Goal: Transaction & Acquisition: Purchase product/service

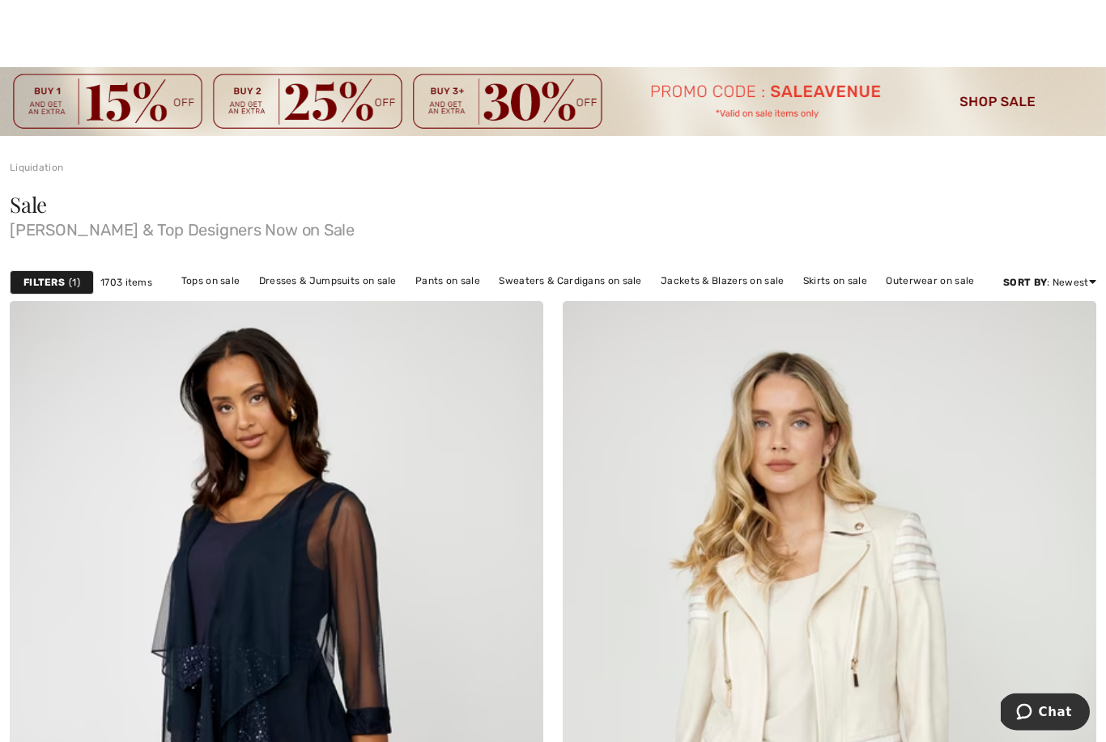
scroll to position [12, 0]
click at [719, 287] on link "Jackets & Blazers on sale" at bounding box center [722, 280] width 140 height 21
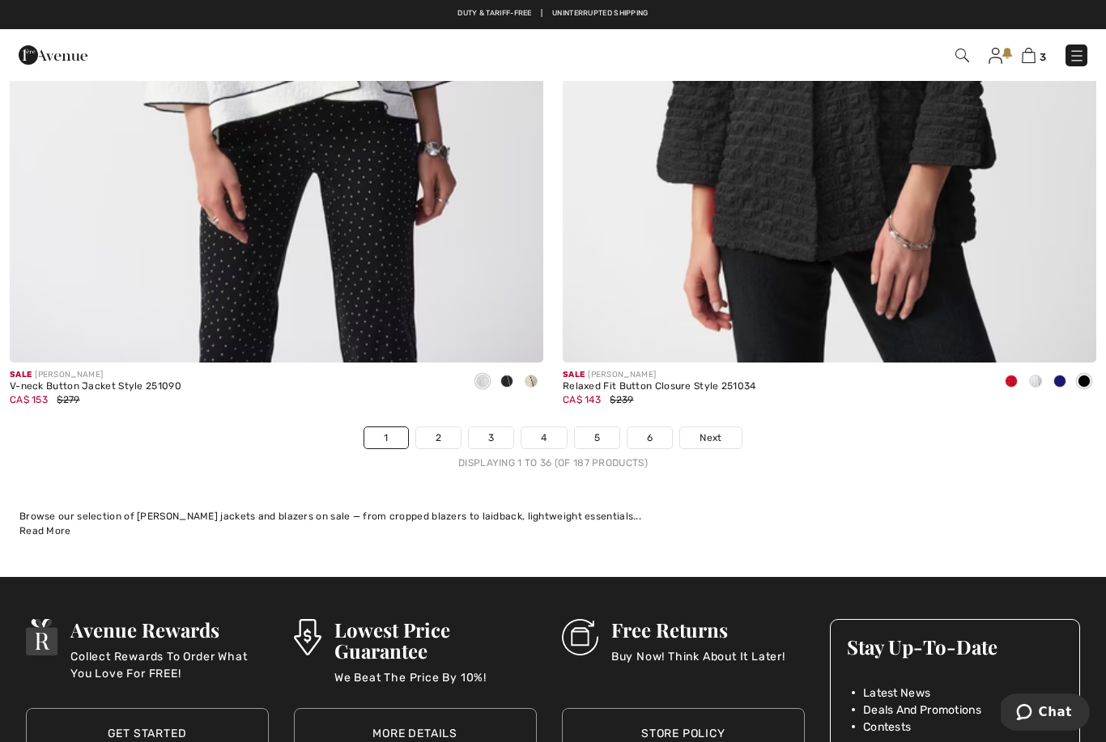
scroll to position [15784, 0]
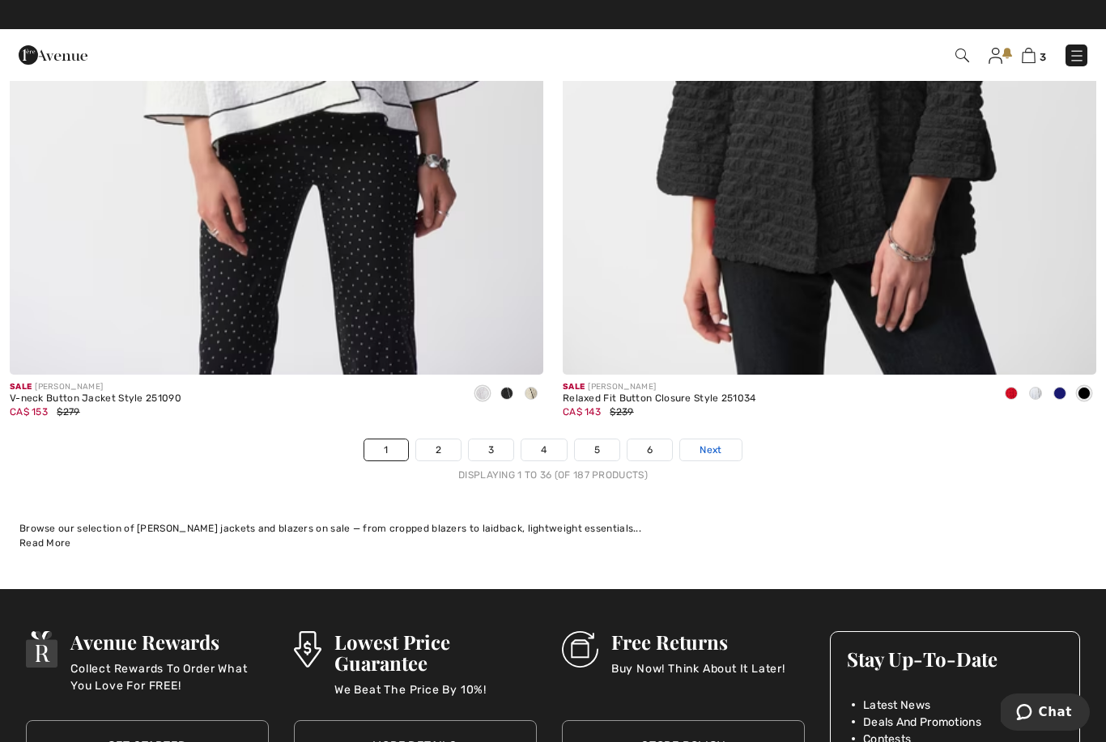
click at [714, 443] on span "Next" at bounding box center [710, 450] width 22 height 15
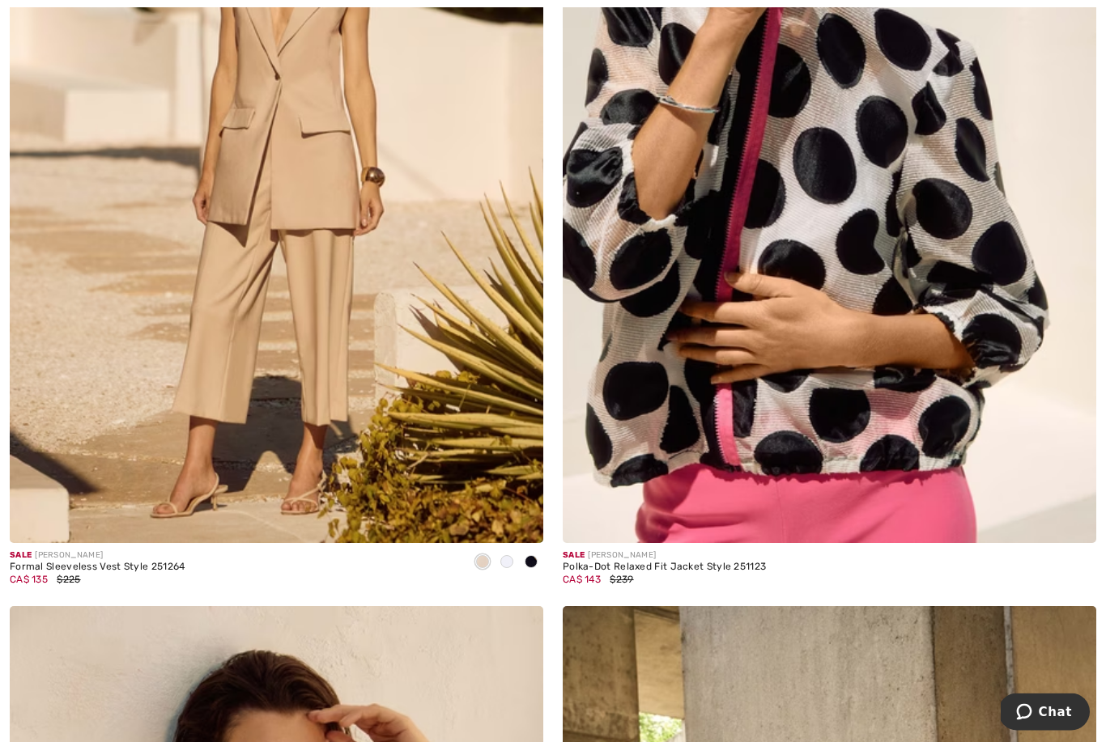
scroll to position [6807, 0]
click at [869, 385] on img at bounding box center [829, 143] width 533 height 801
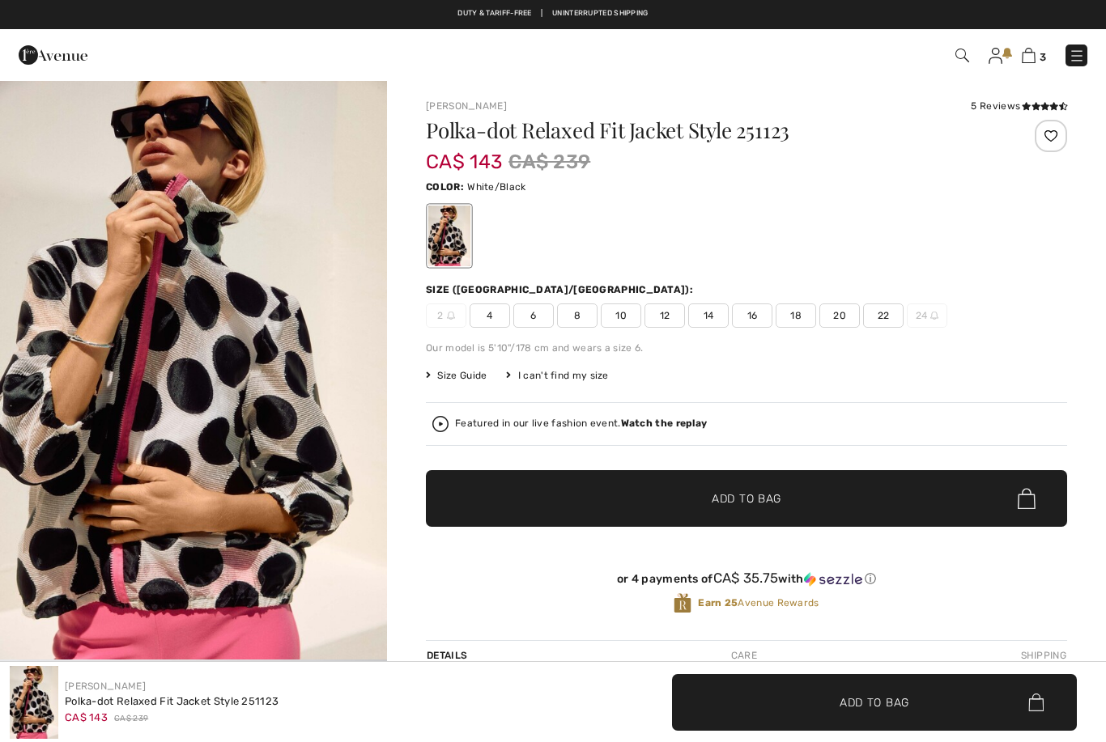
checkbox input "true"
click at [672, 315] on span "12" at bounding box center [664, 316] width 40 height 24
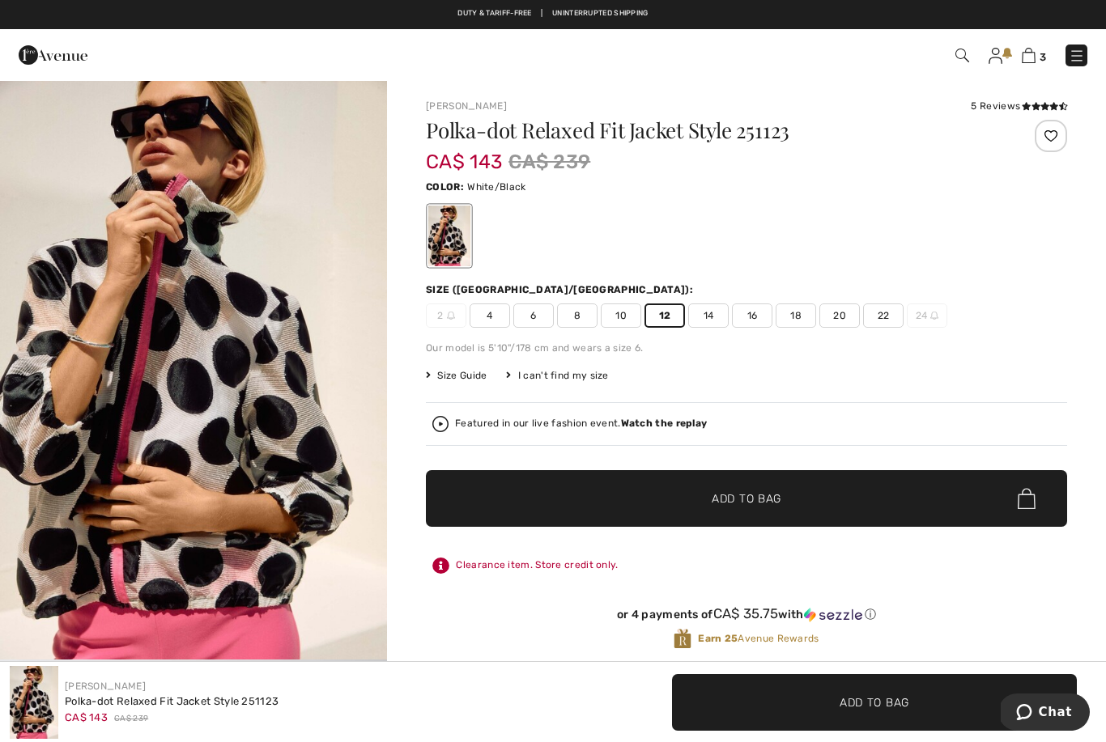
click at [755, 505] on span "Add to Bag" at bounding box center [747, 499] width 70 height 17
click at [1026, 60] on img at bounding box center [1029, 55] width 14 height 15
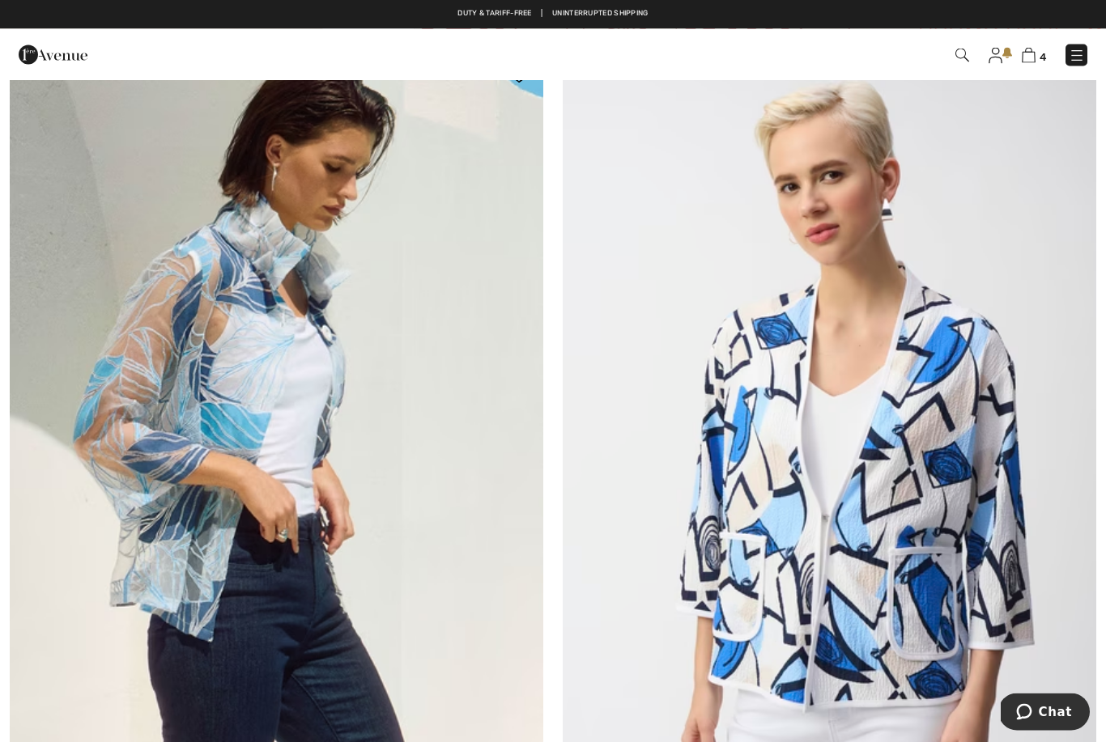
scroll to position [9090, 0]
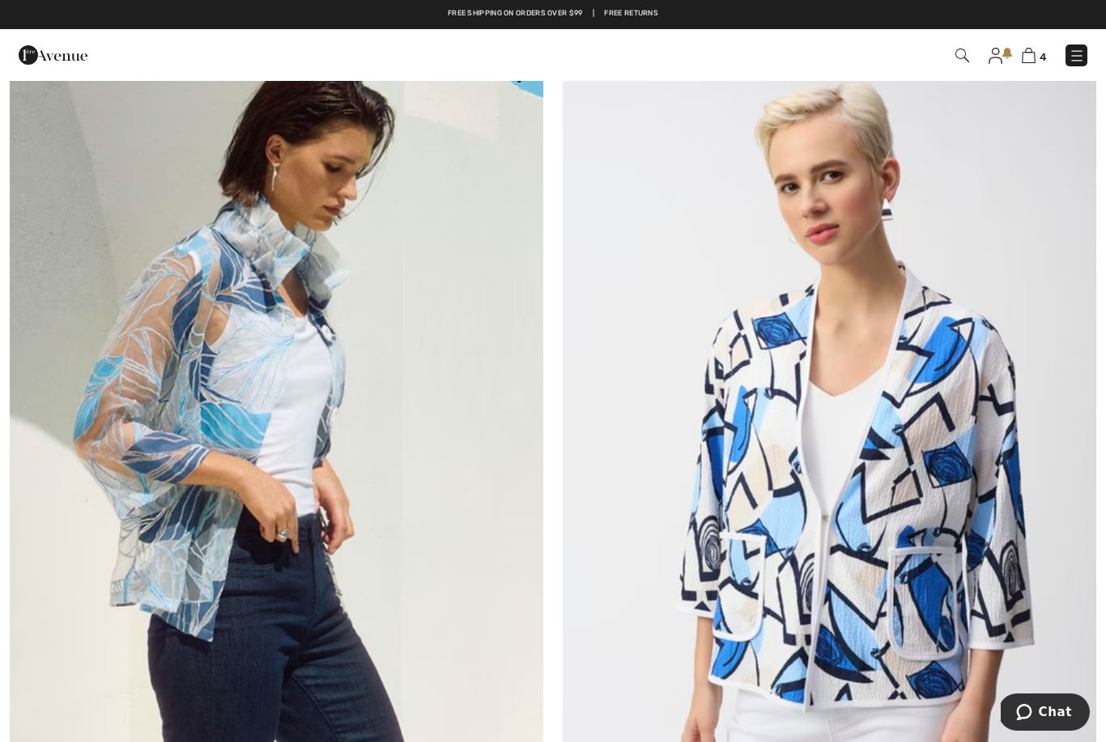
click at [343, 442] on img at bounding box center [276, 452] width 533 height 801
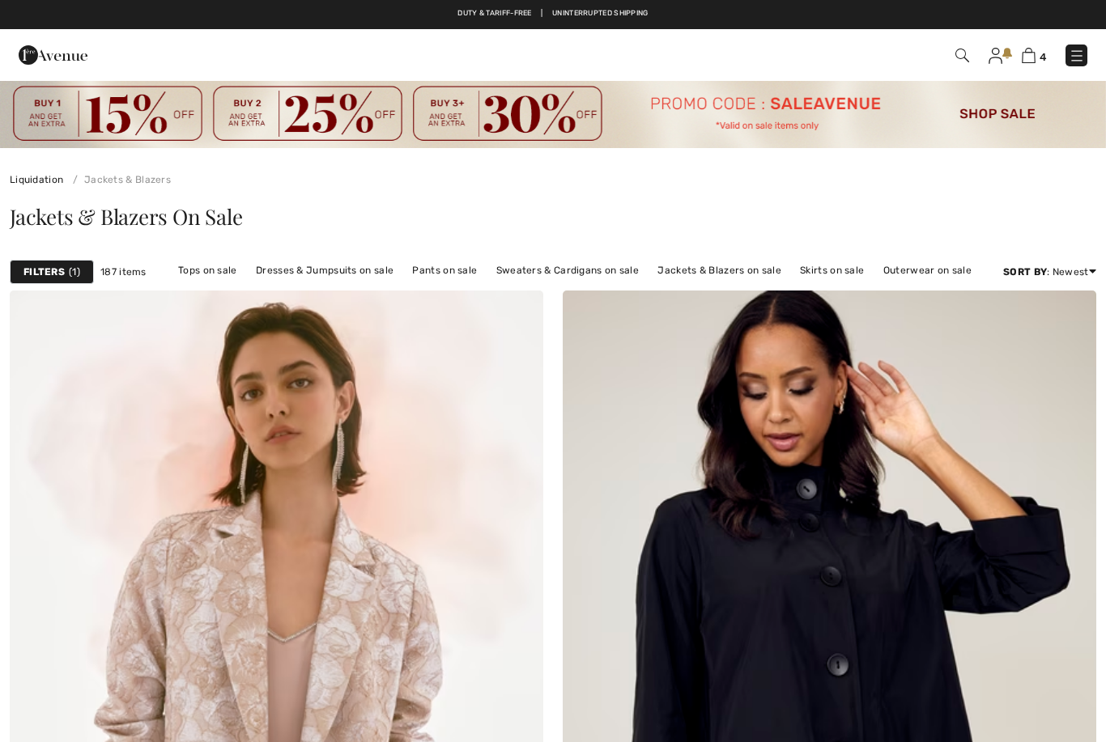
checkbox input "true"
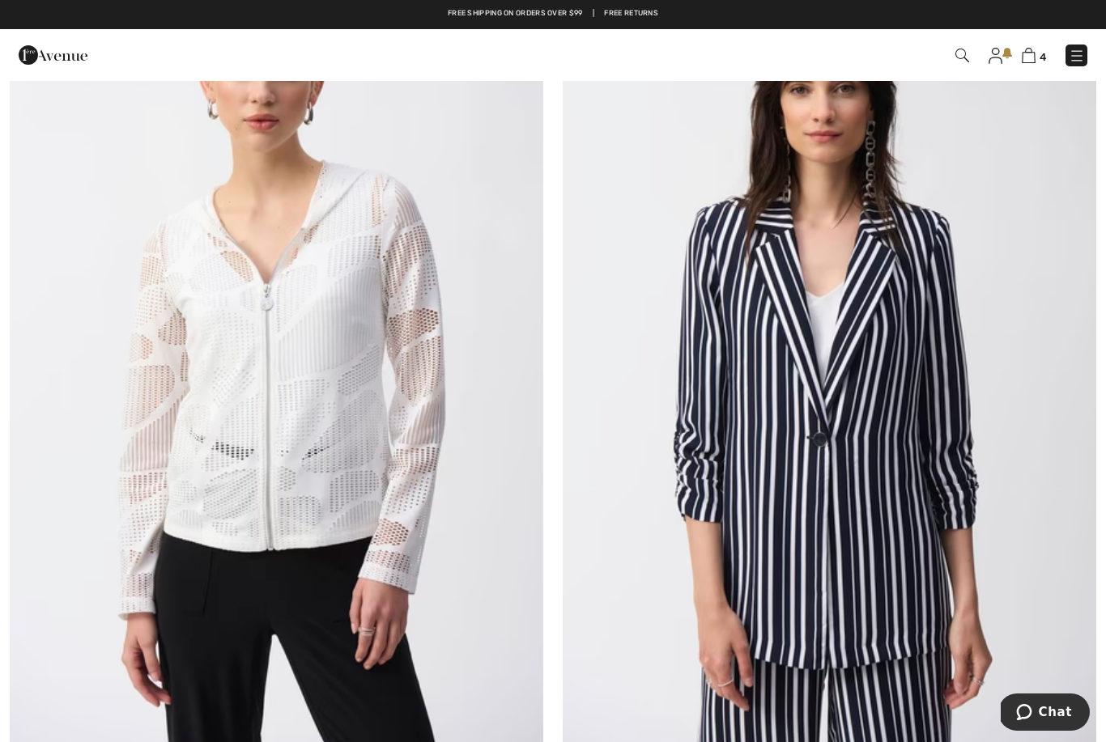
scroll to position [13674, 0]
click at [356, 487] on img at bounding box center [276, 356] width 533 height 801
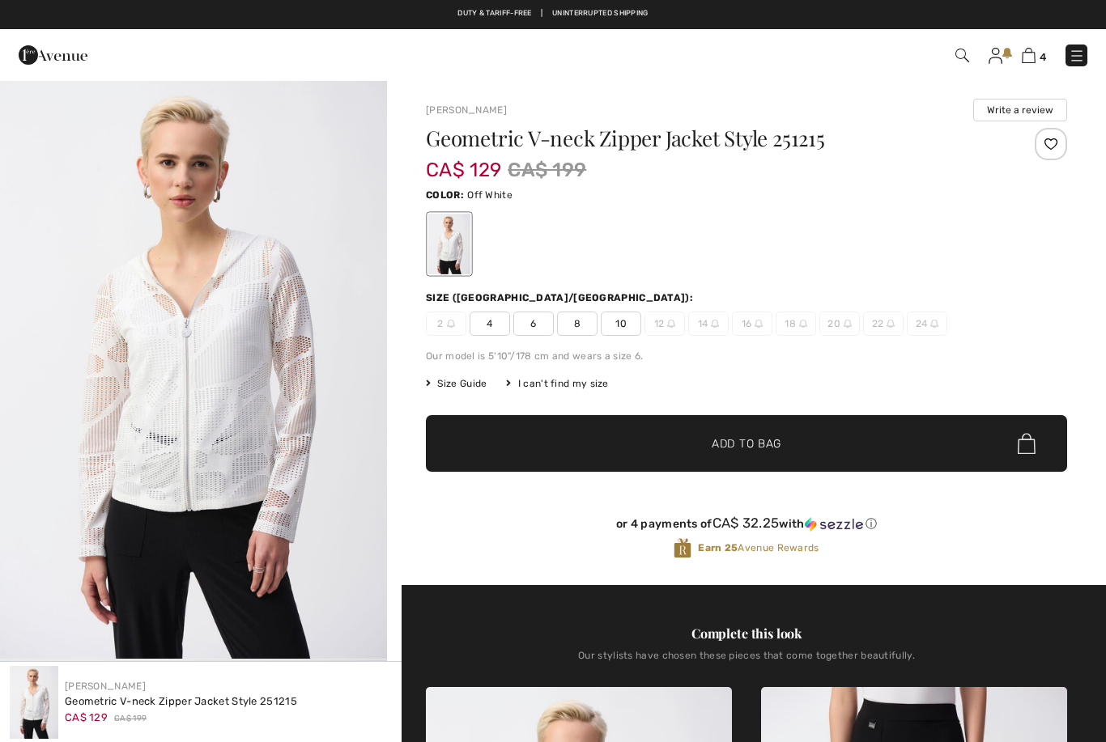
checkbox input "true"
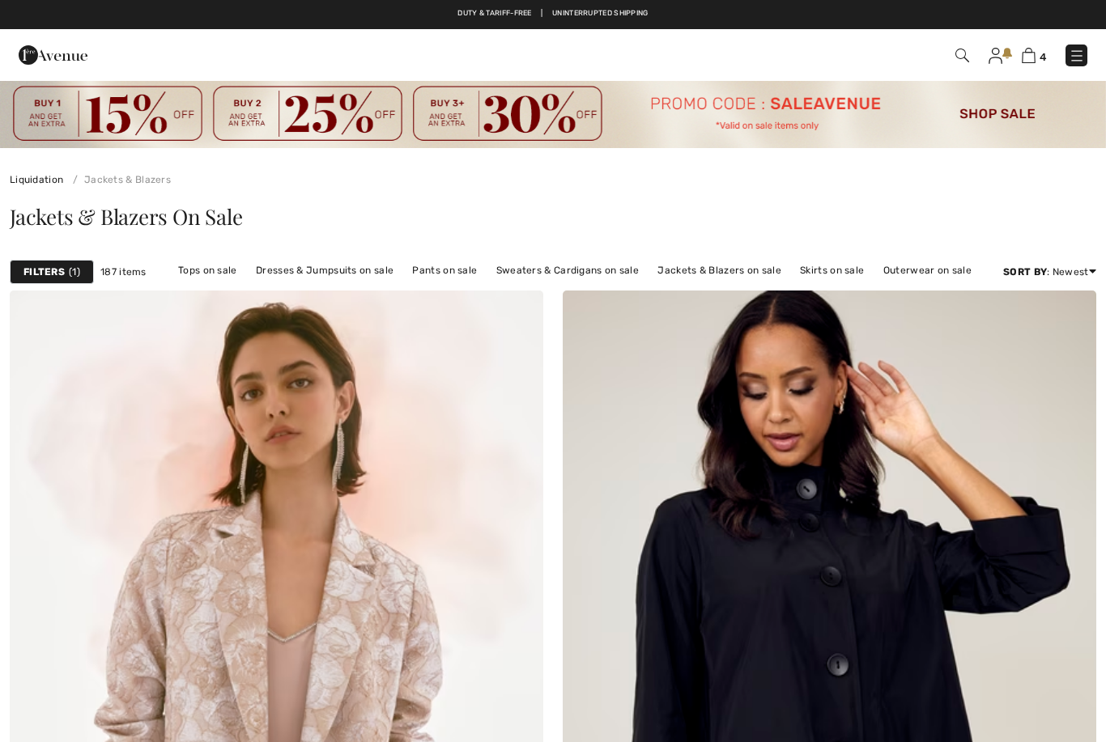
checkbox input "true"
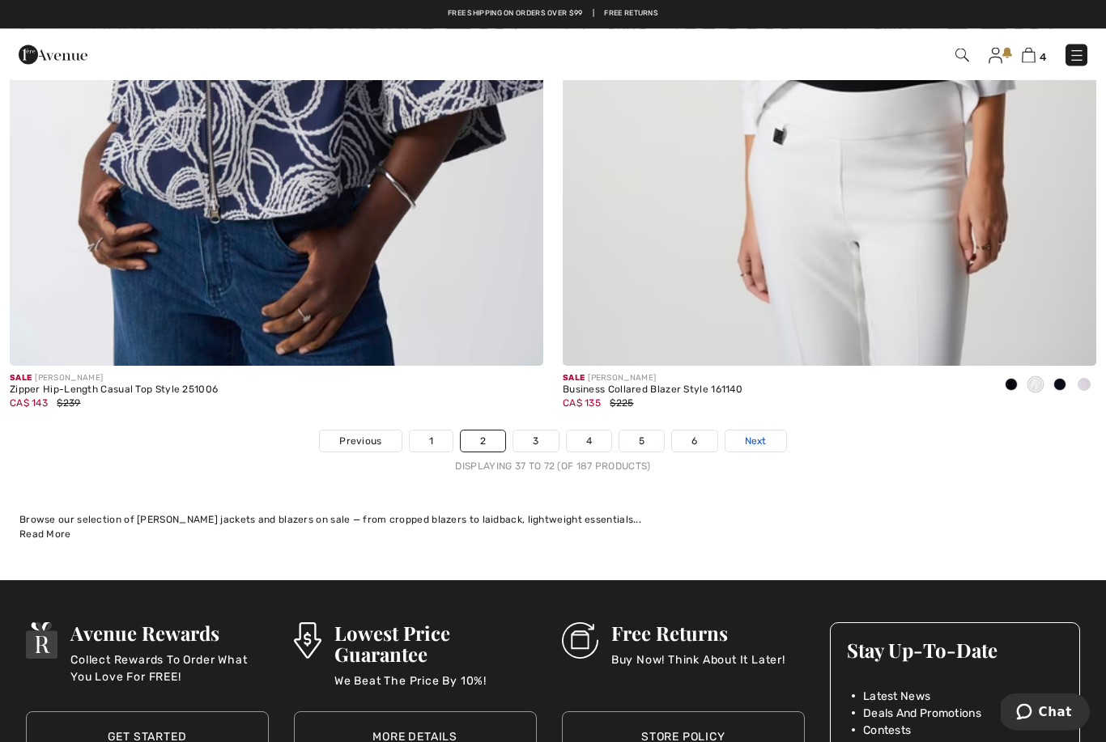
scroll to position [15793, 0]
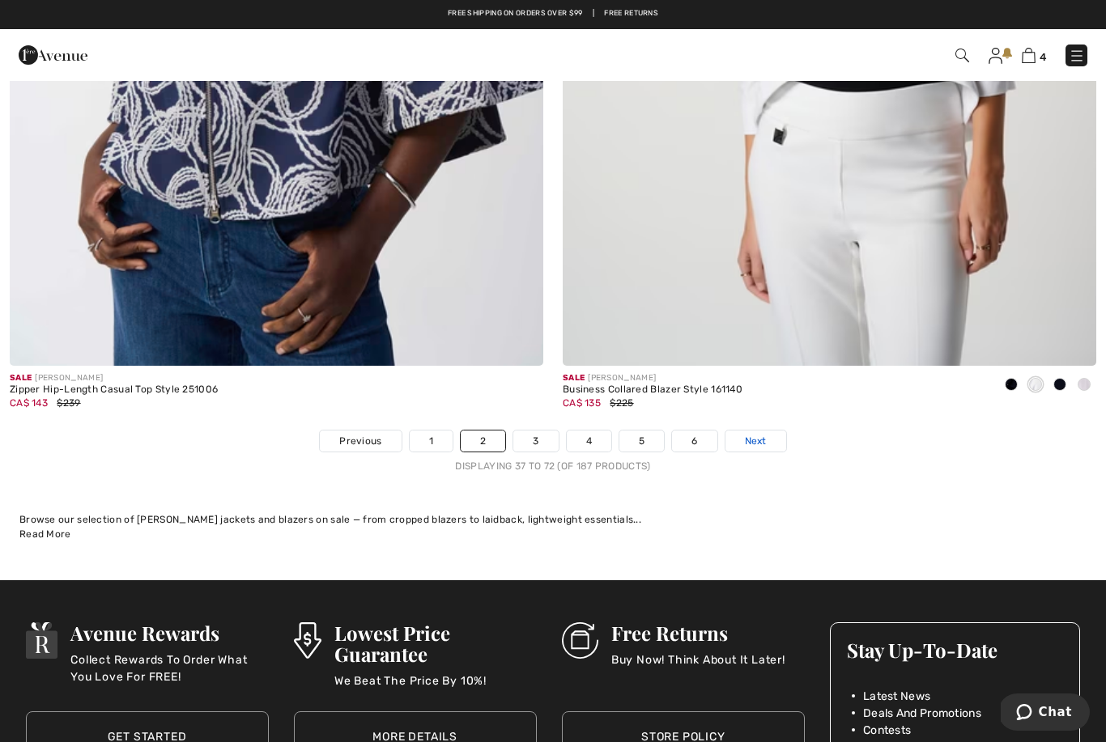
click at [750, 431] on link "Next" at bounding box center [755, 441] width 61 height 21
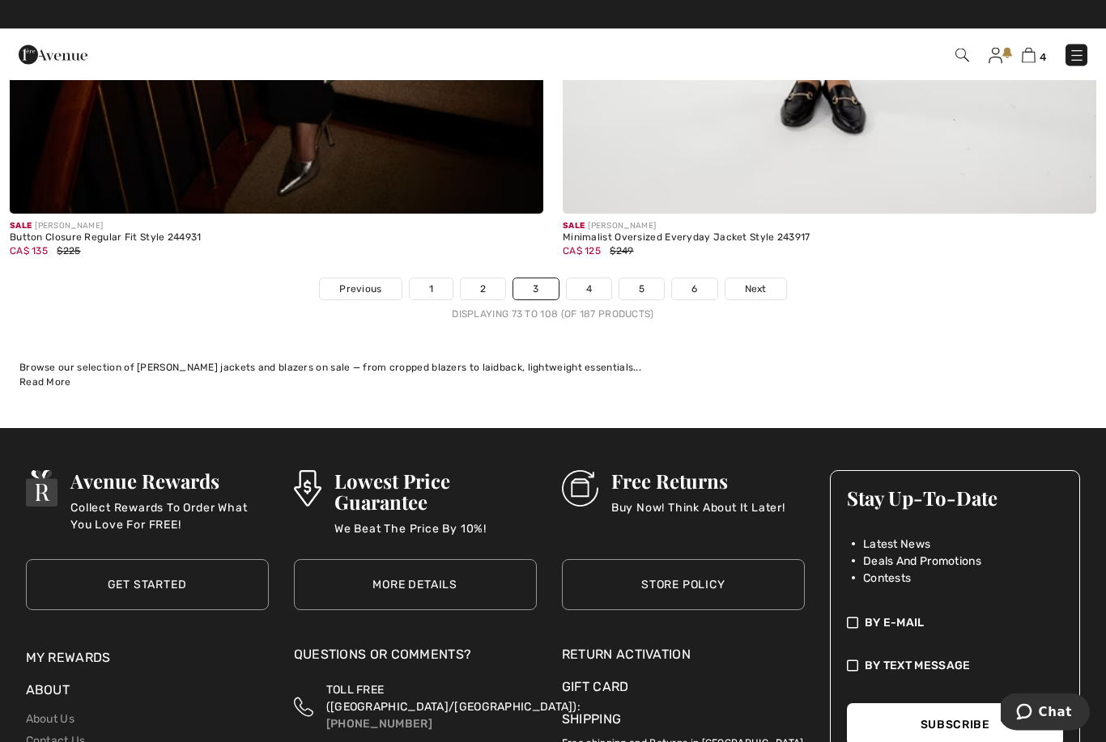
scroll to position [15900, 0]
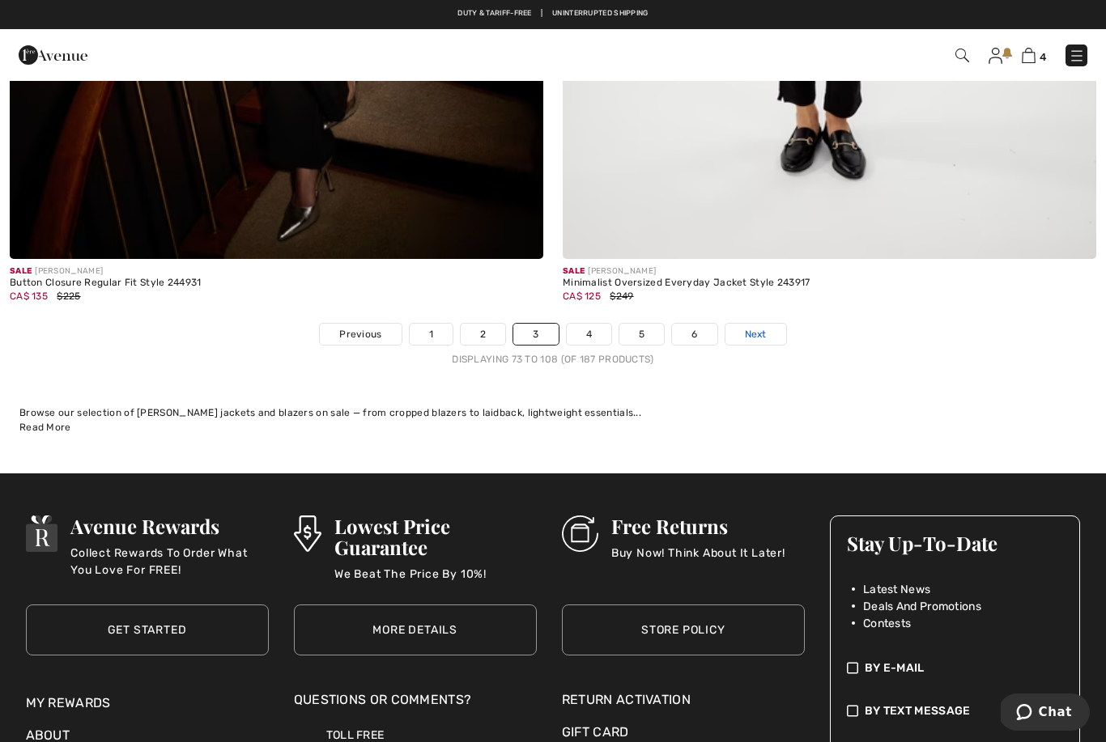
click at [750, 327] on span "Next" at bounding box center [756, 334] width 22 height 15
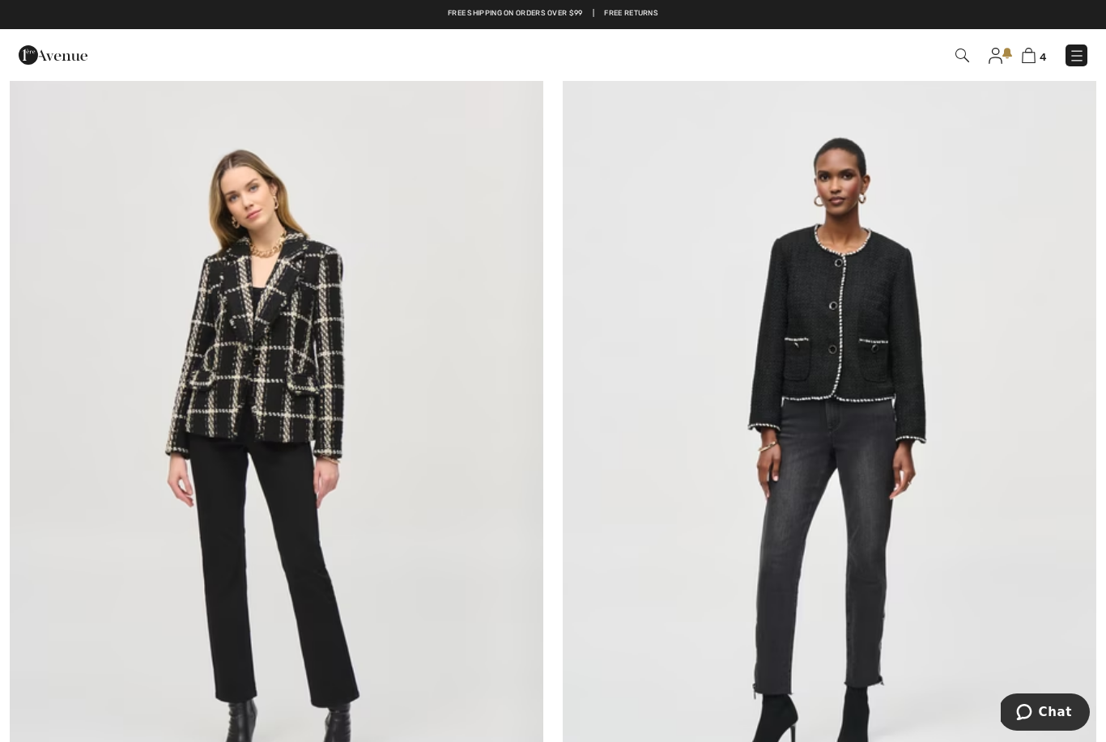
scroll to position [10976, 0]
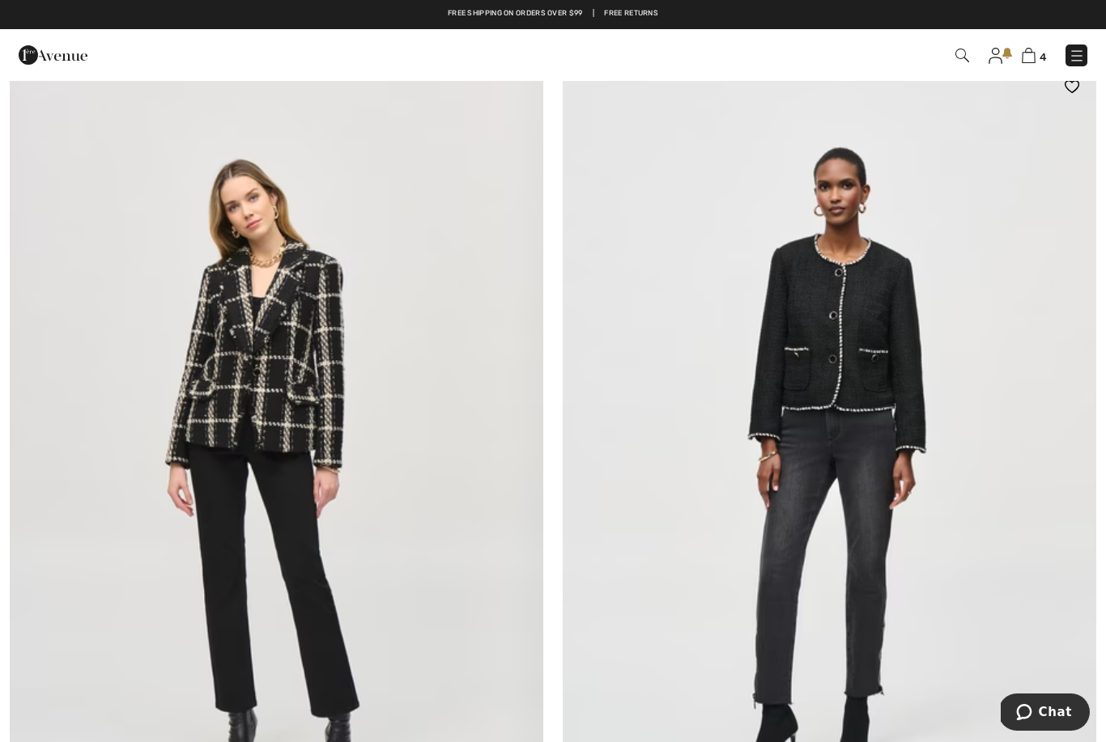
click at [870, 343] on img at bounding box center [829, 462] width 533 height 801
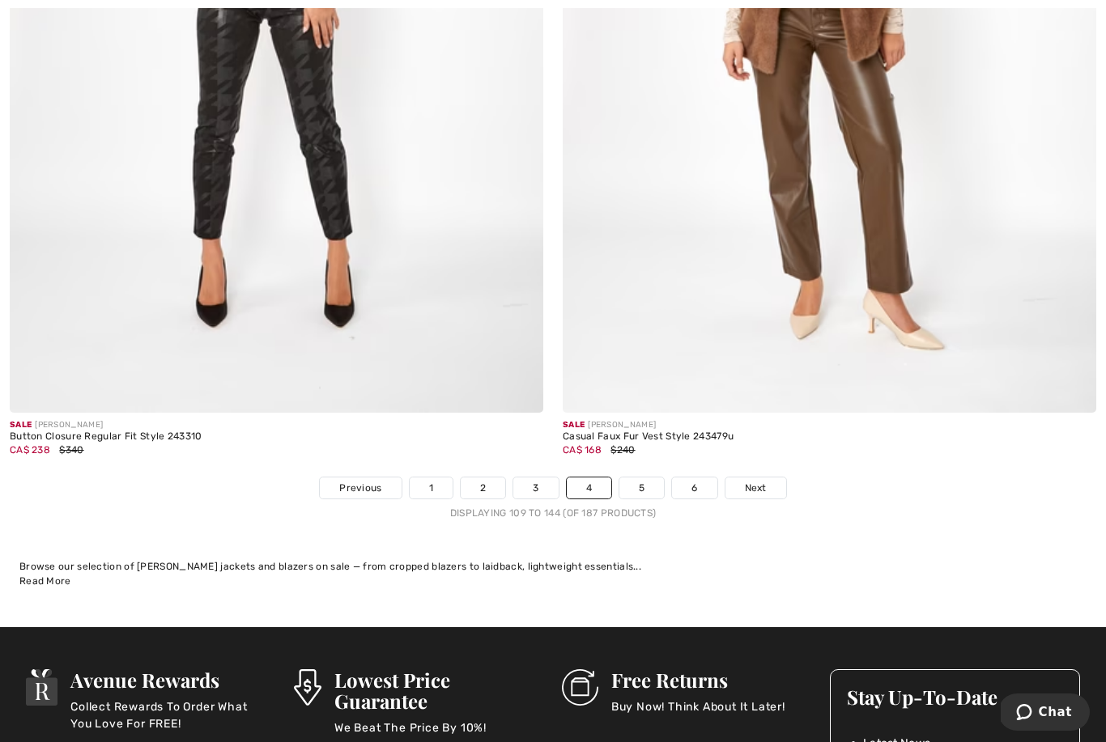
scroll to position [15811, 0]
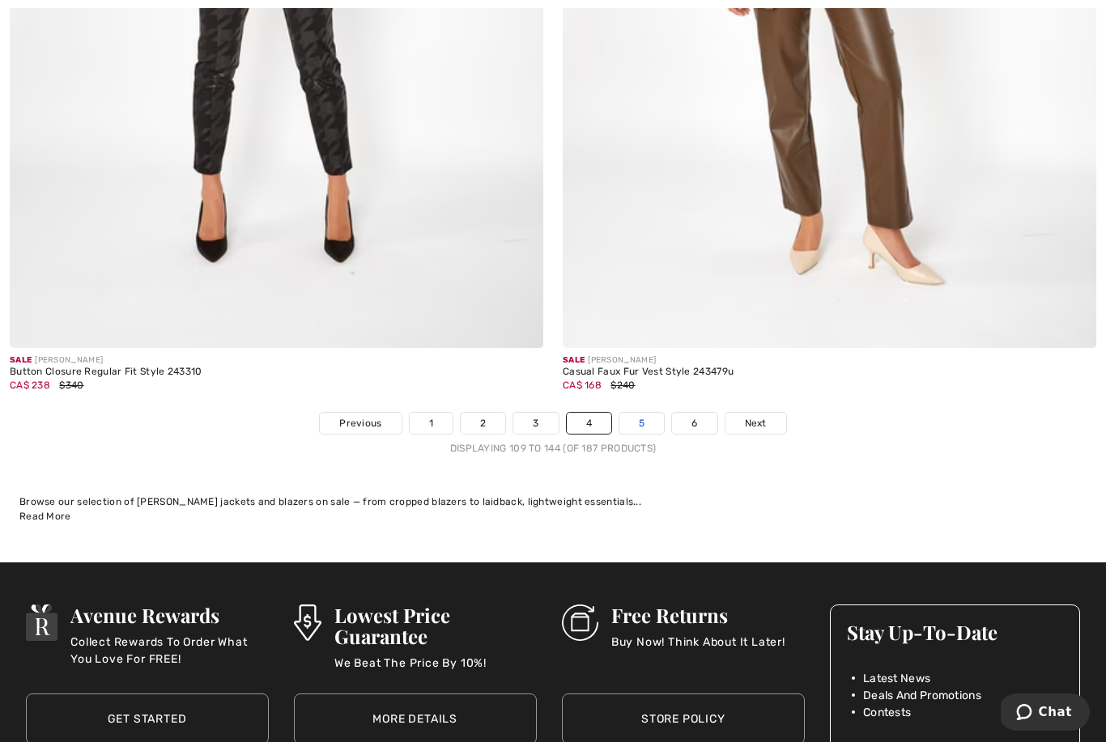
click at [647, 416] on link "5" at bounding box center [641, 423] width 45 height 21
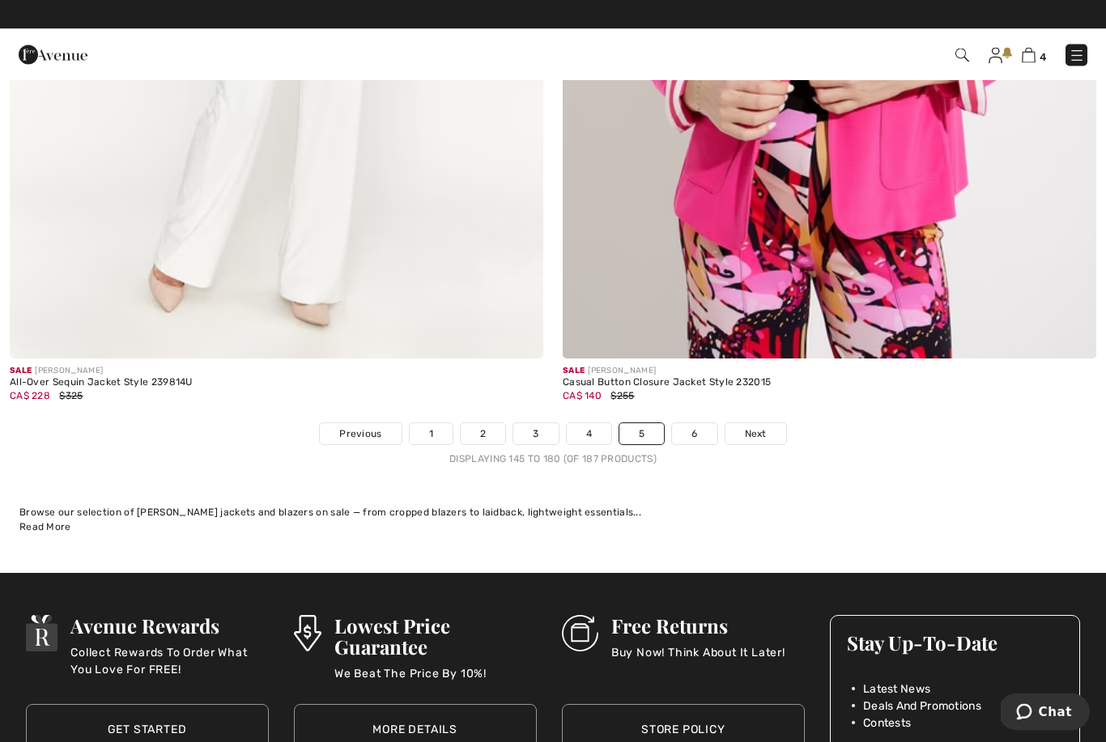
scroll to position [15800, 0]
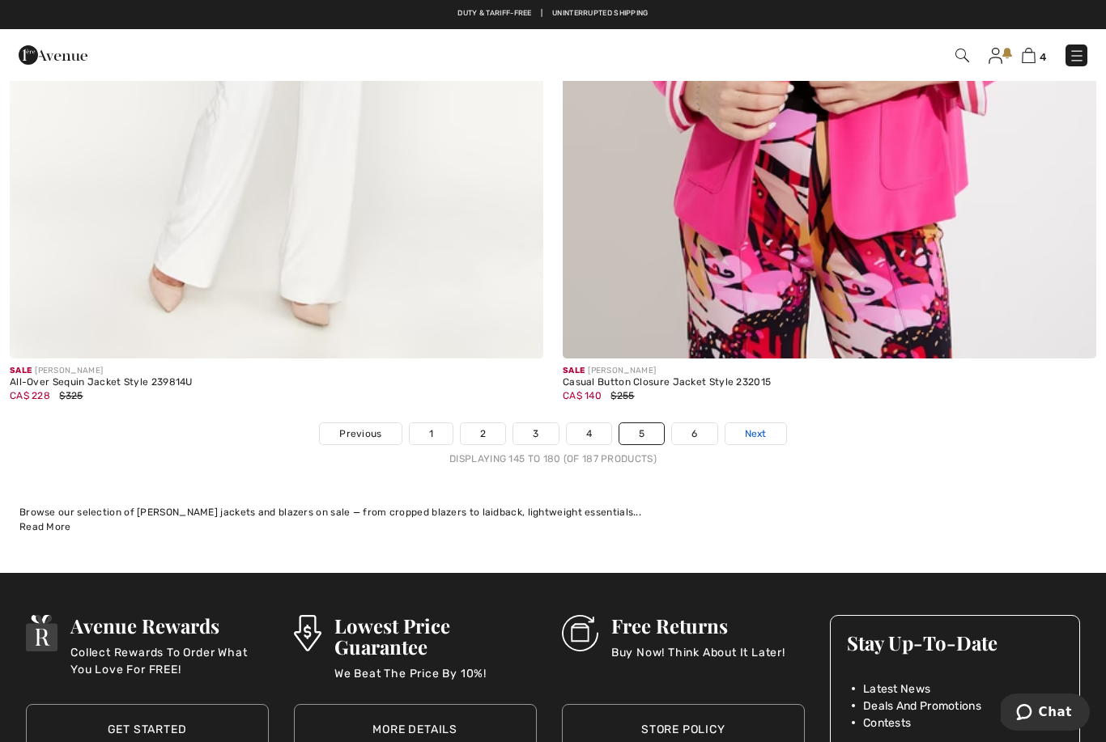
click at [763, 428] on span "Next" at bounding box center [756, 434] width 22 height 15
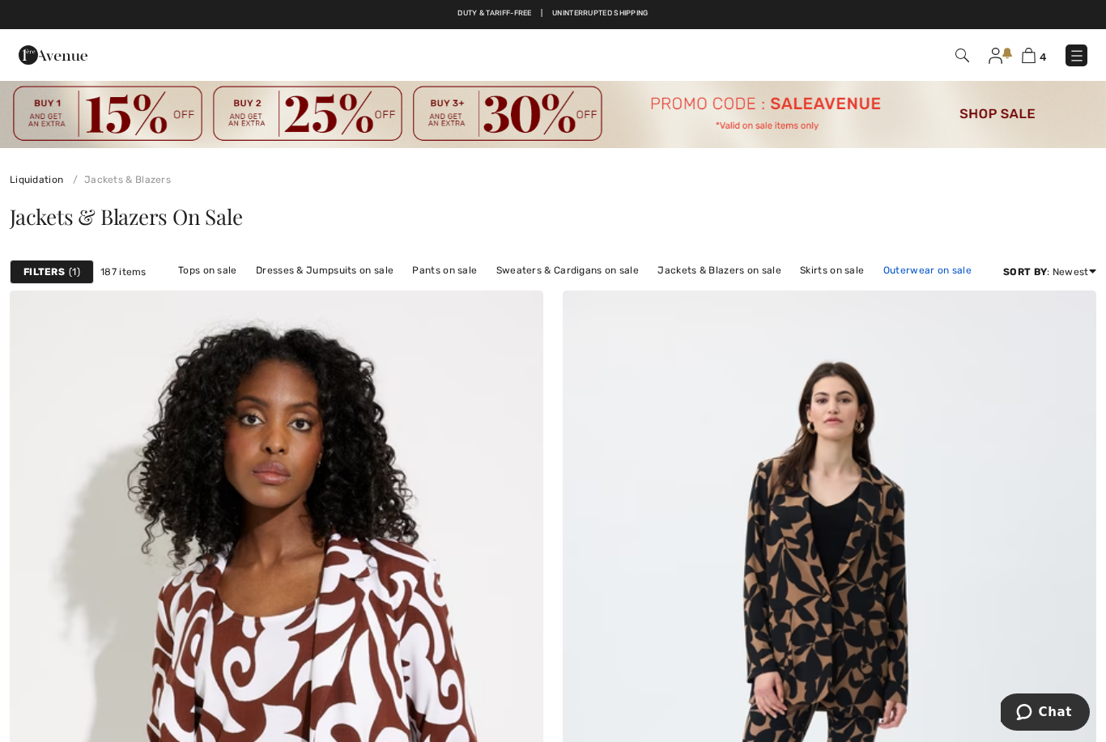
click at [919, 275] on link "Outerwear on sale" at bounding box center [927, 270] width 104 height 21
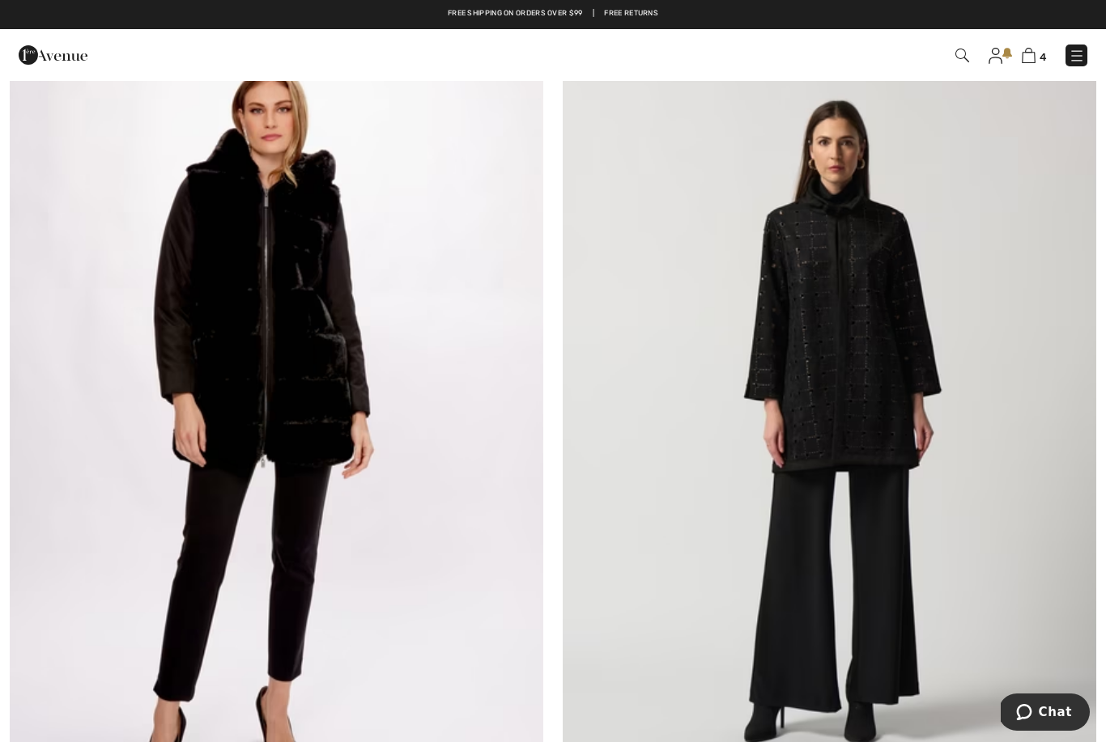
scroll to position [8234, 0]
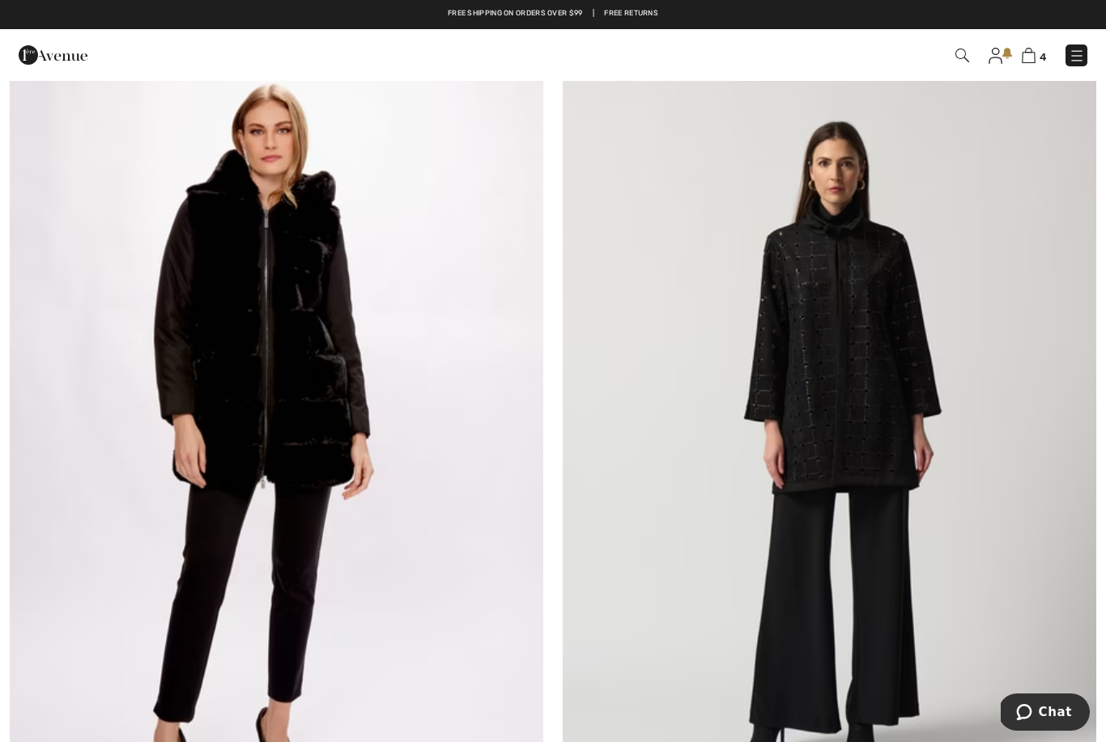
click at [877, 481] on img at bounding box center [829, 444] width 533 height 801
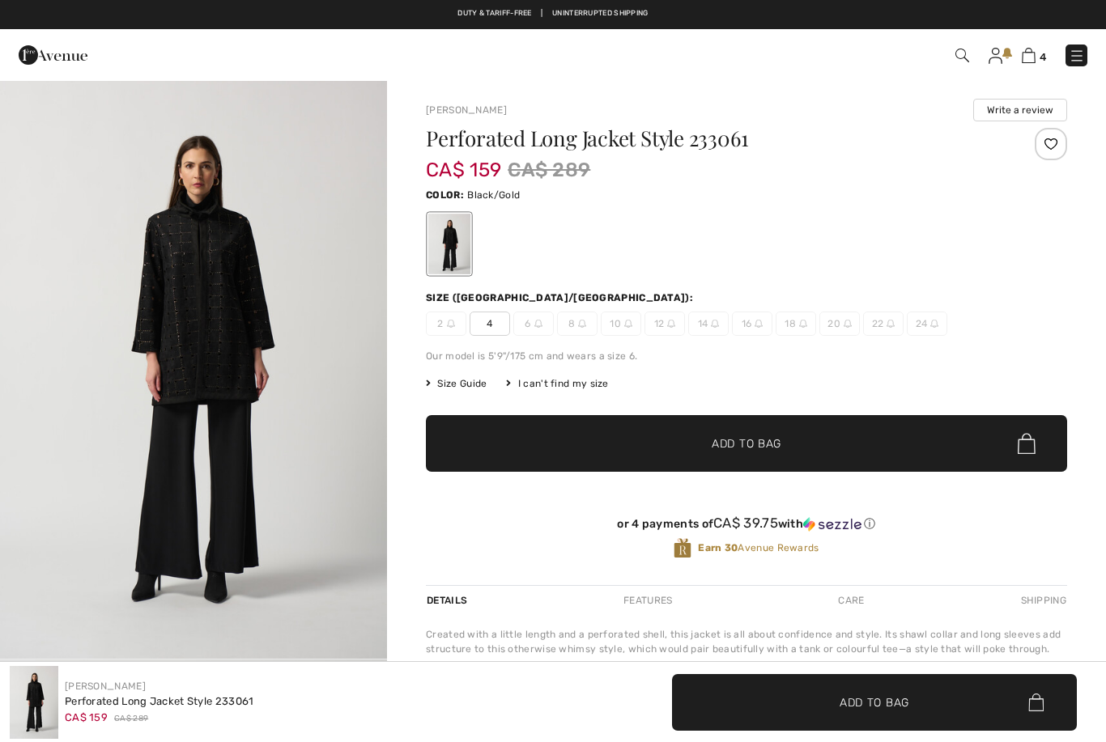
checkbox input "true"
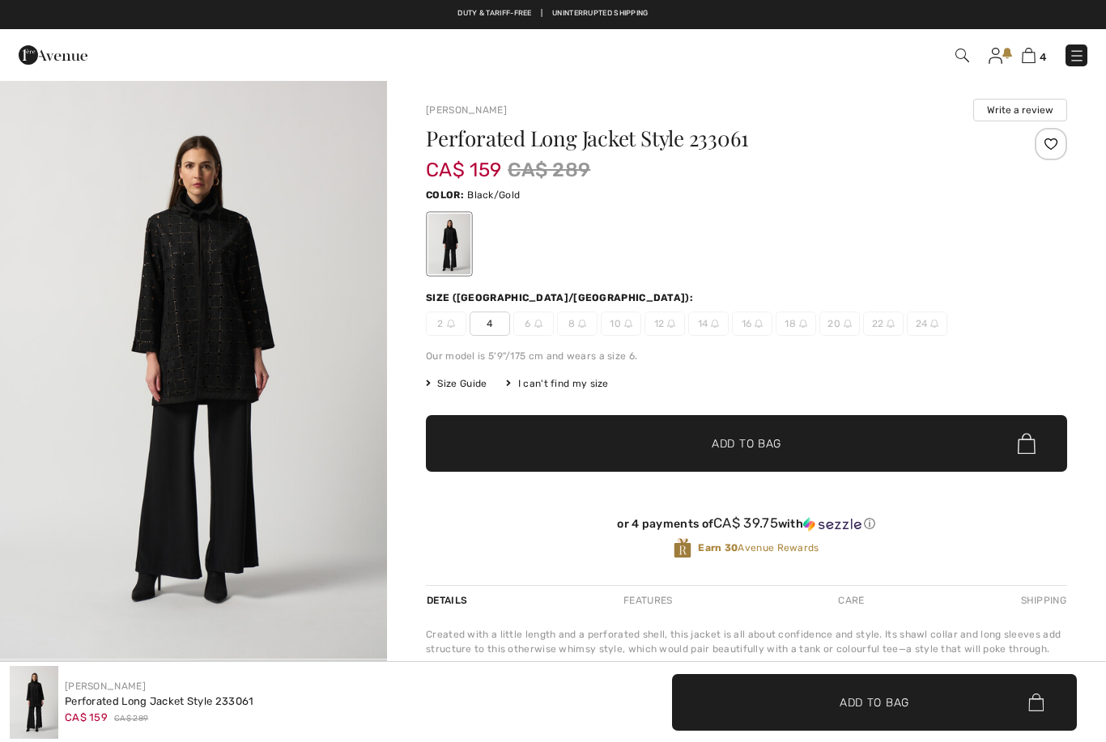
checkbox input "true"
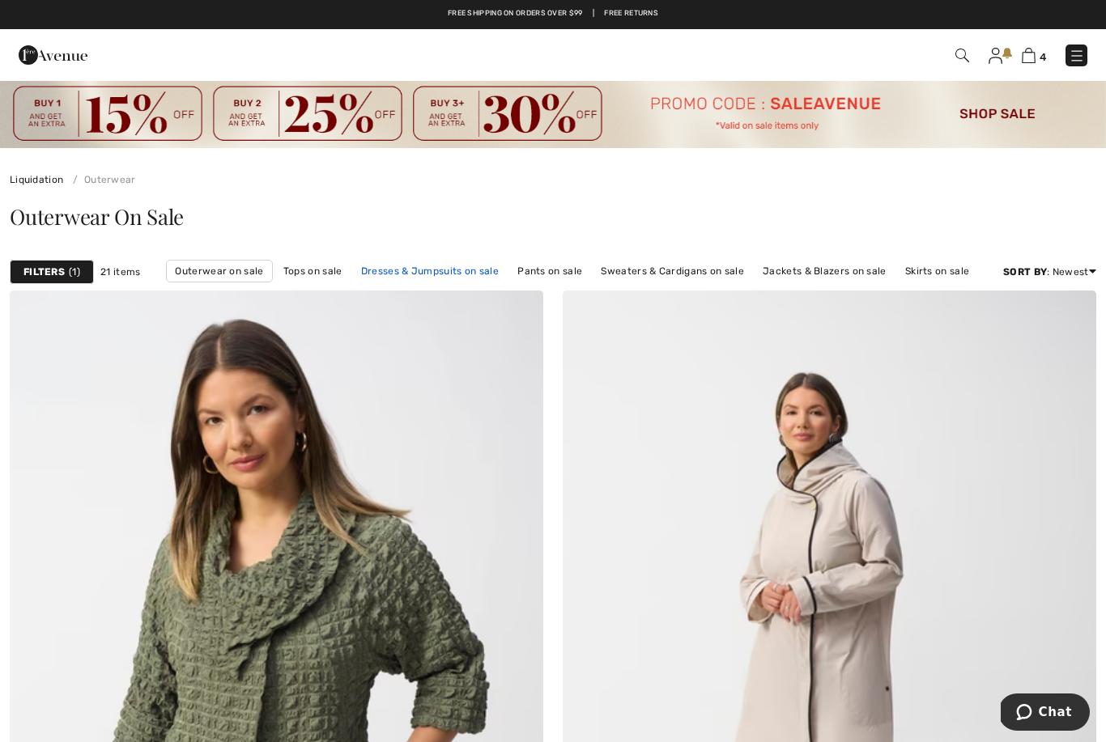
click at [440, 269] on link "Dresses & Jumpsuits on sale" at bounding box center [430, 271] width 154 height 21
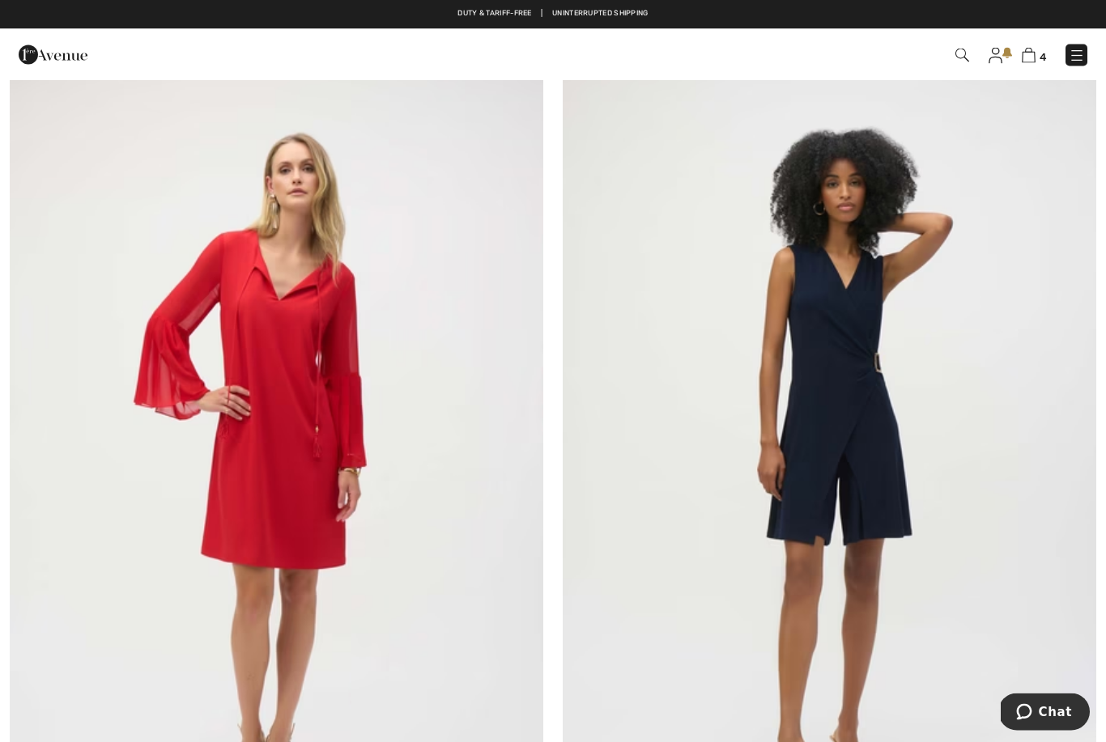
scroll to position [11837, 0]
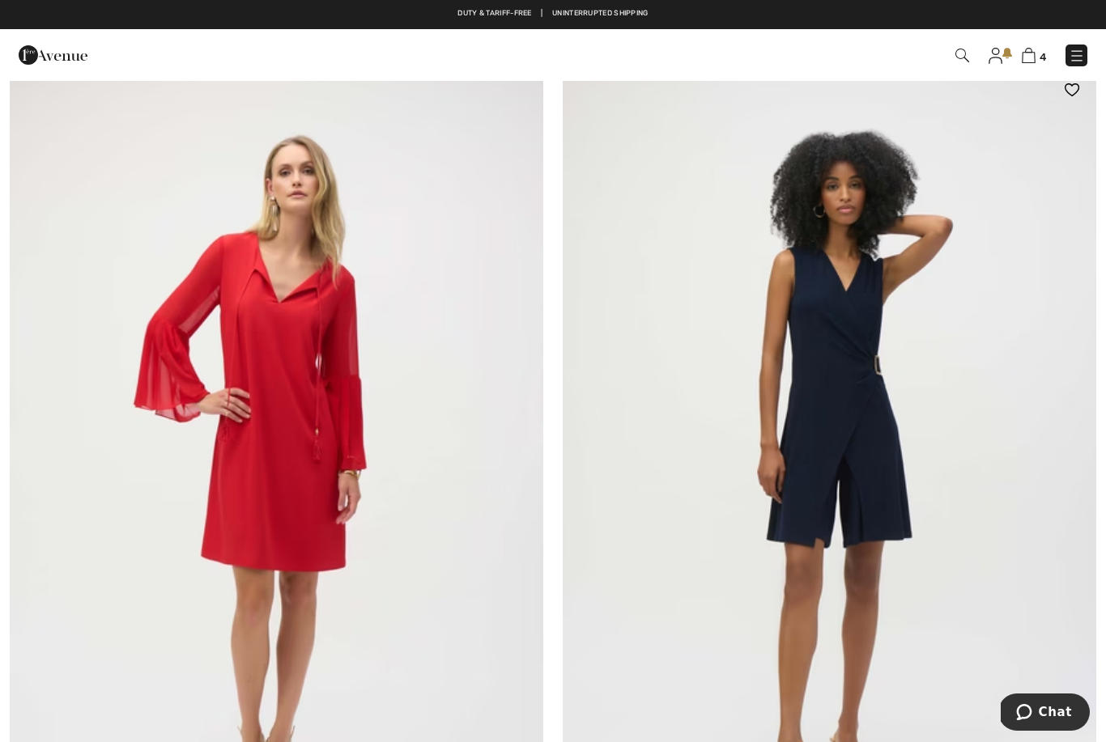
click at [839, 475] on img at bounding box center [829, 466] width 533 height 801
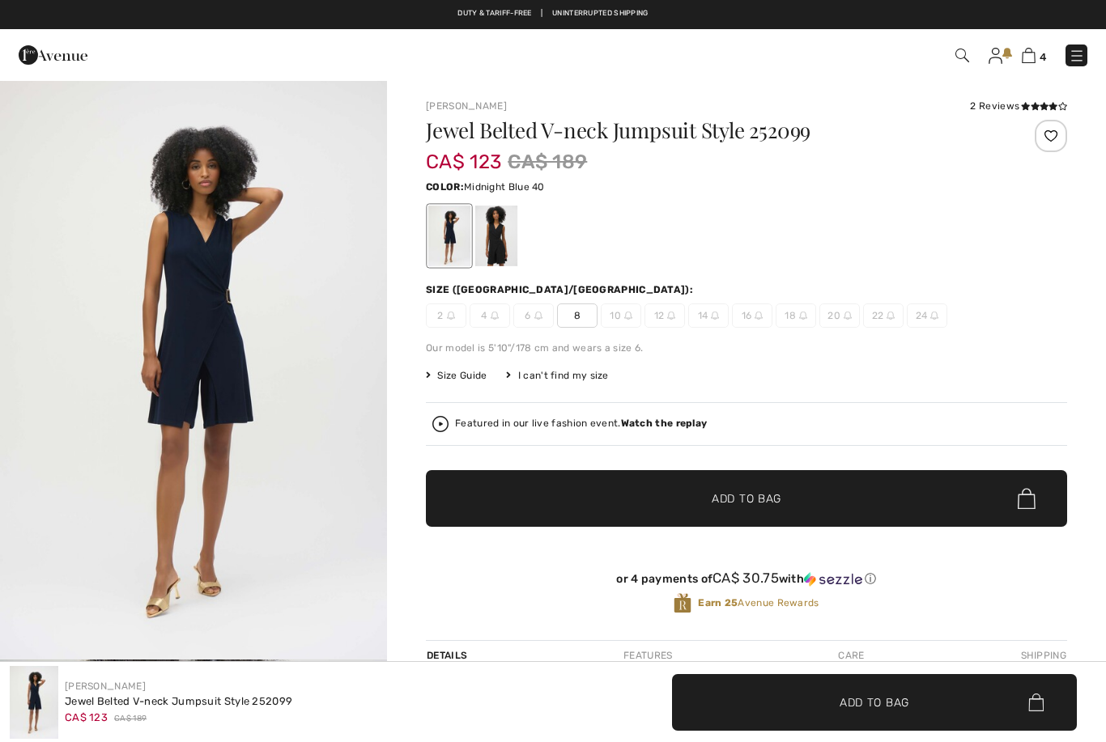
checkbox input "true"
click at [498, 232] on div at bounding box center [496, 236] width 42 height 61
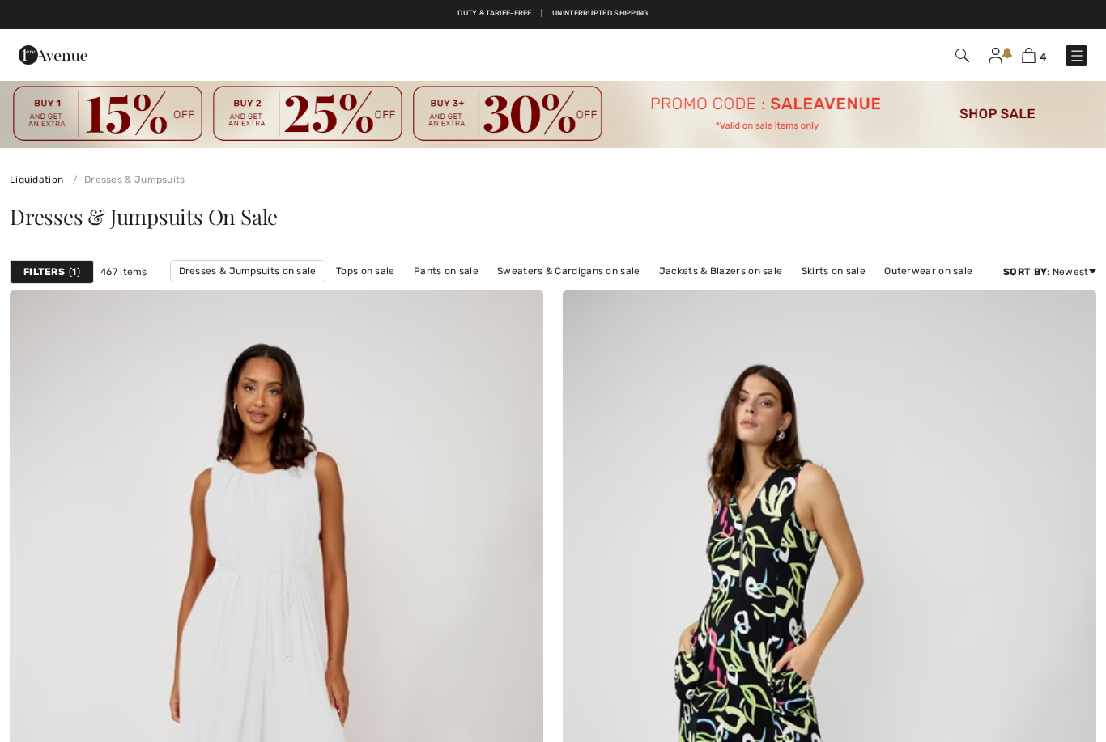
checkbox input "true"
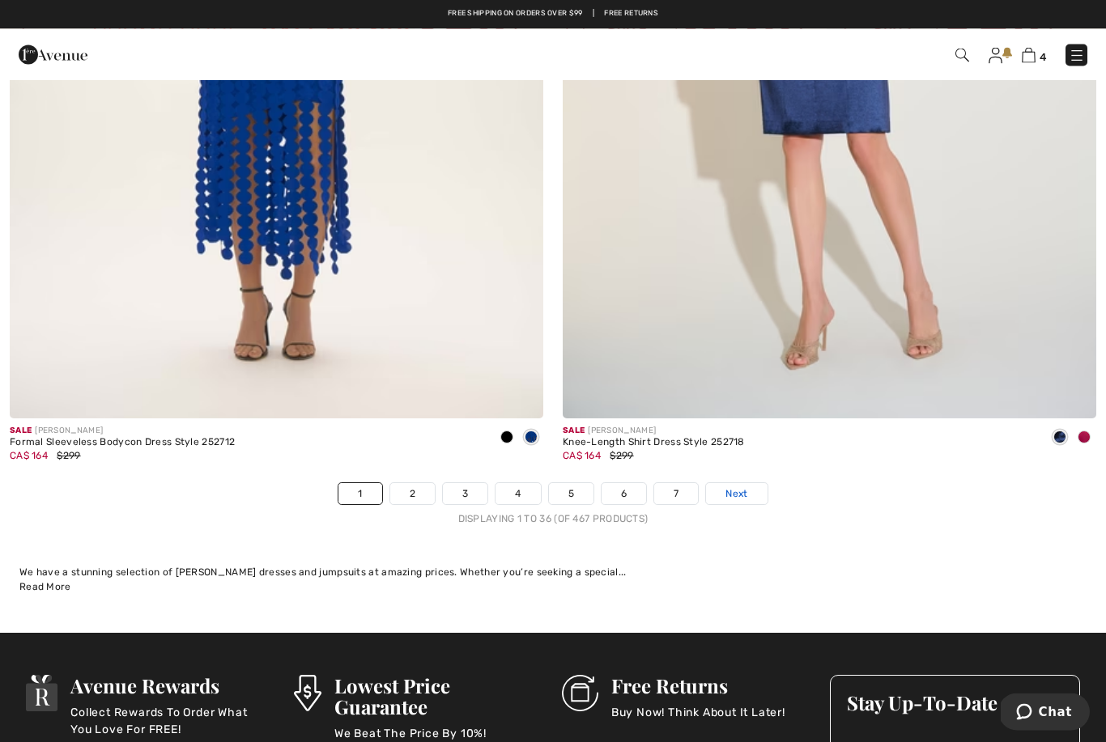
scroll to position [15740, 0]
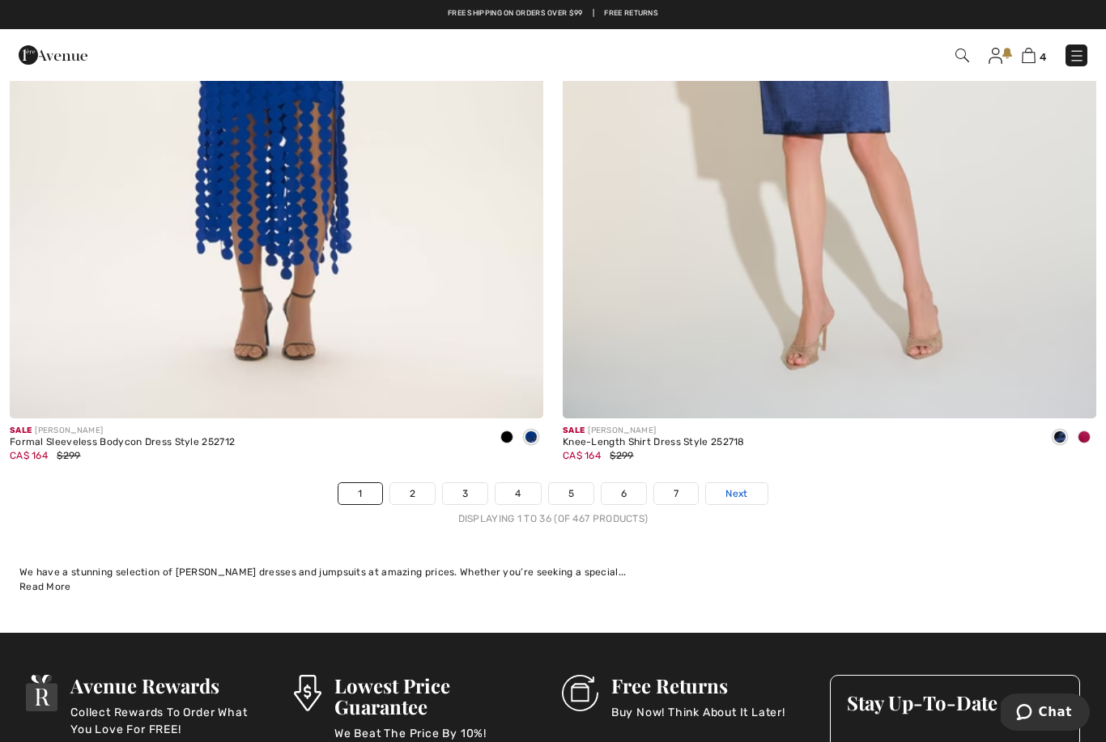
click at [737, 487] on span "Next" at bounding box center [736, 494] width 22 height 15
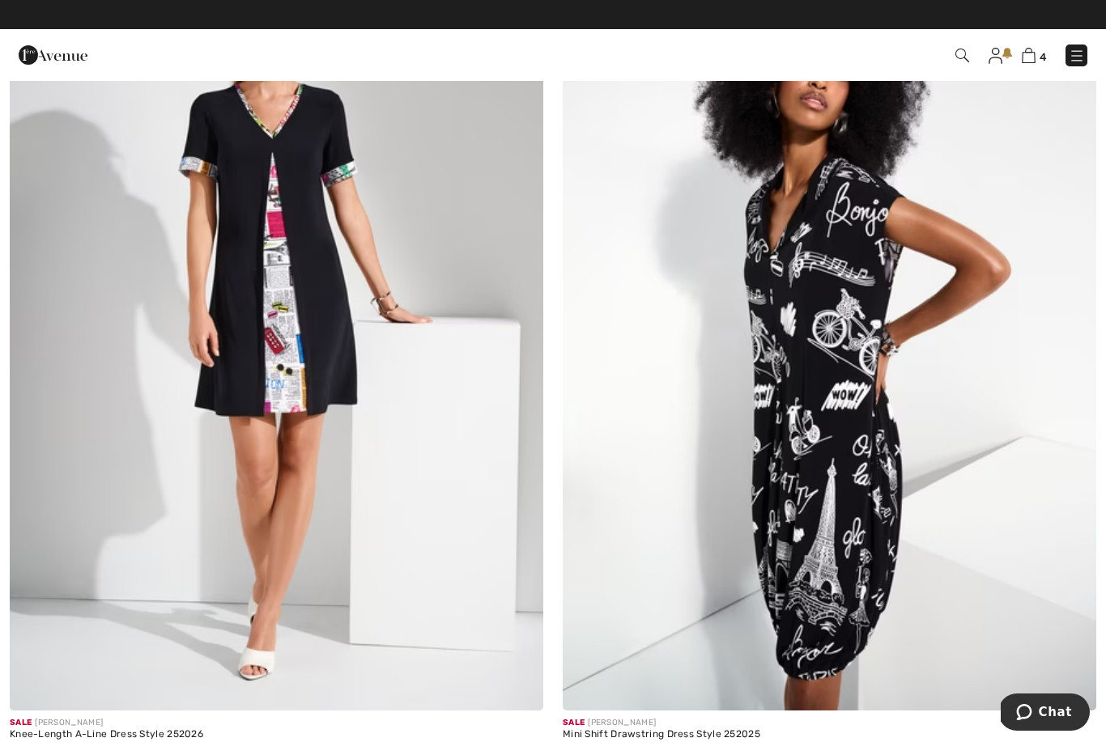
scroll to position [11975, 0]
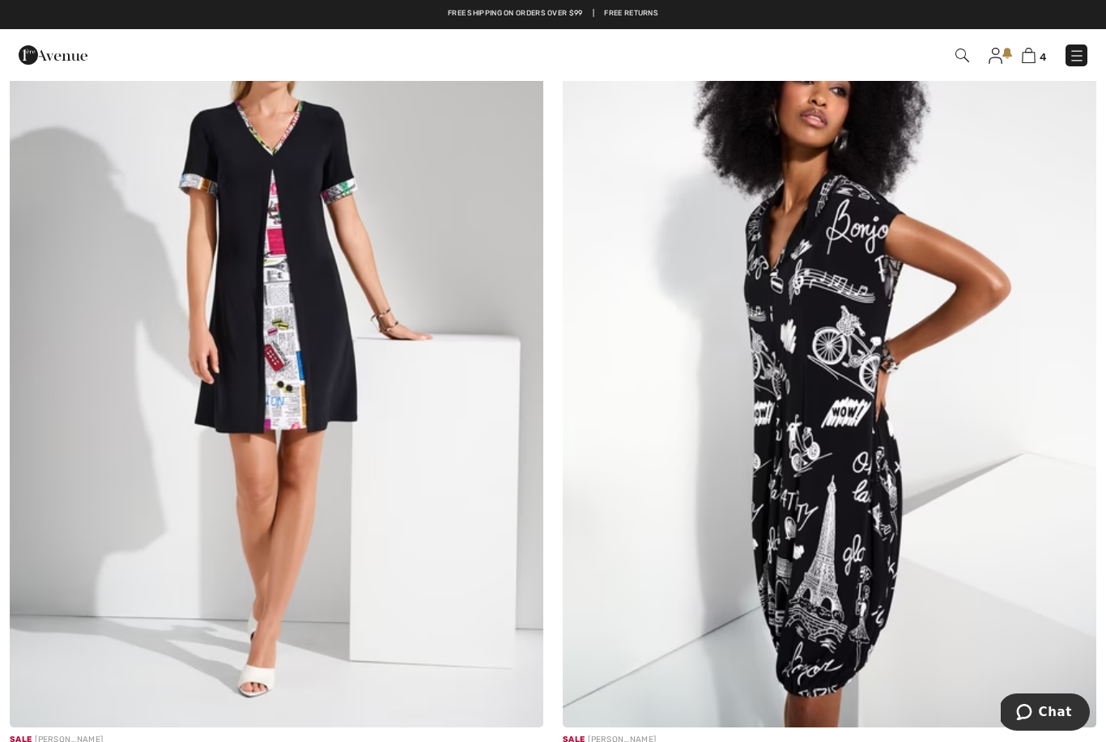
click at [835, 530] on img at bounding box center [829, 327] width 533 height 801
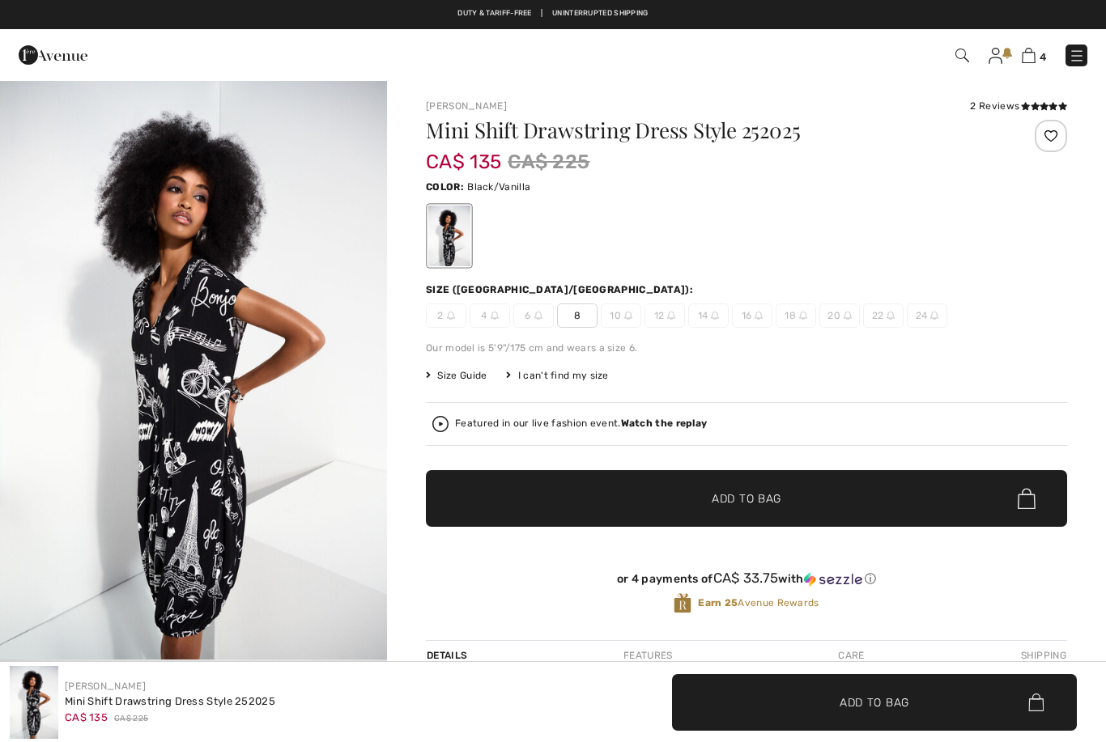
checkbox input "true"
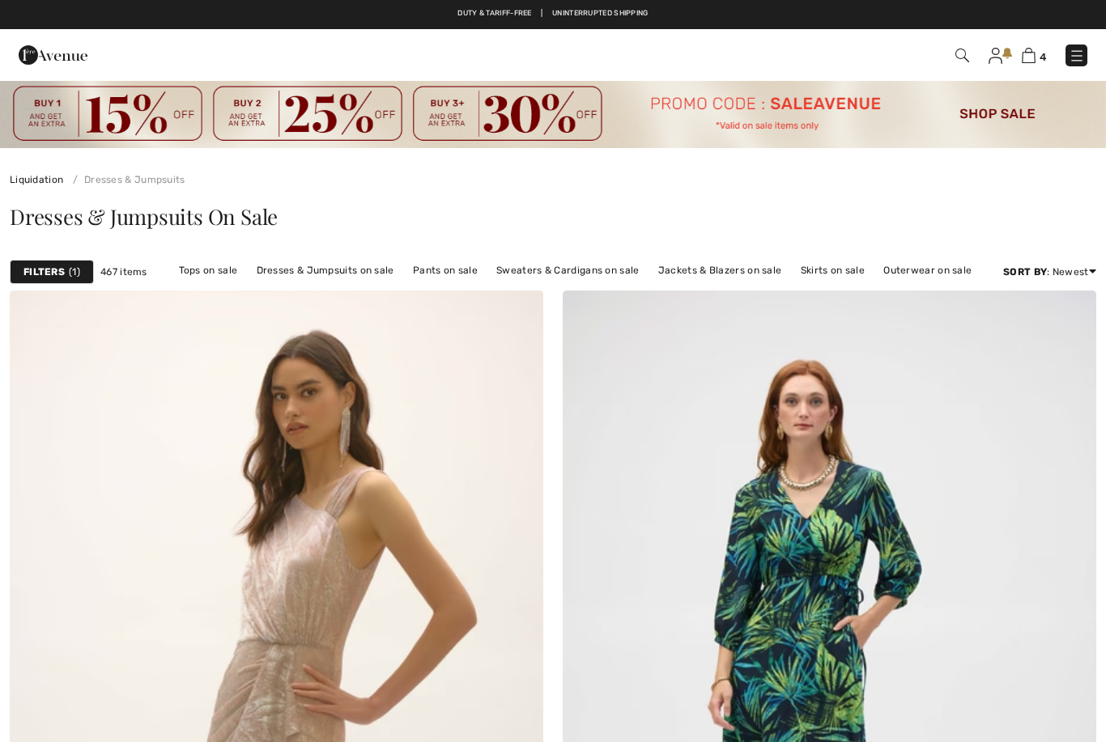
checkbox input "true"
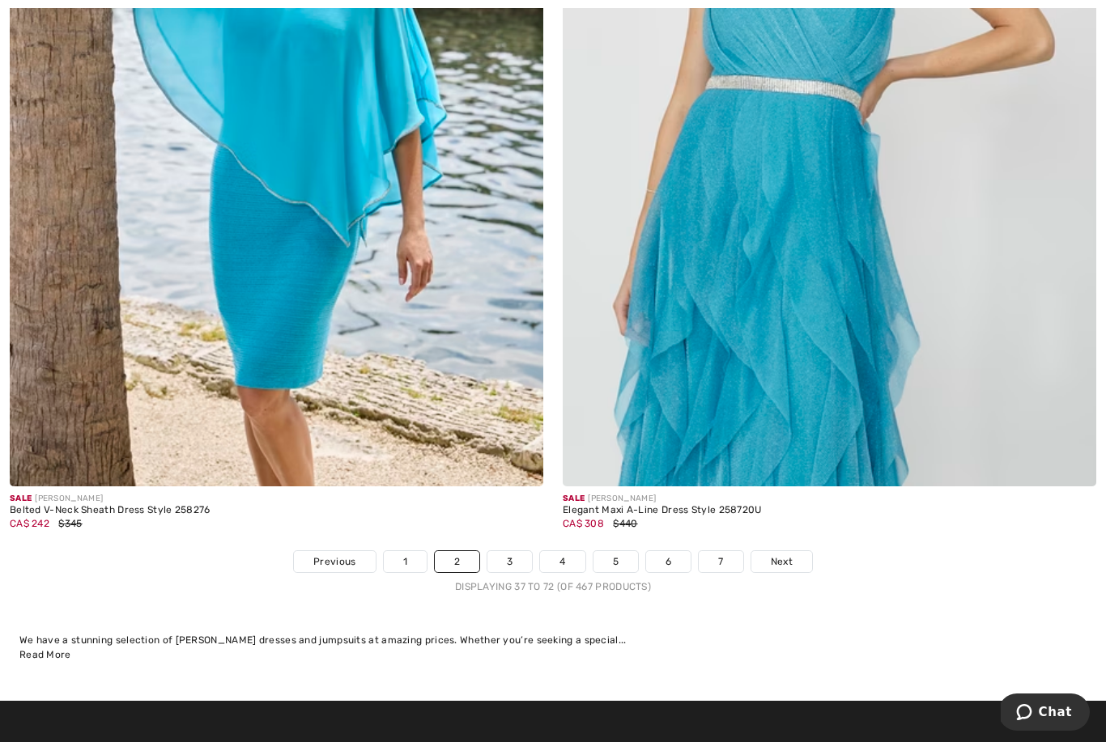
scroll to position [15718, 0]
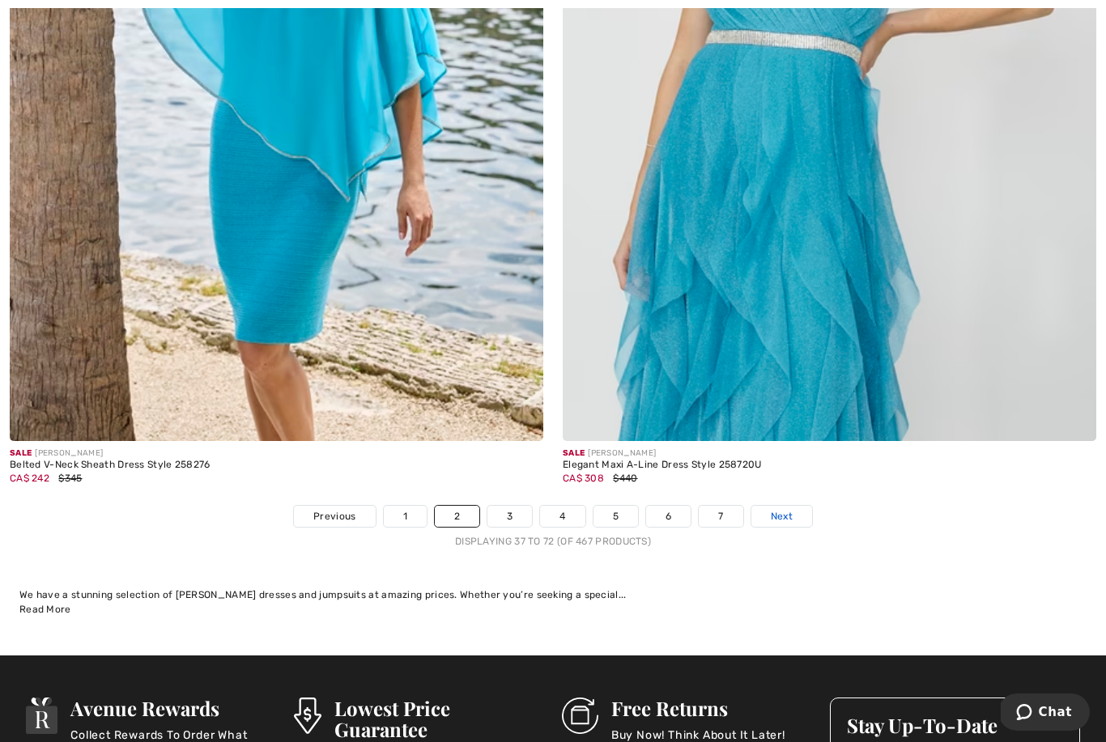
click at [784, 509] on span "Next" at bounding box center [782, 516] width 22 height 15
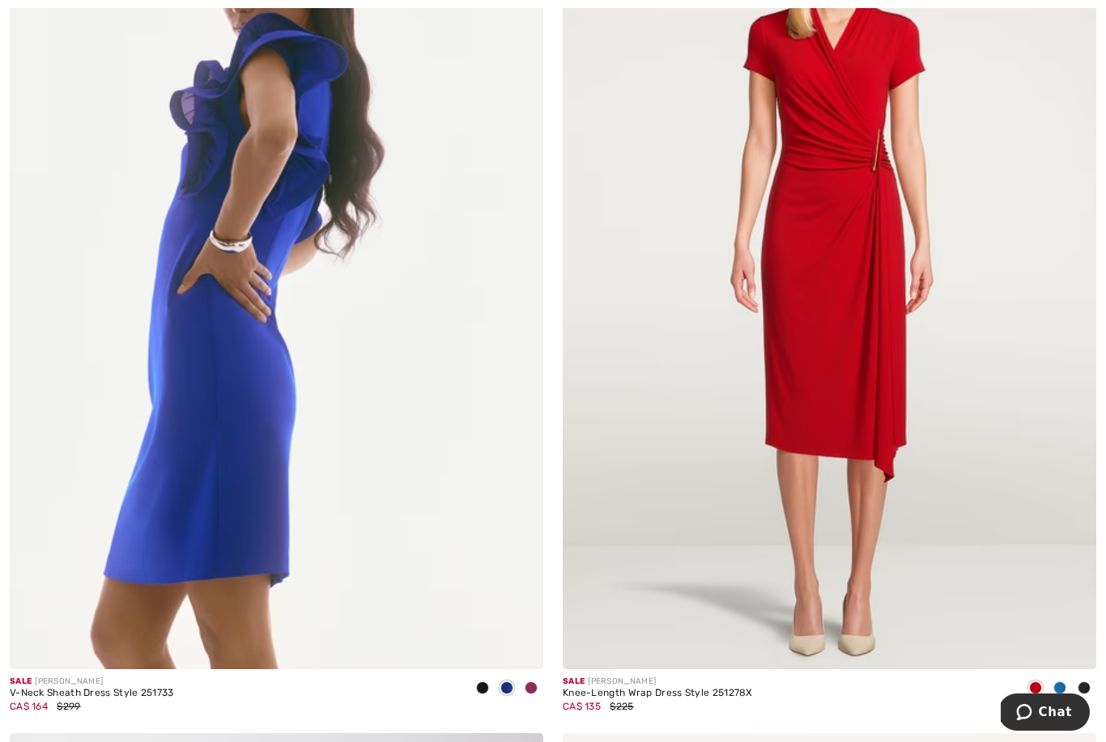
scroll to position [1297, 0]
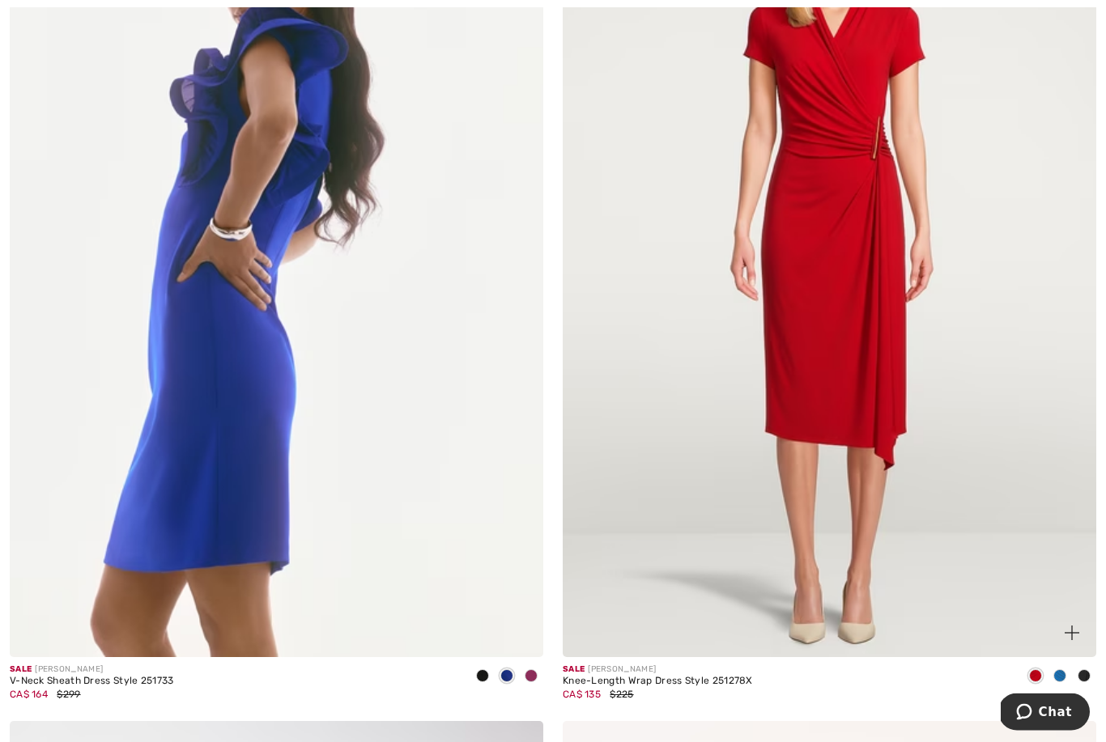
click at [1006, 592] on img at bounding box center [829, 258] width 533 height 801
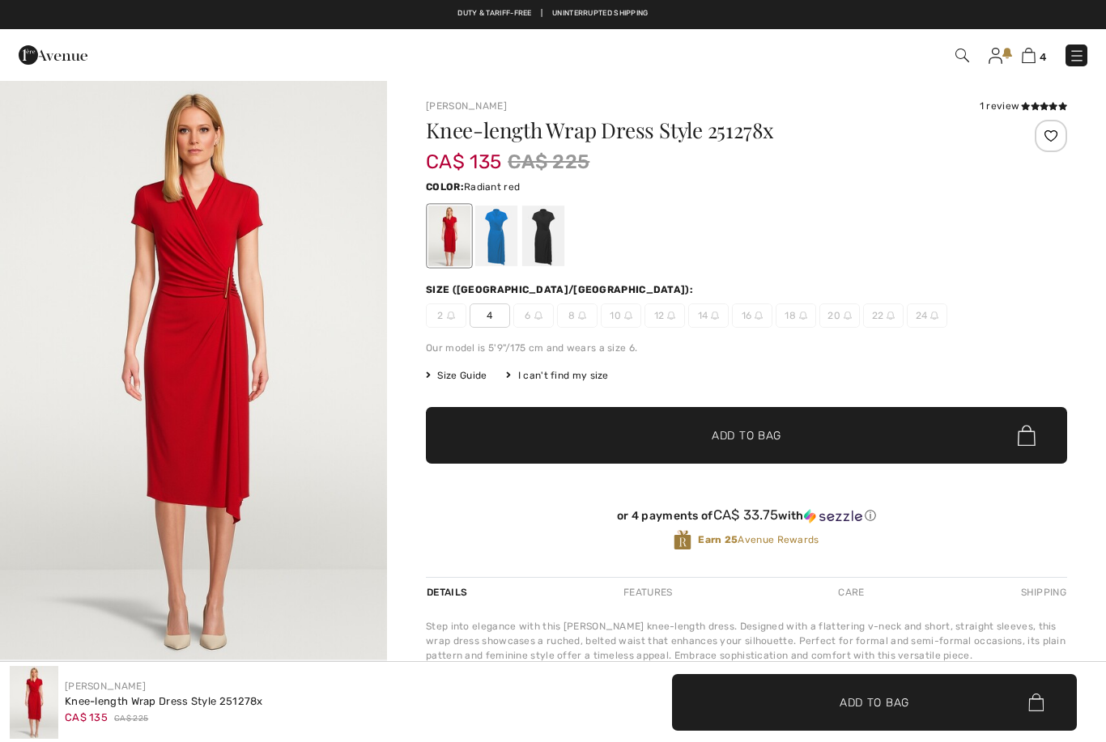
checkbox input "true"
click at [557, 232] on div at bounding box center [543, 236] width 42 height 61
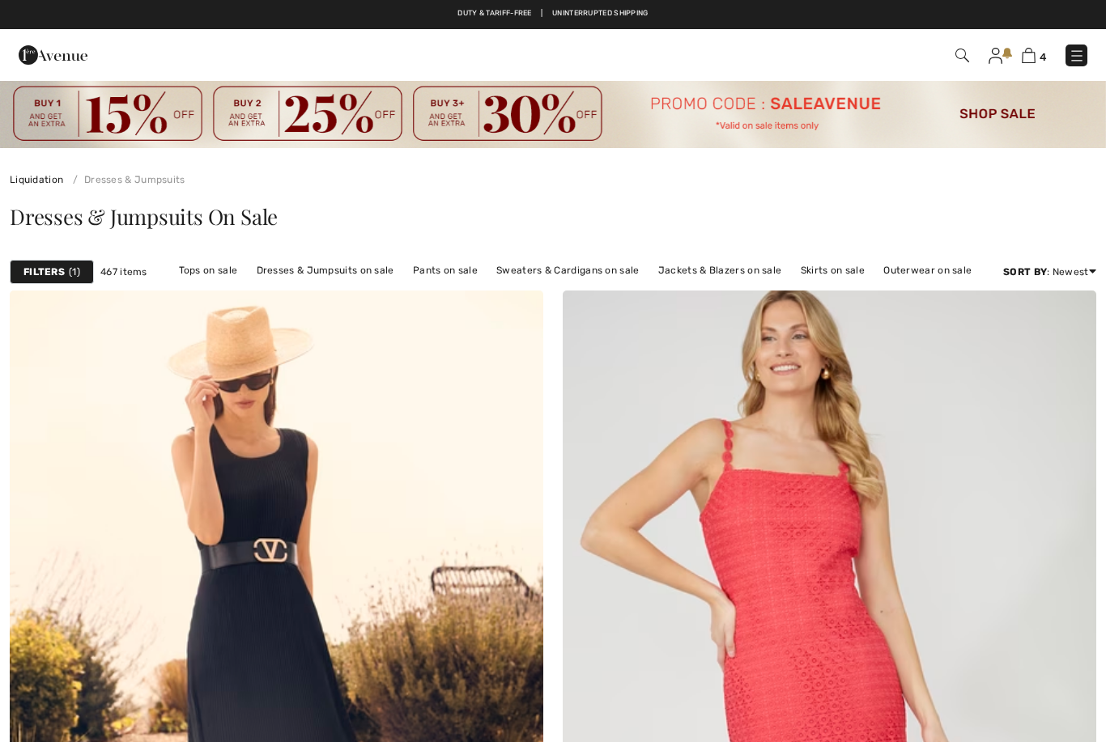
checkbox input "true"
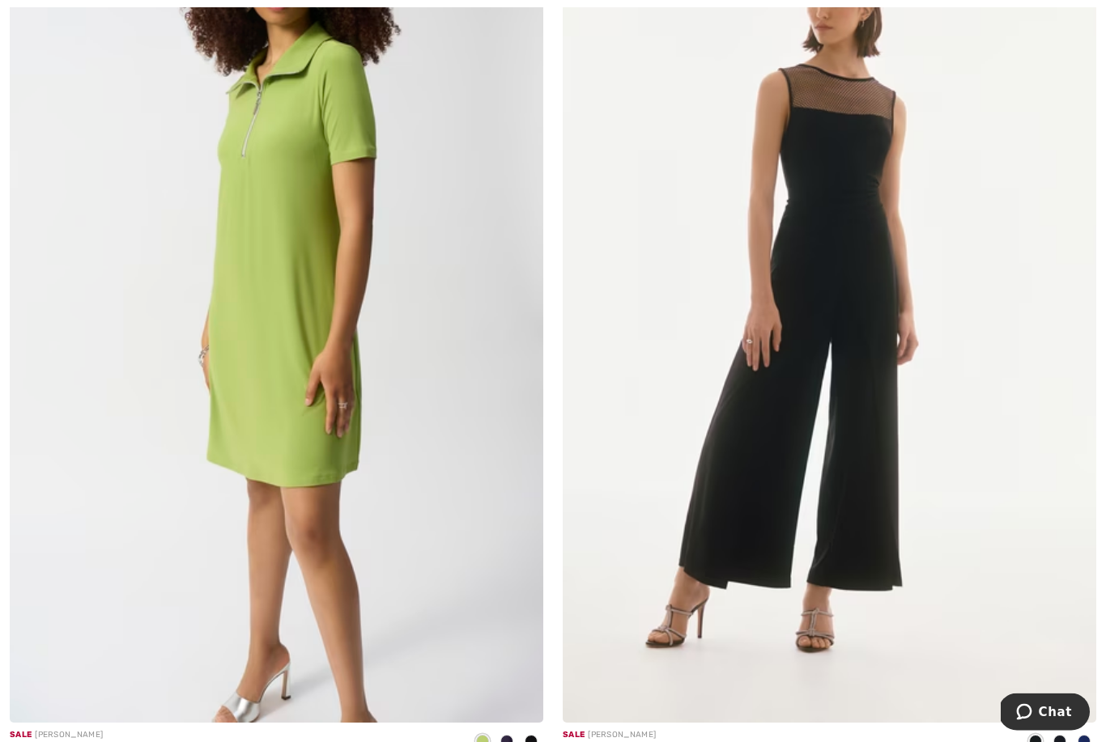
scroll to position [7499, 0]
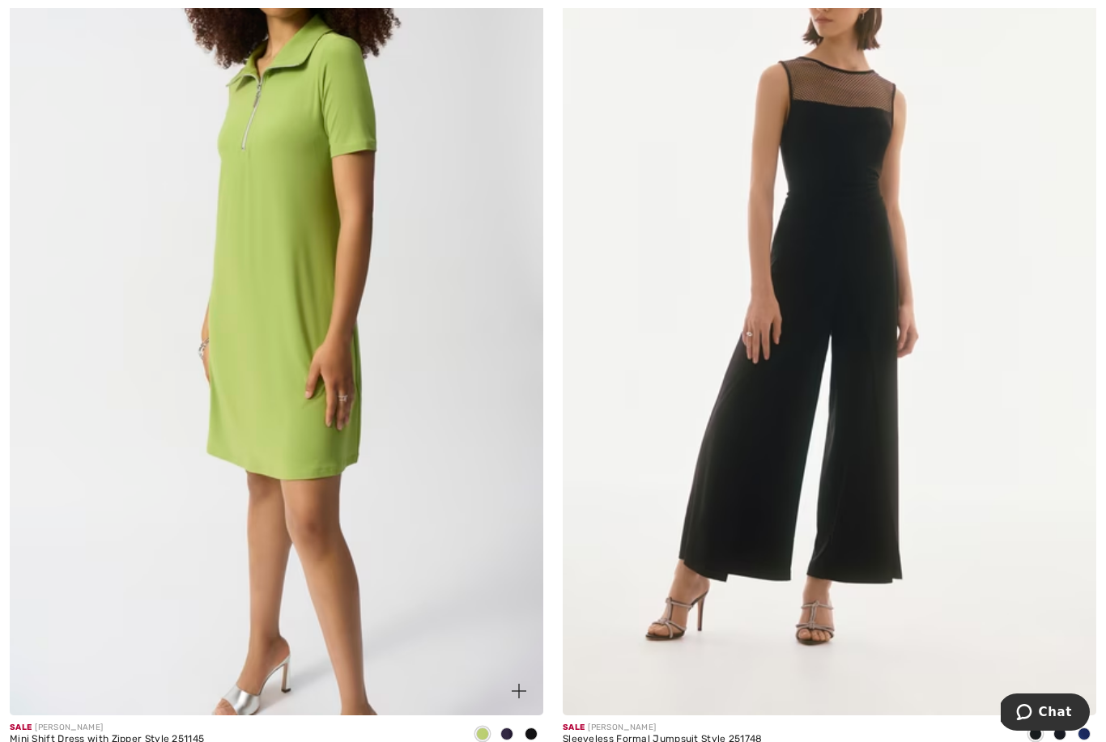
click at [539, 732] on div at bounding box center [531, 735] width 24 height 27
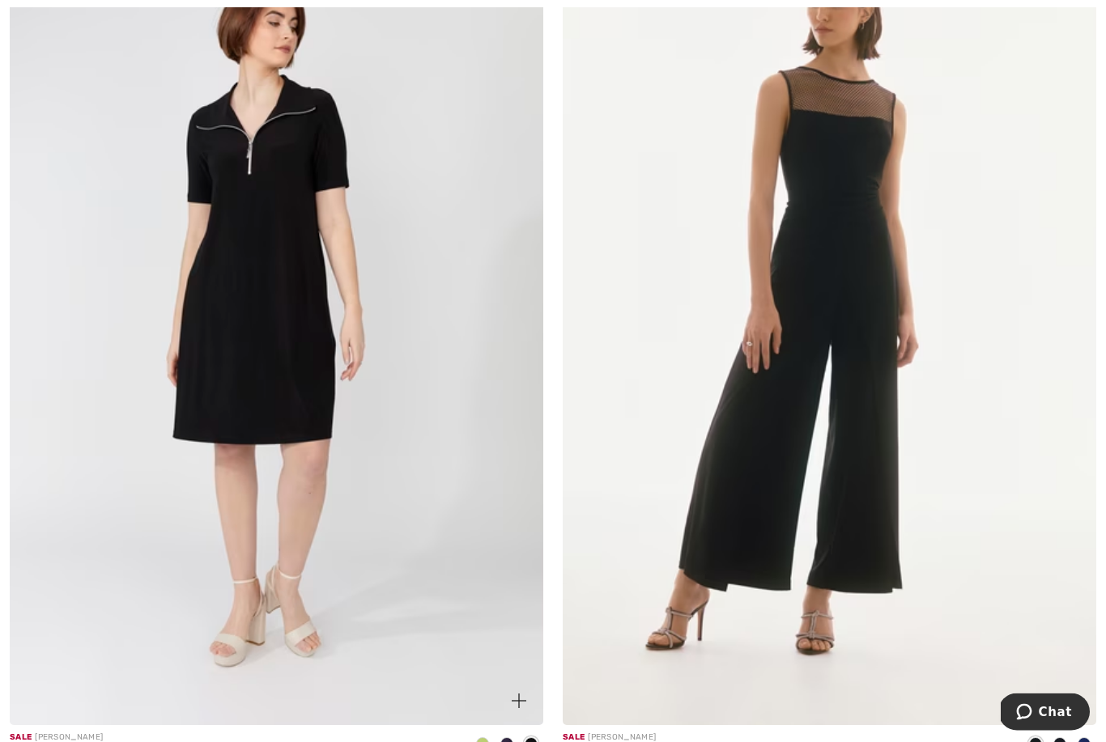
scroll to position [7486, 0]
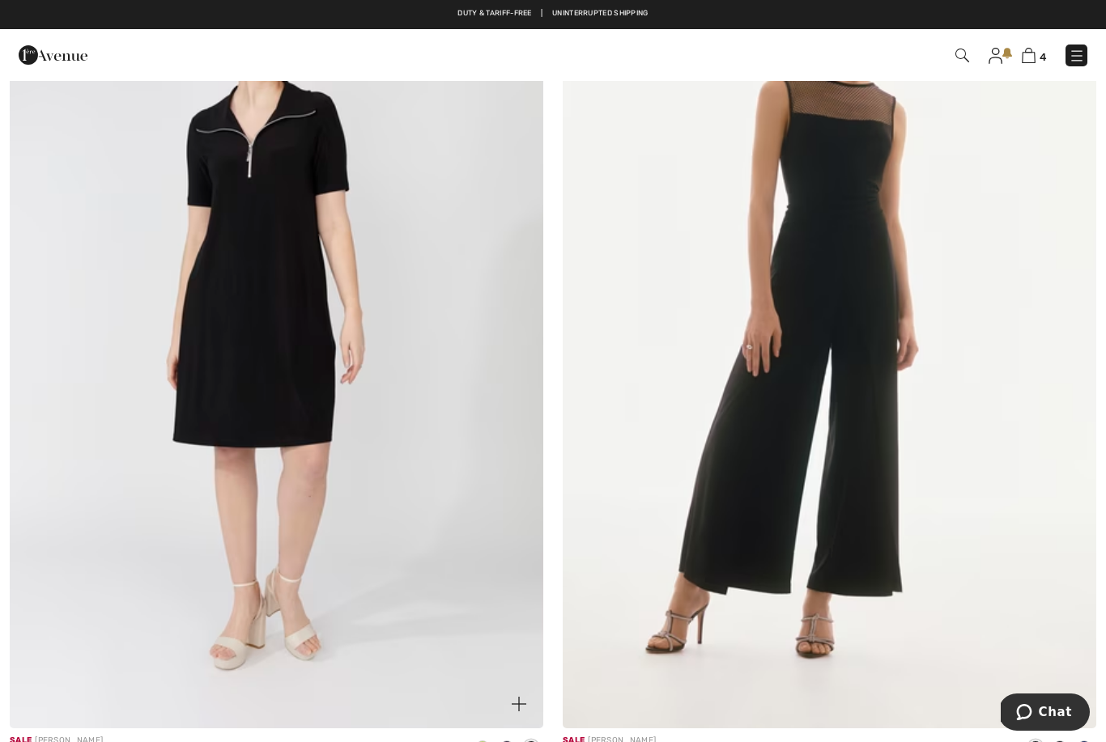
click at [394, 537] on img at bounding box center [276, 328] width 533 height 801
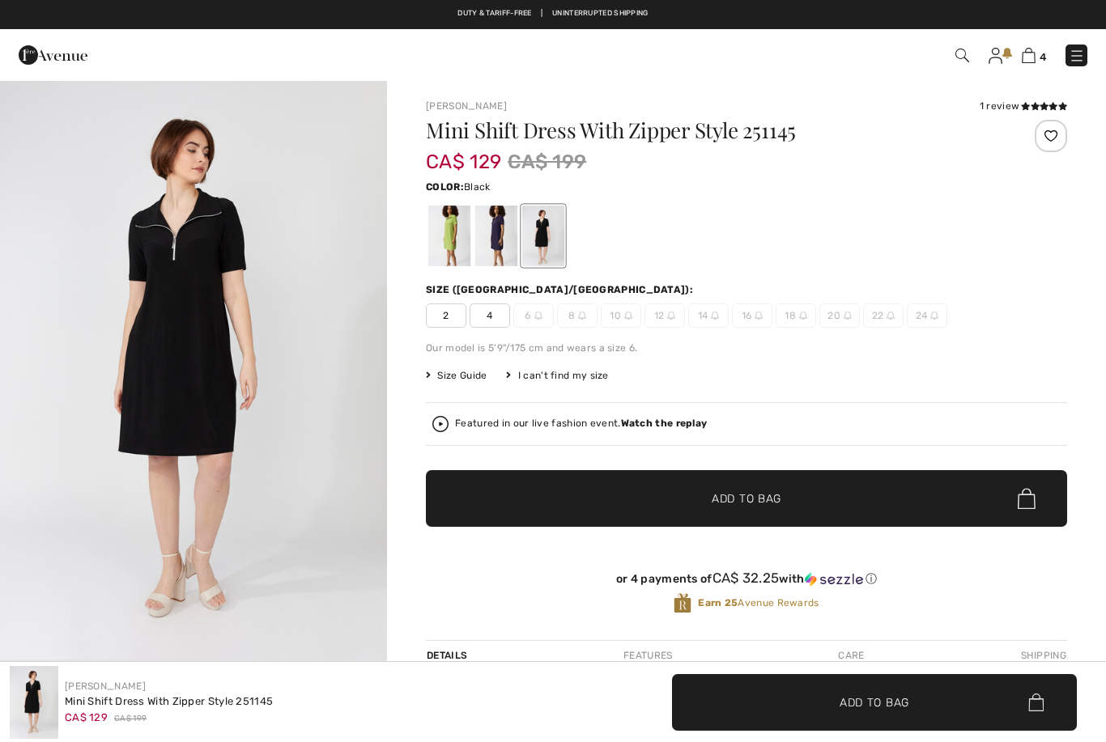
checkbox input "true"
click at [500, 232] on div at bounding box center [496, 236] width 42 height 61
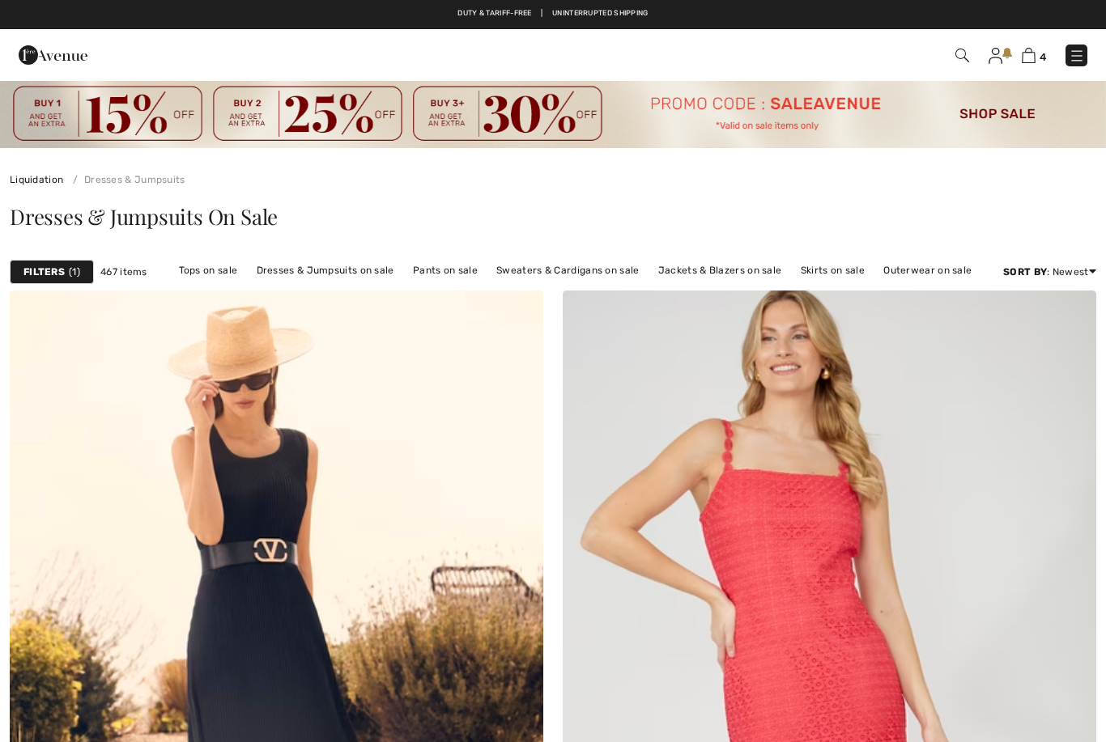
scroll to position [7537, 0]
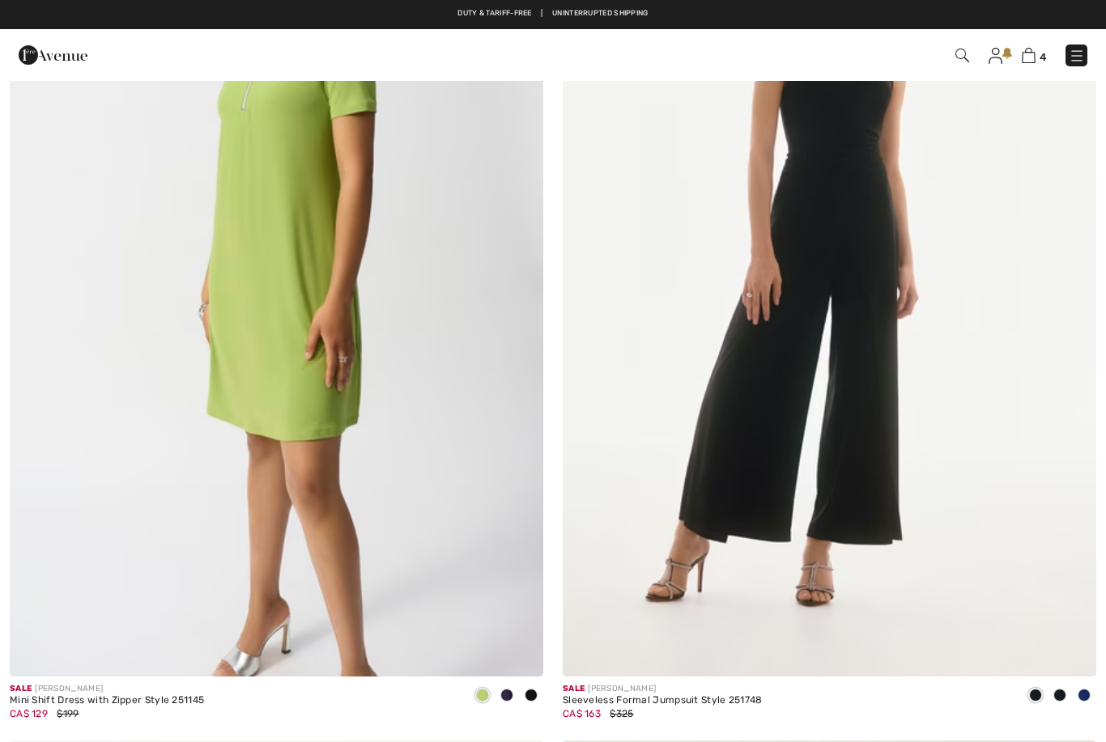
checkbox input "true"
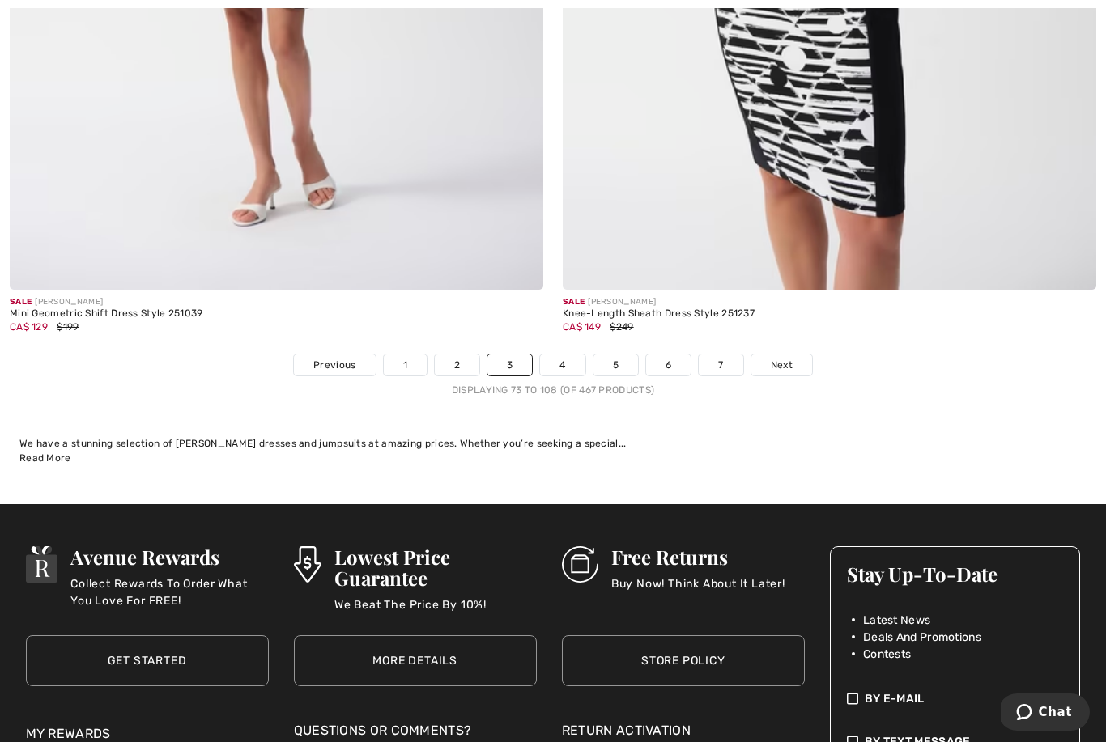
scroll to position [15883, 0]
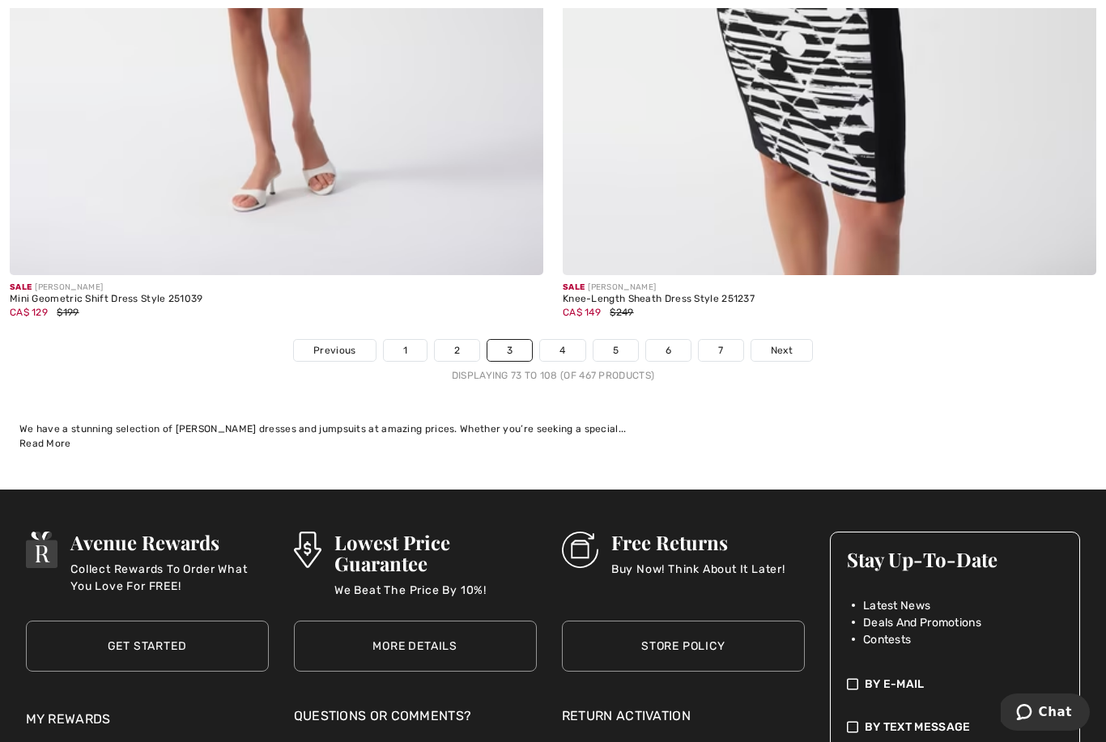
click at [795, 340] on link "Next" at bounding box center [781, 350] width 61 height 21
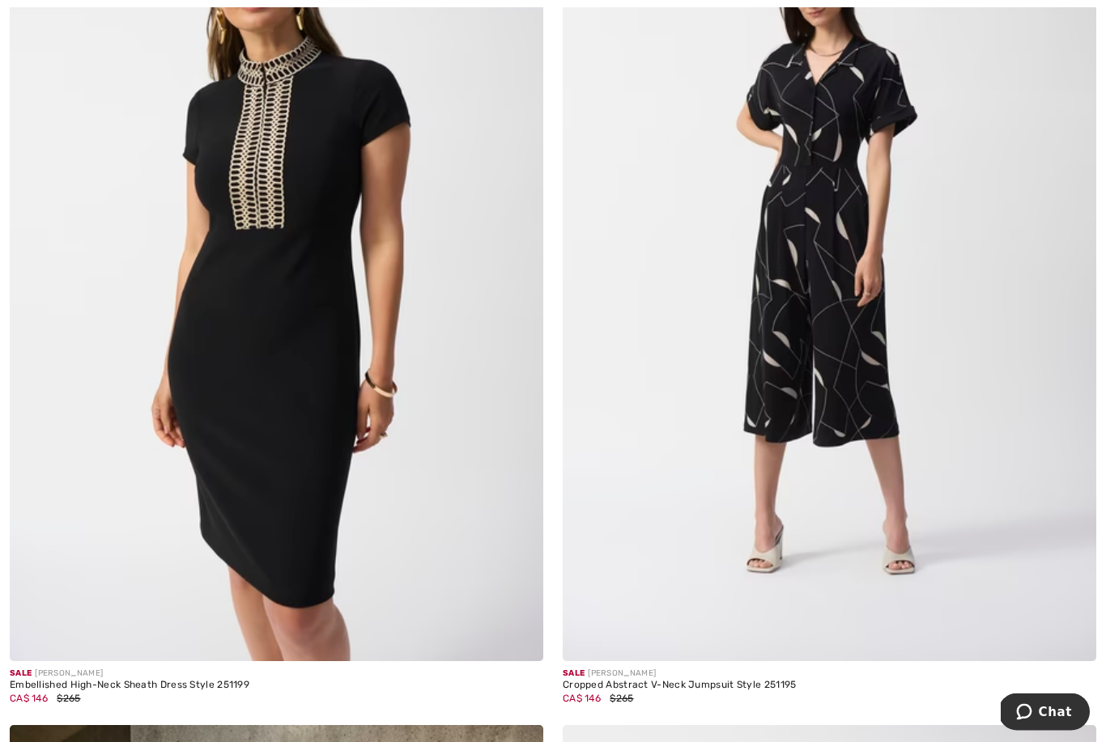
scroll to position [3884, 0]
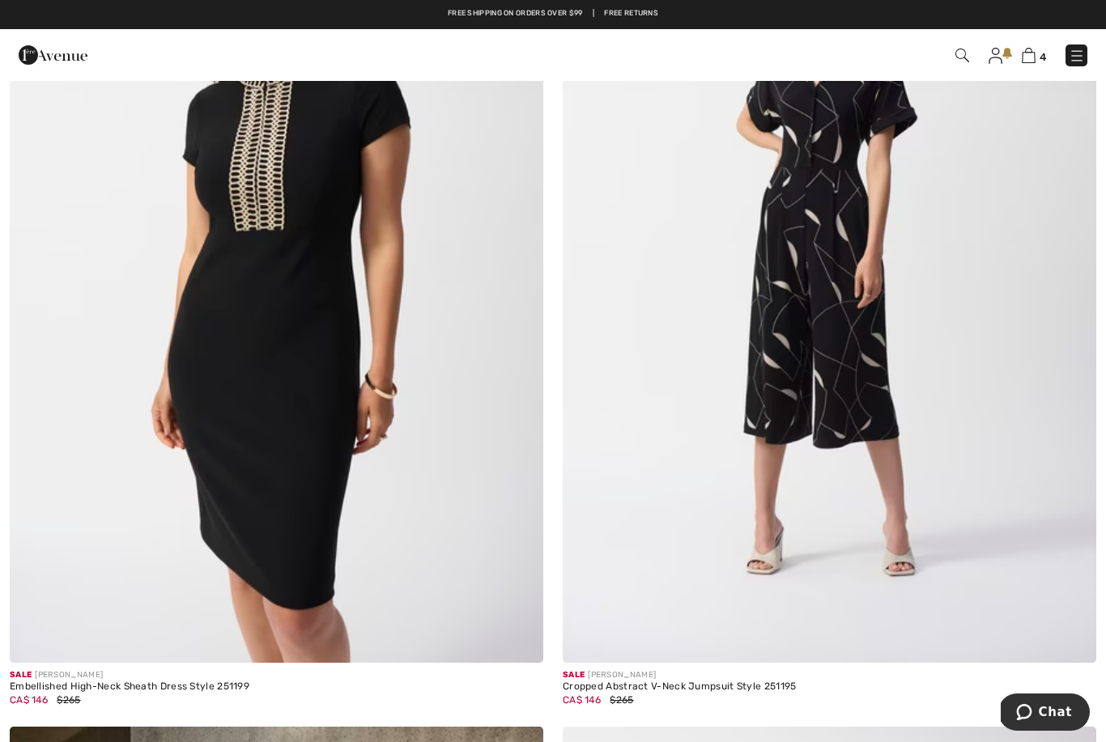
click at [282, 423] on img at bounding box center [276, 263] width 533 height 801
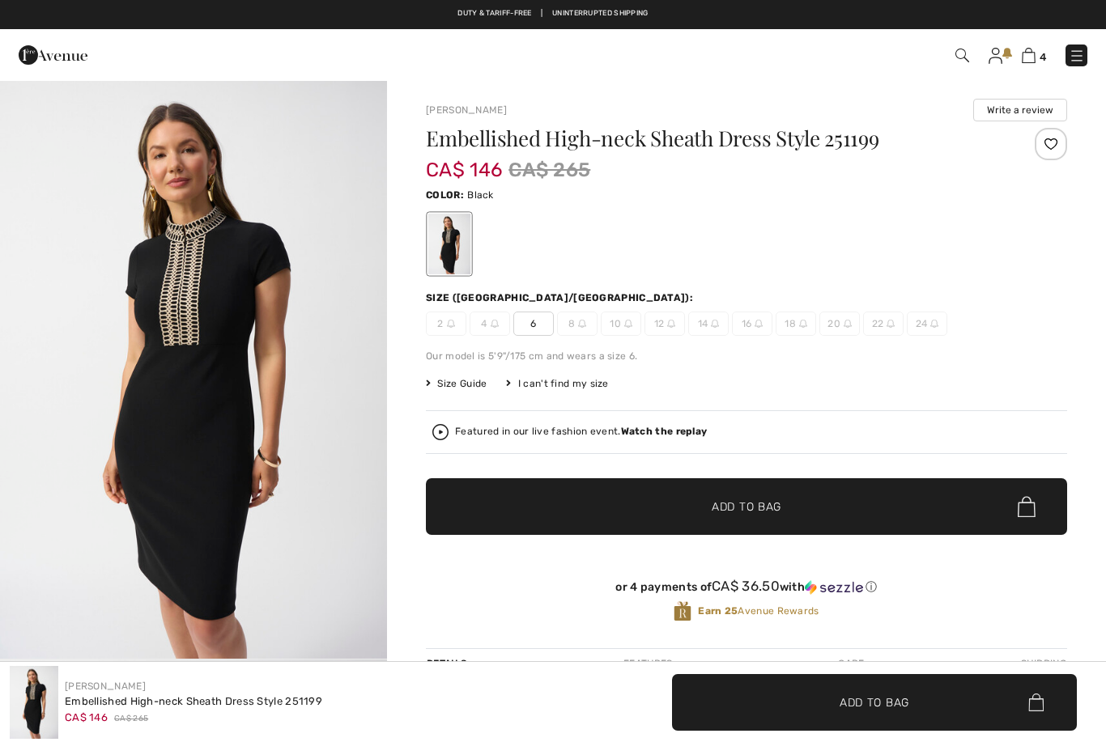
checkbox input "true"
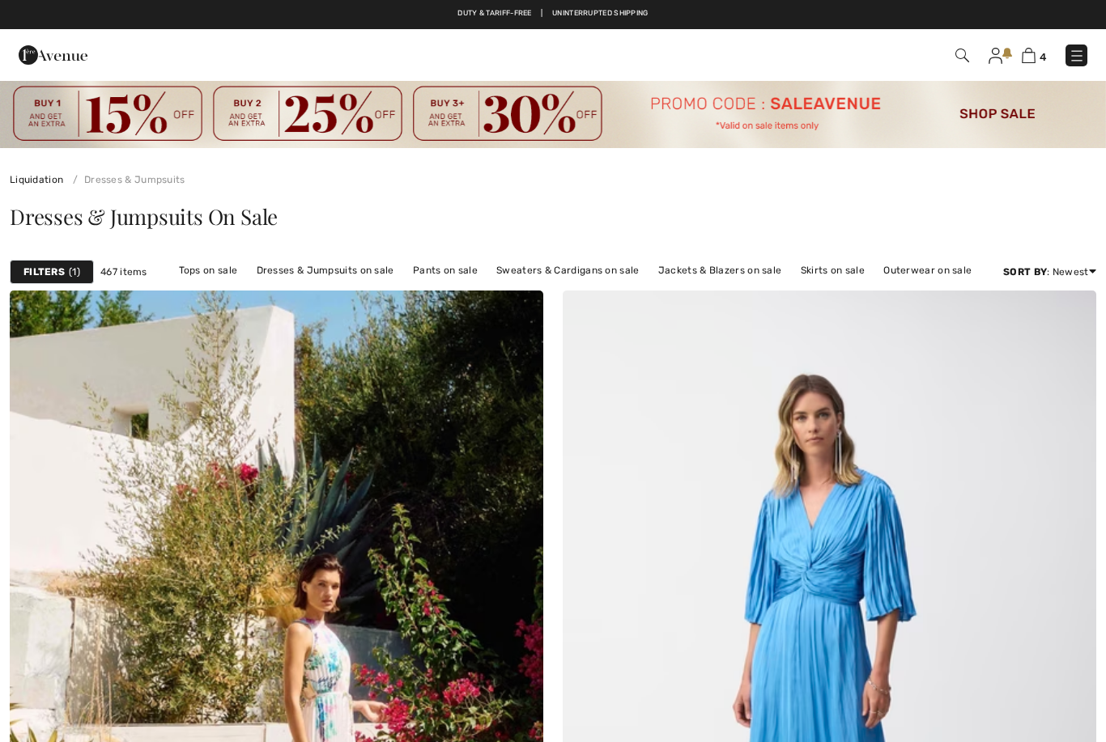
checkbox input "true"
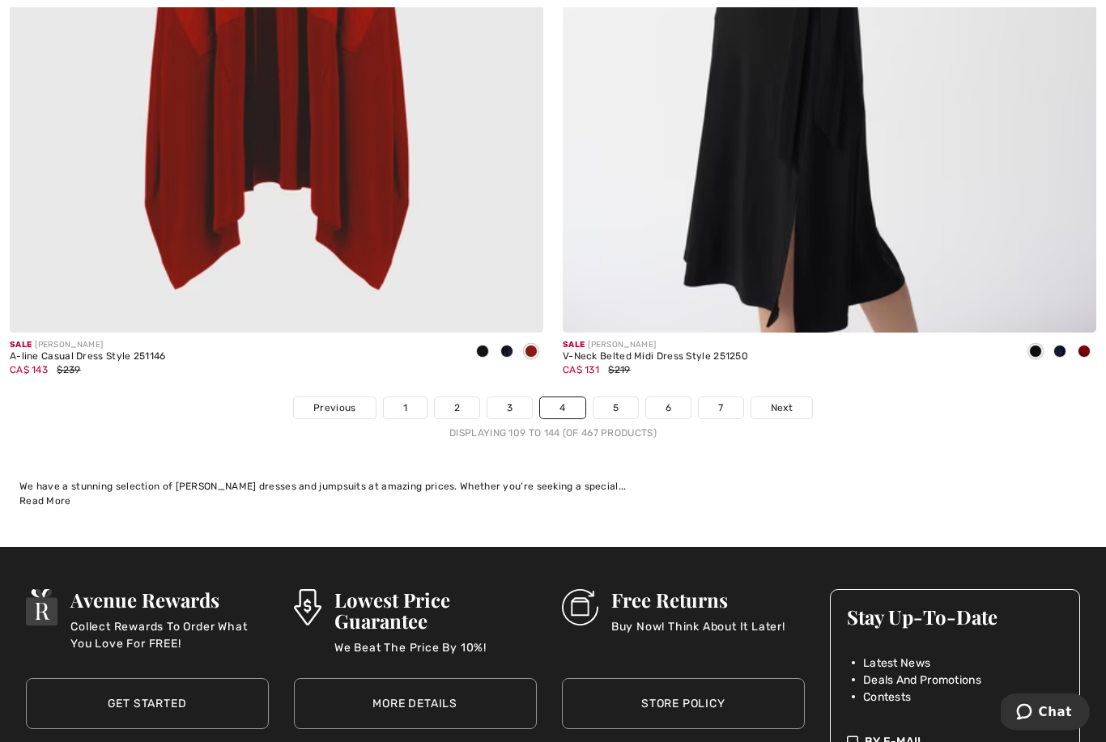
scroll to position [15826, 0]
click at [783, 401] on span "Next" at bounding box center [782, 408] width 22 height 15
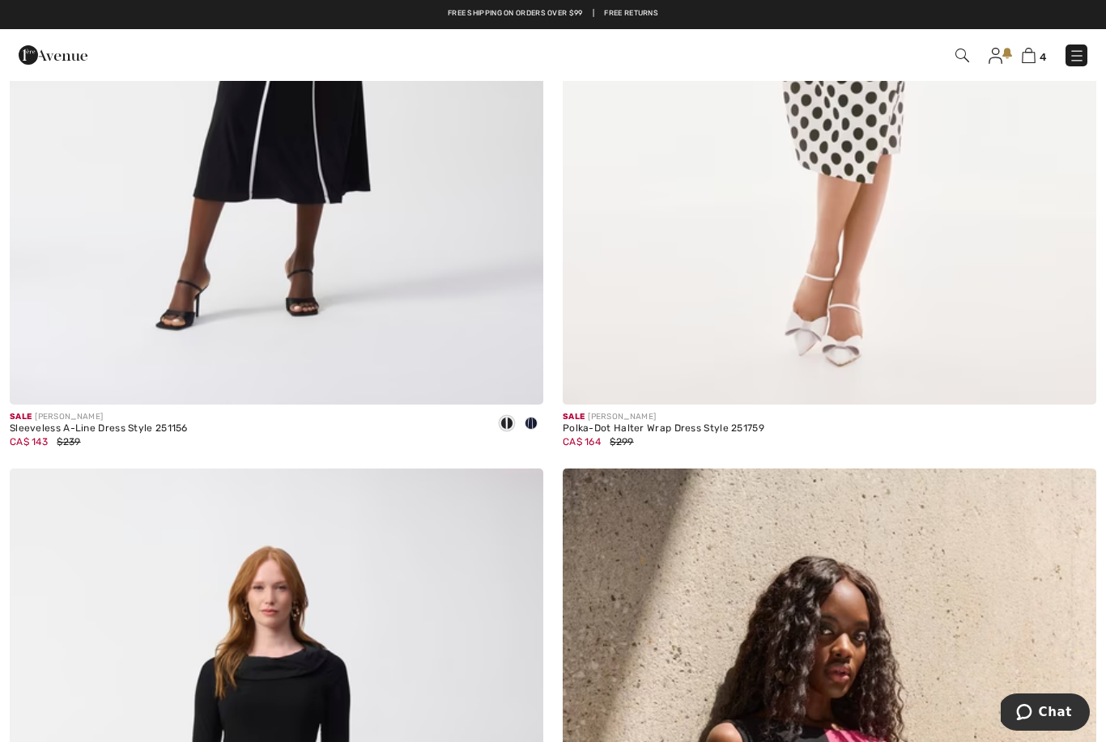
scroll to position [681, 0]
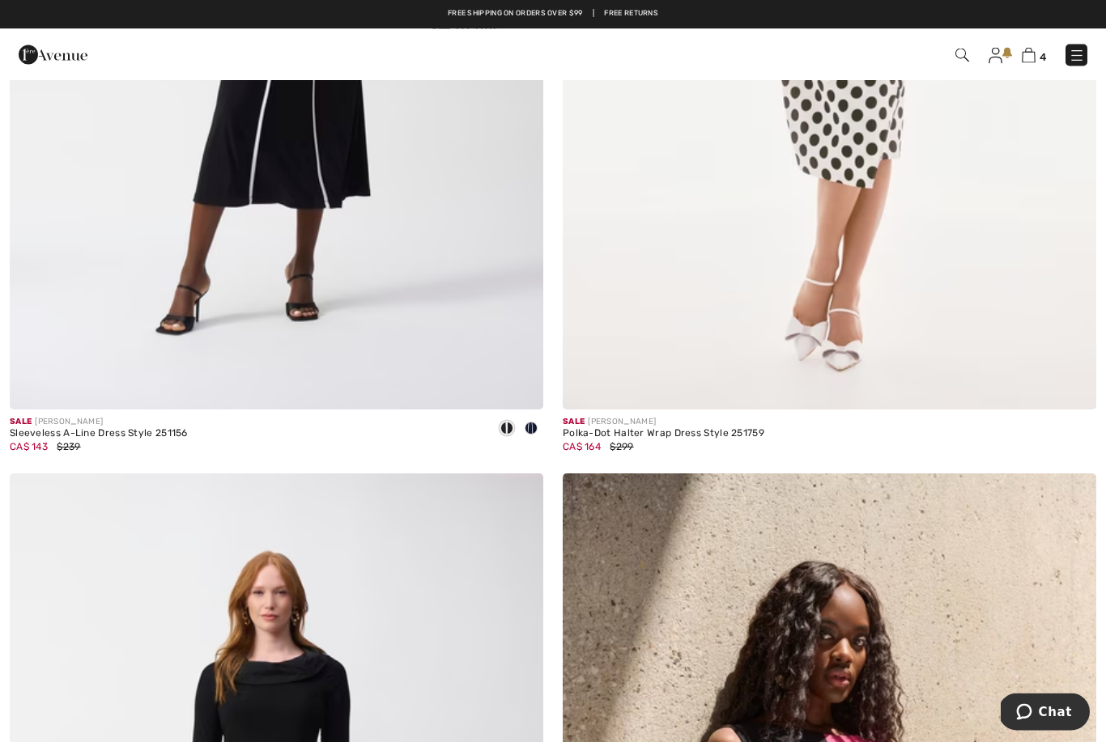
click at [1068, 384] on img at bounding box center [1072, 386] width 15 height 15
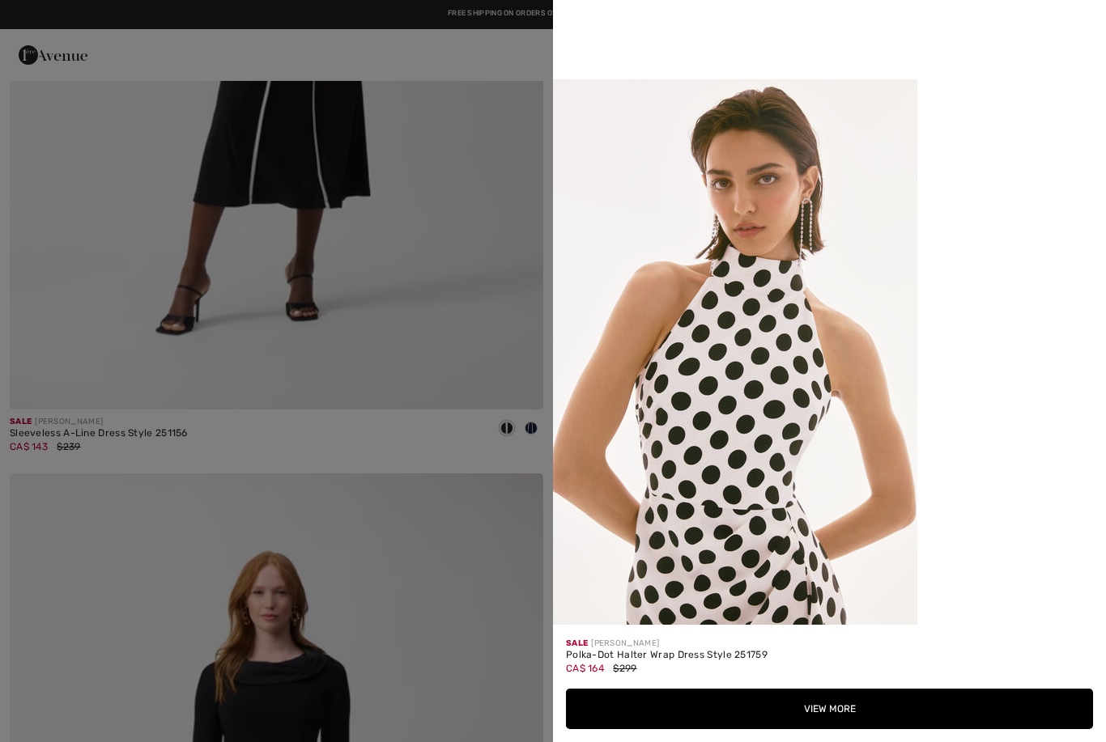
scroll to position [1672, 0]
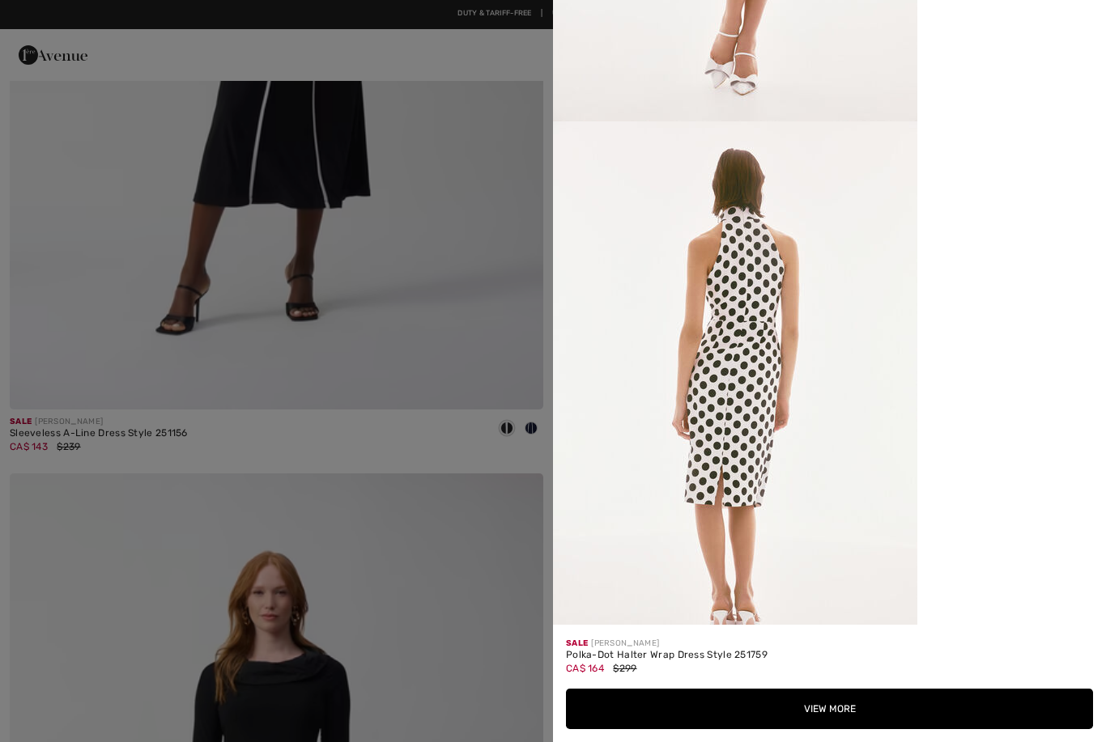
click at [831, 729] on button "View More" at bounding box center [829, 709] width 527 height 40
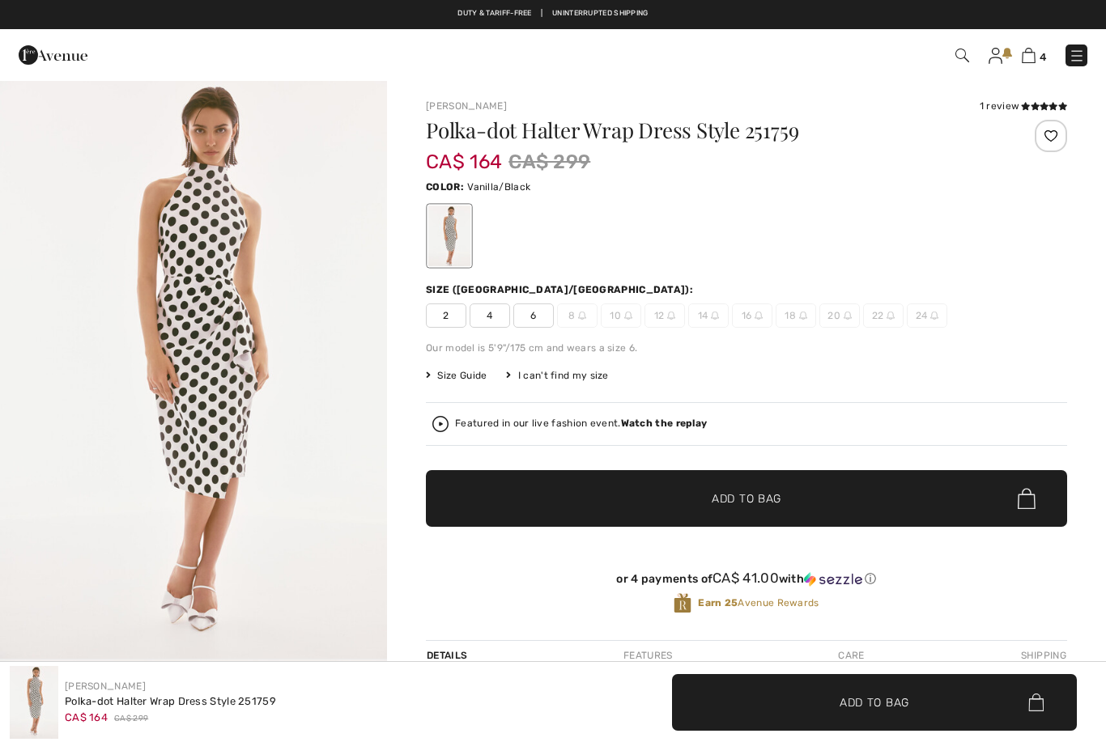
checkbox input "true"
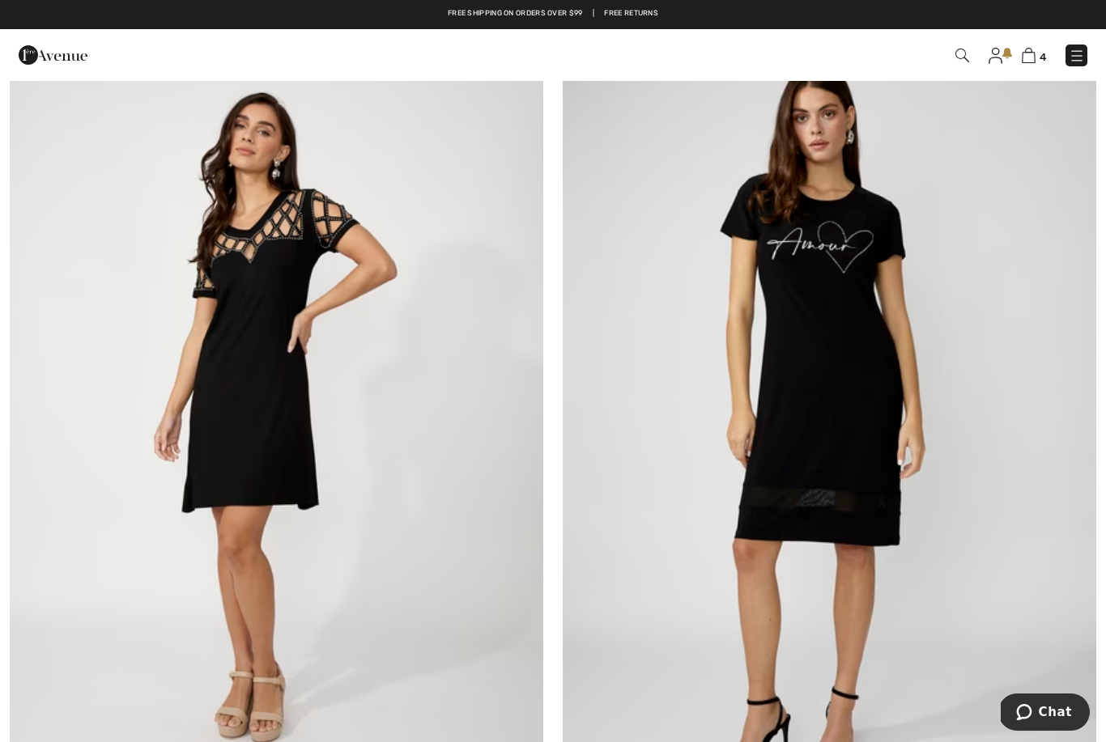
scroll to position [14474, 0]
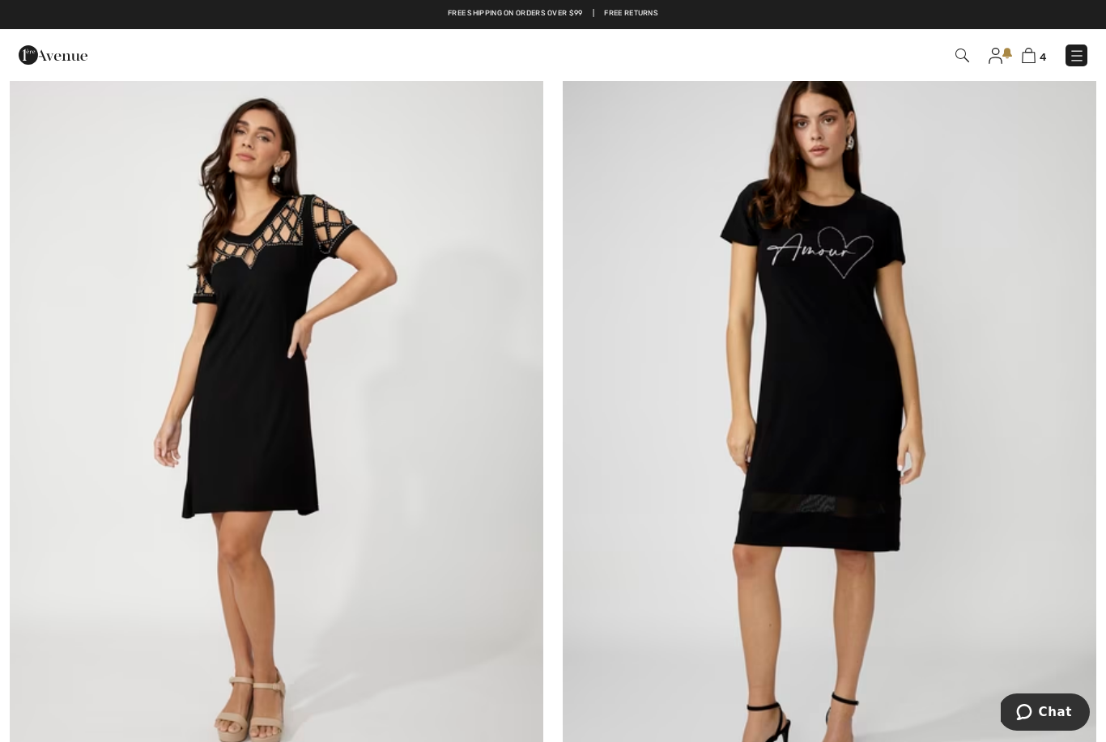
click at [872, 489] on img at bounding box center [829, 420] width 533 height 801
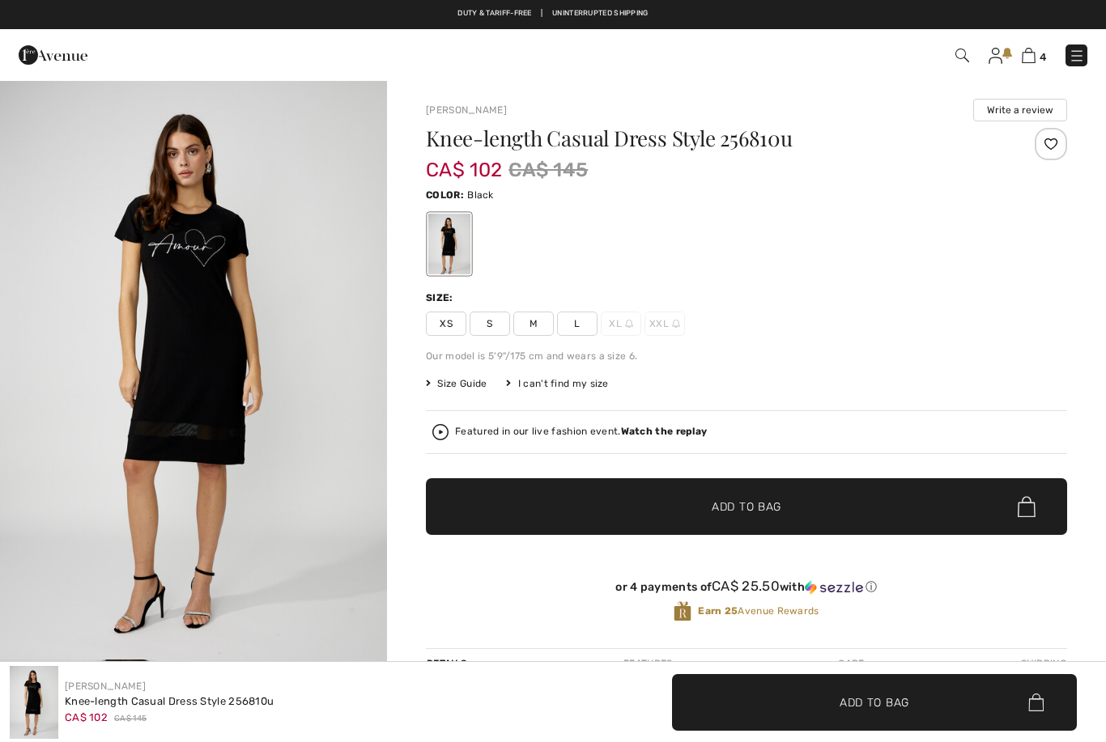
checkbox input "true"
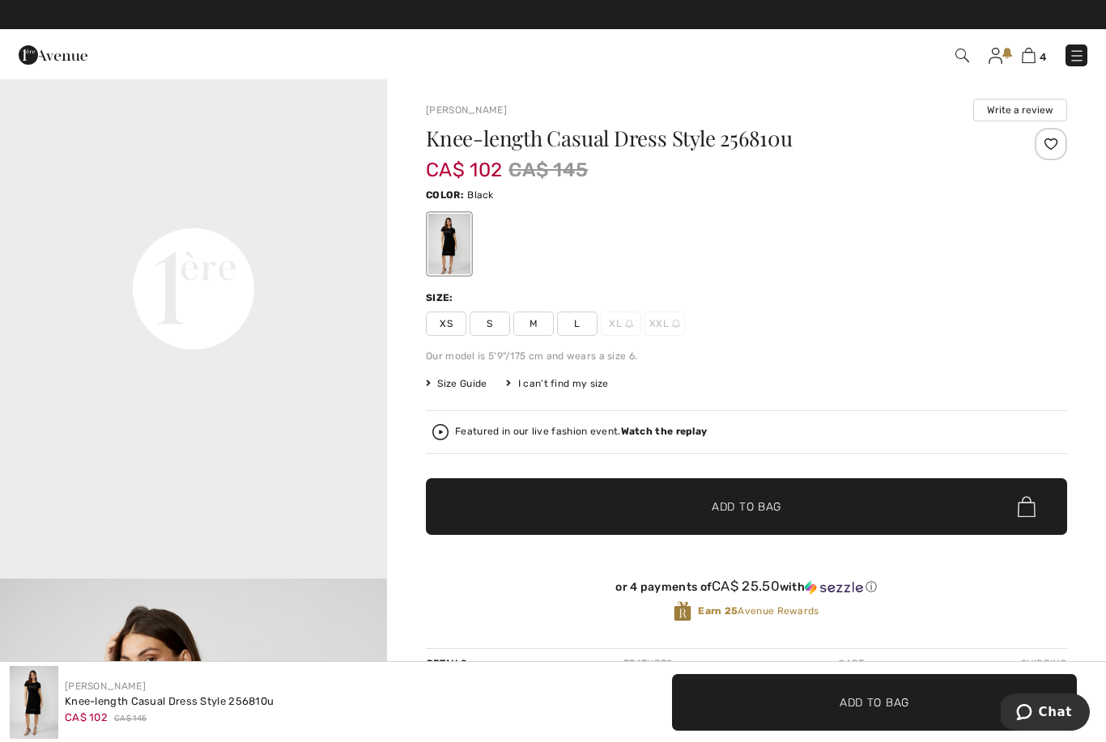
scroll to position [1240, 0]
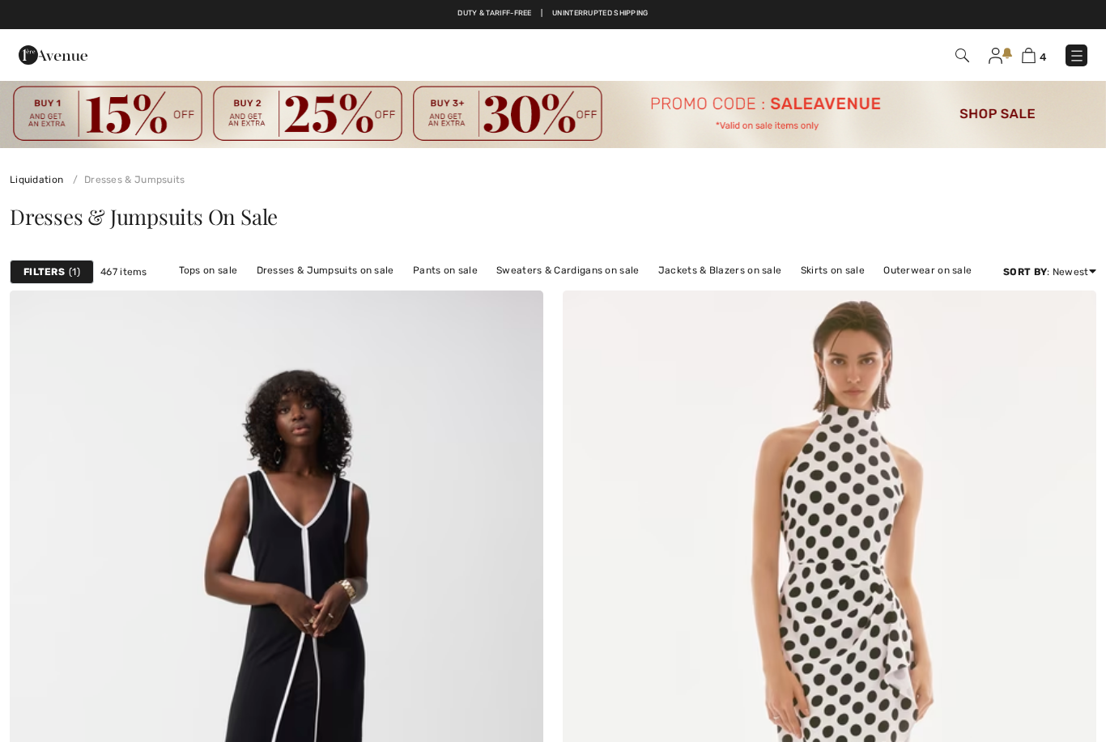
checkbox input "true"
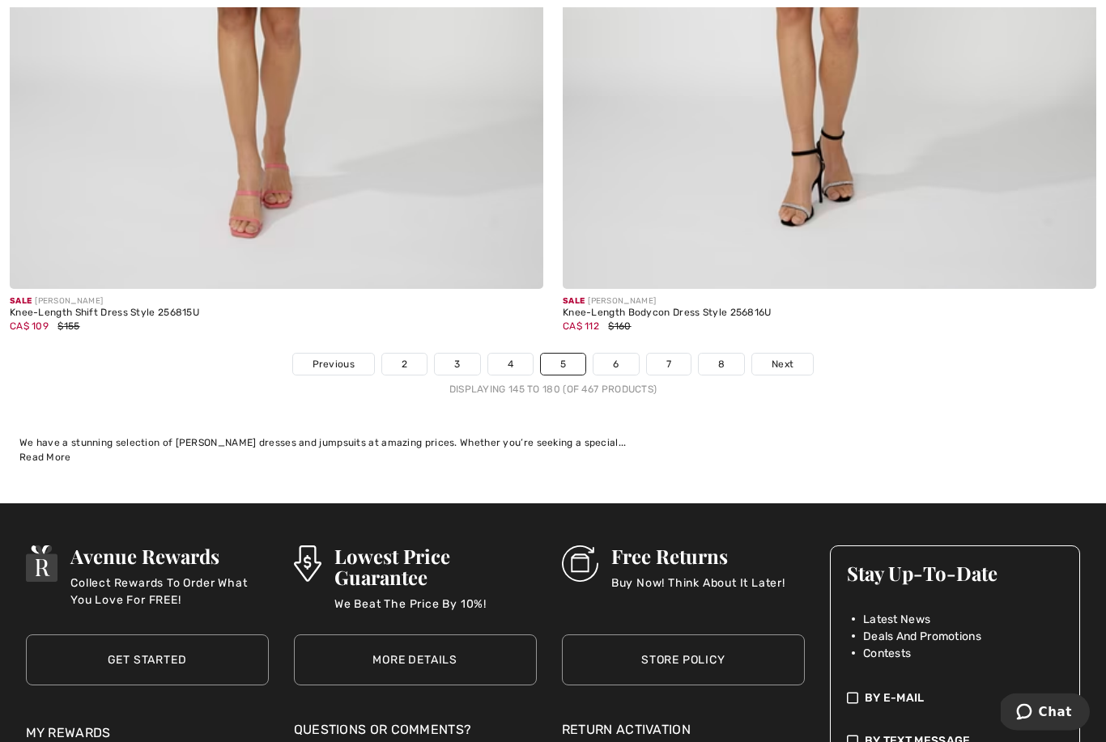
scroll to position [15895, 0]
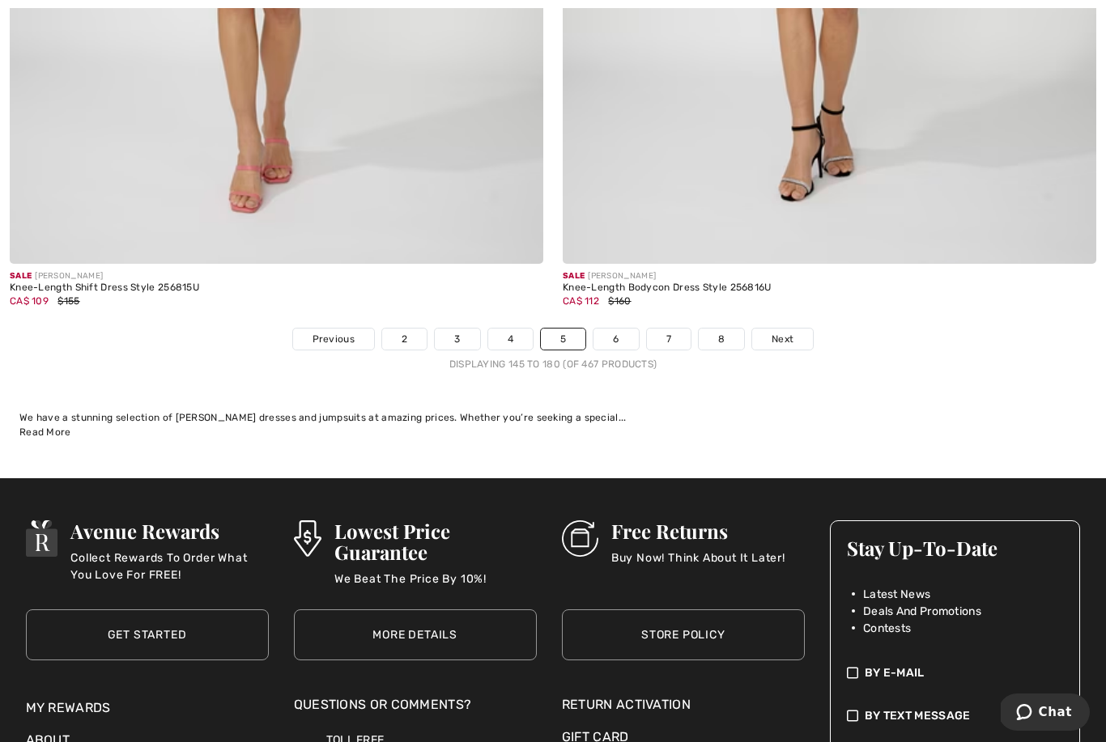
click at [777, 332] on span "Next" at bounding box center [782, 339] width 22 height 15
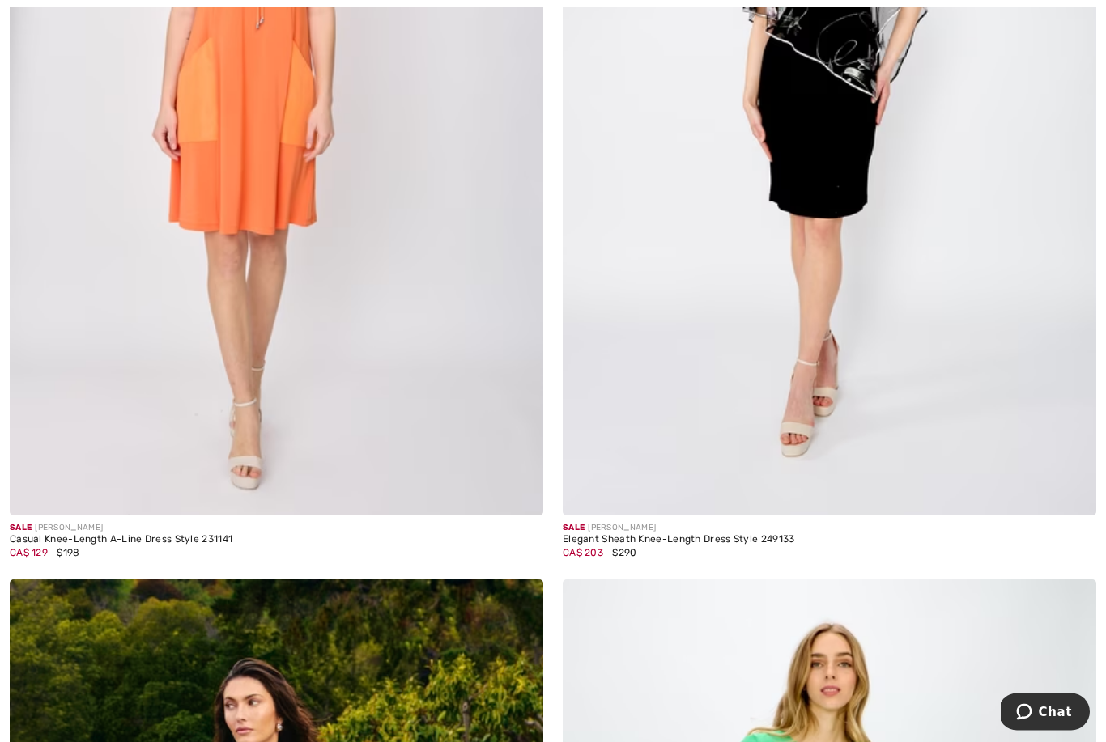
scroll to position [12216, 0]
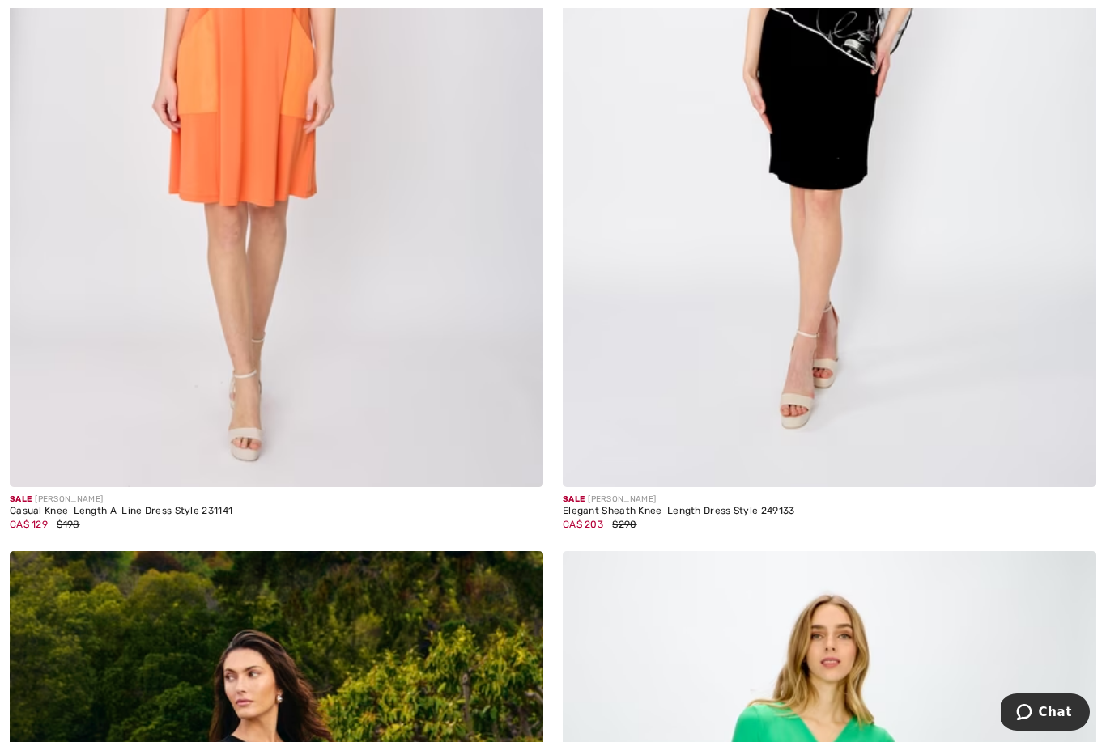
click at [508, 457] on span at bounding box center [519, 463] width 32 height 32
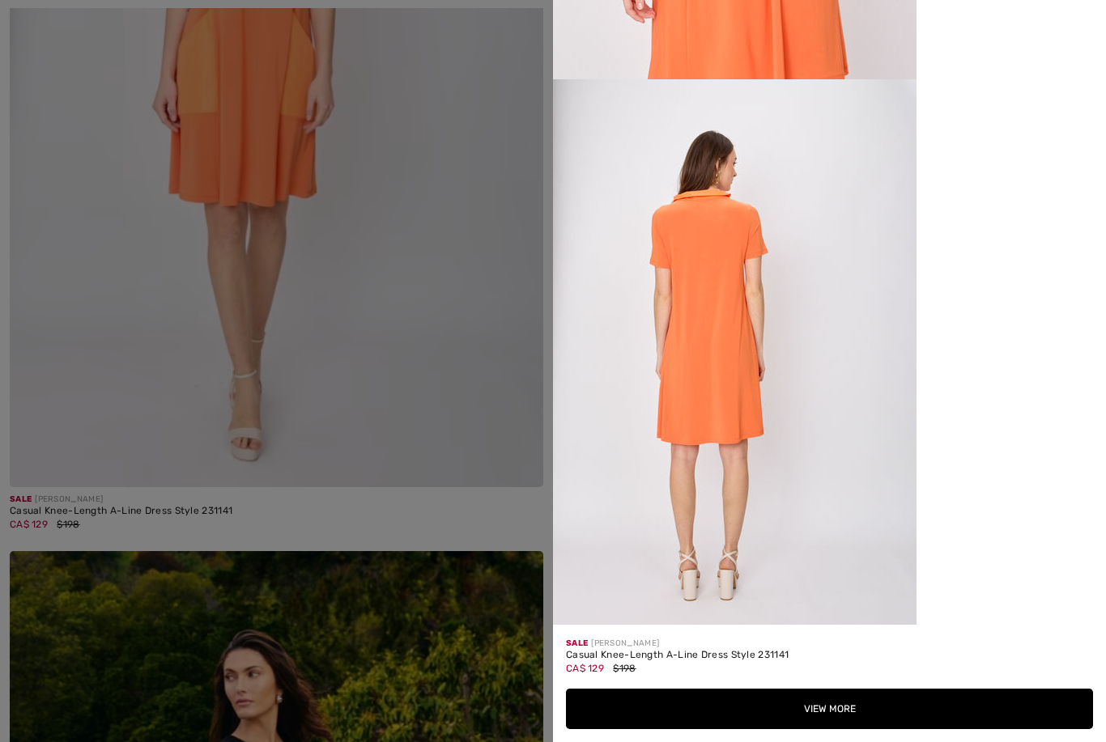
scroll to position [2279, 0]
click at [115, 351] on div at bounding box center [553, 371] width 1106 height 742
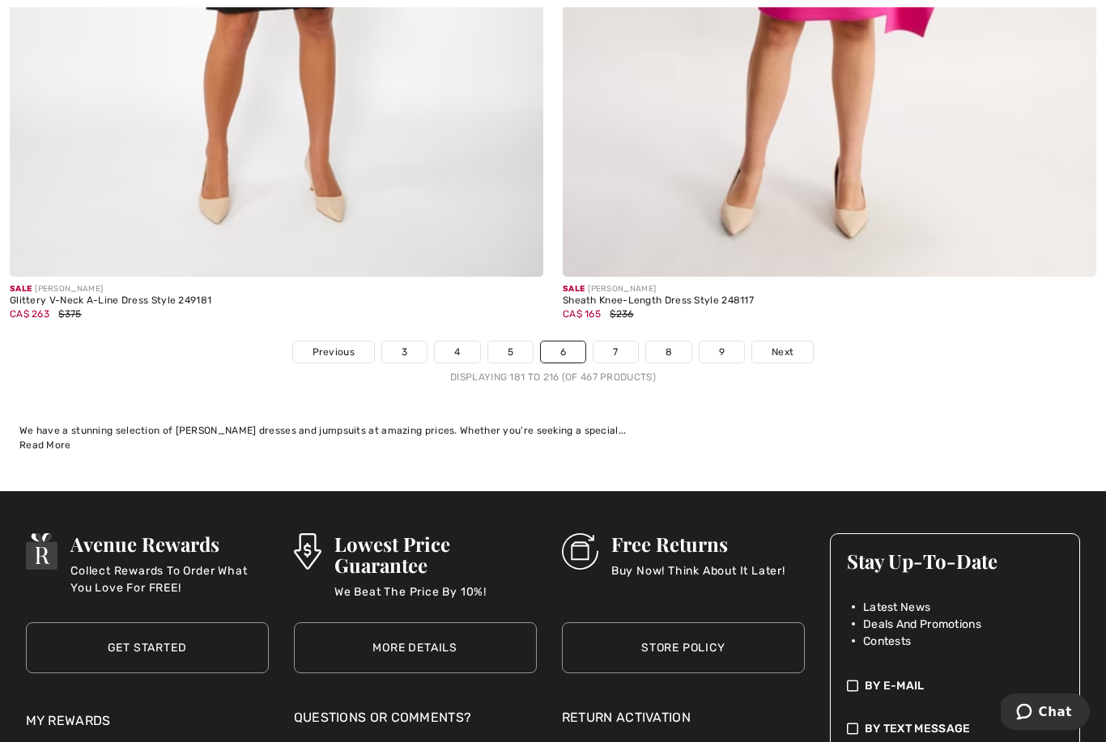
scroll to position [15898, 0]
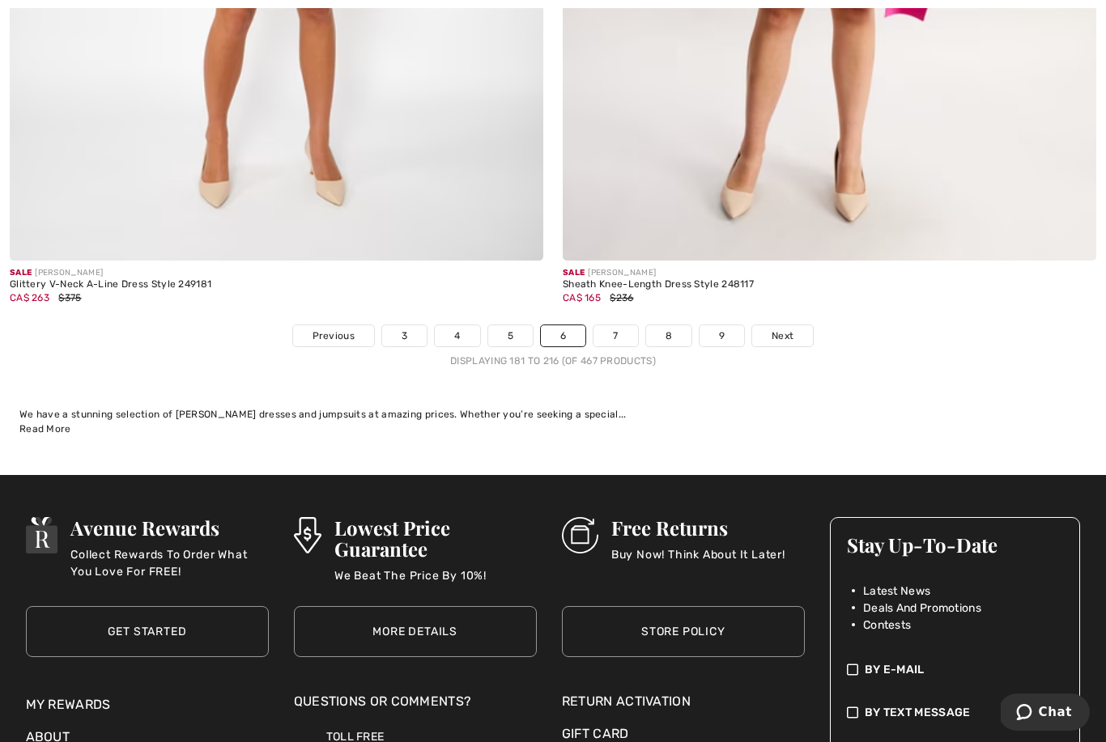
click at [772, 329] on span "Next" at bounding box center [782, 336] width 22 height 15
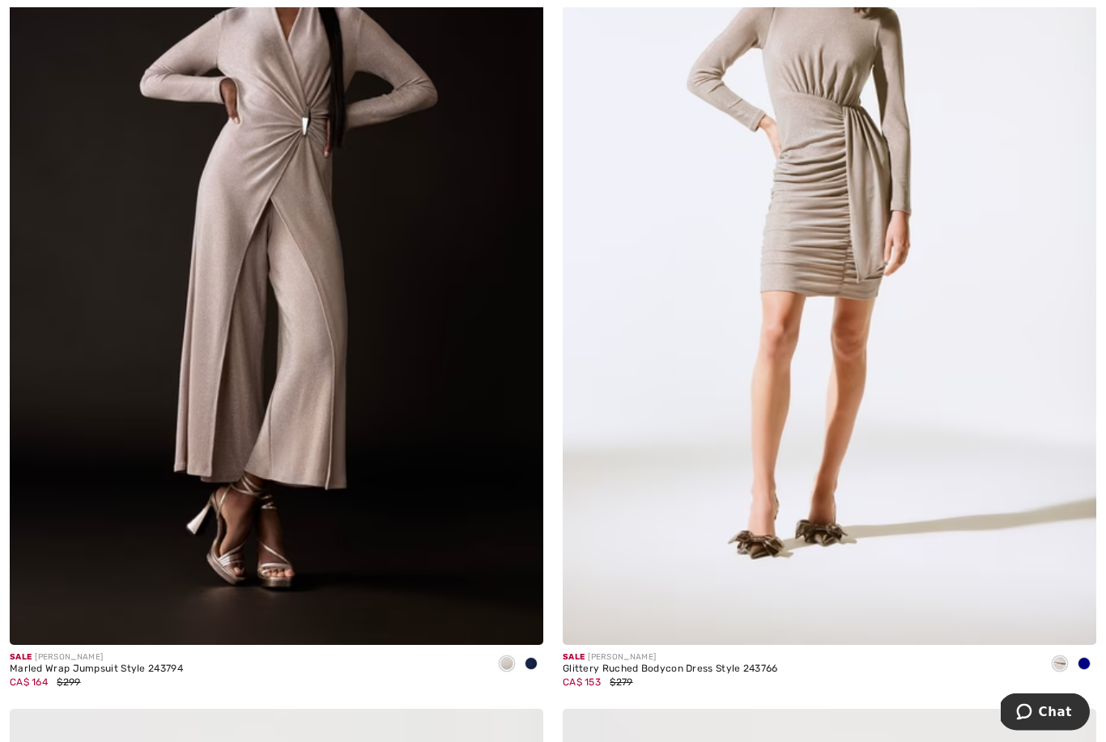
scroll to position [12921, 0]
click at [1085, 660] on span at bounding box center [1083, 663] width 13 height 13
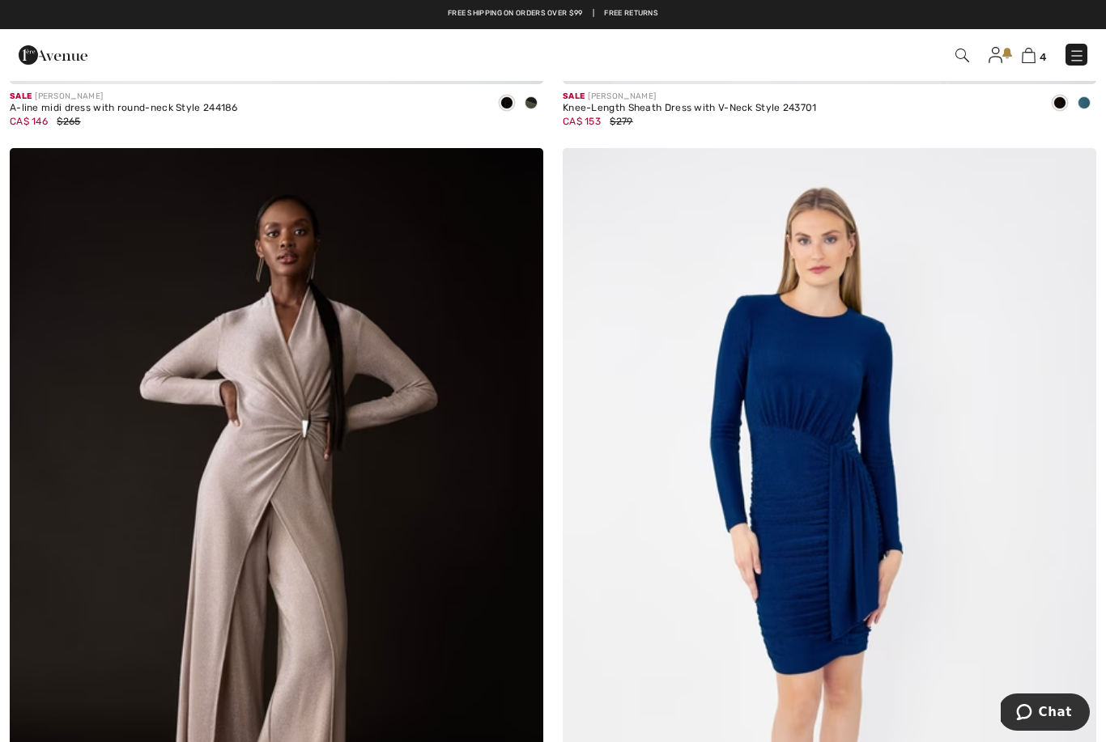
scroll to position [12617, 0]
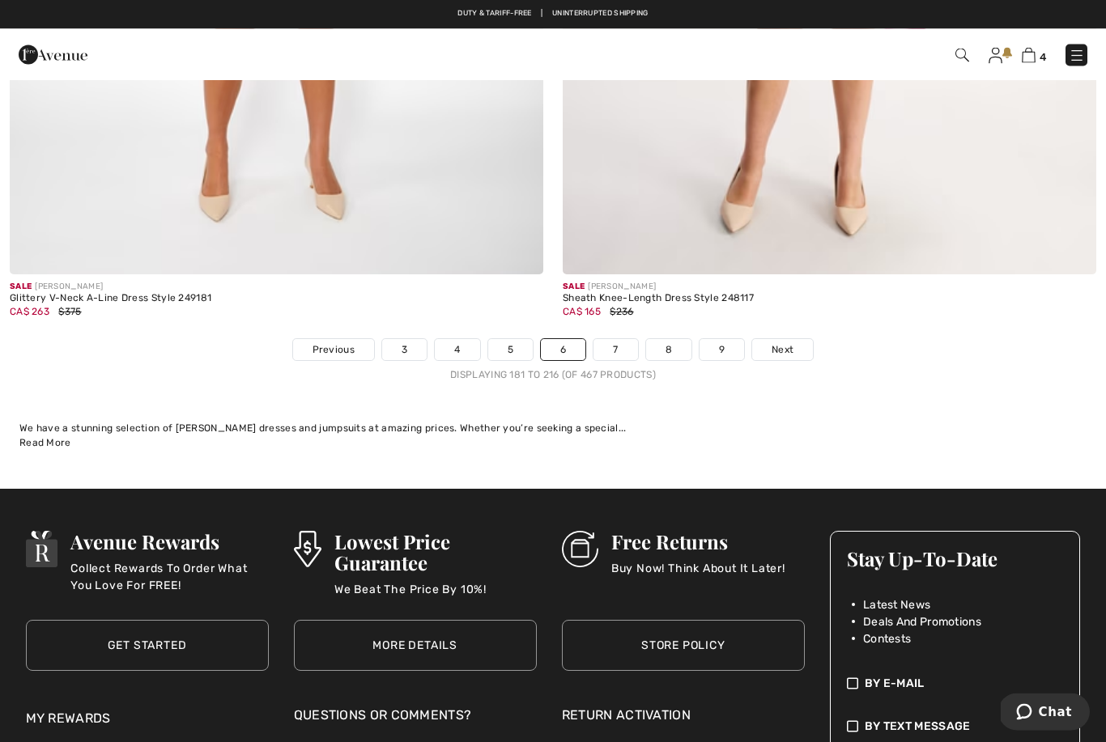
scroll to position [15882, 0]
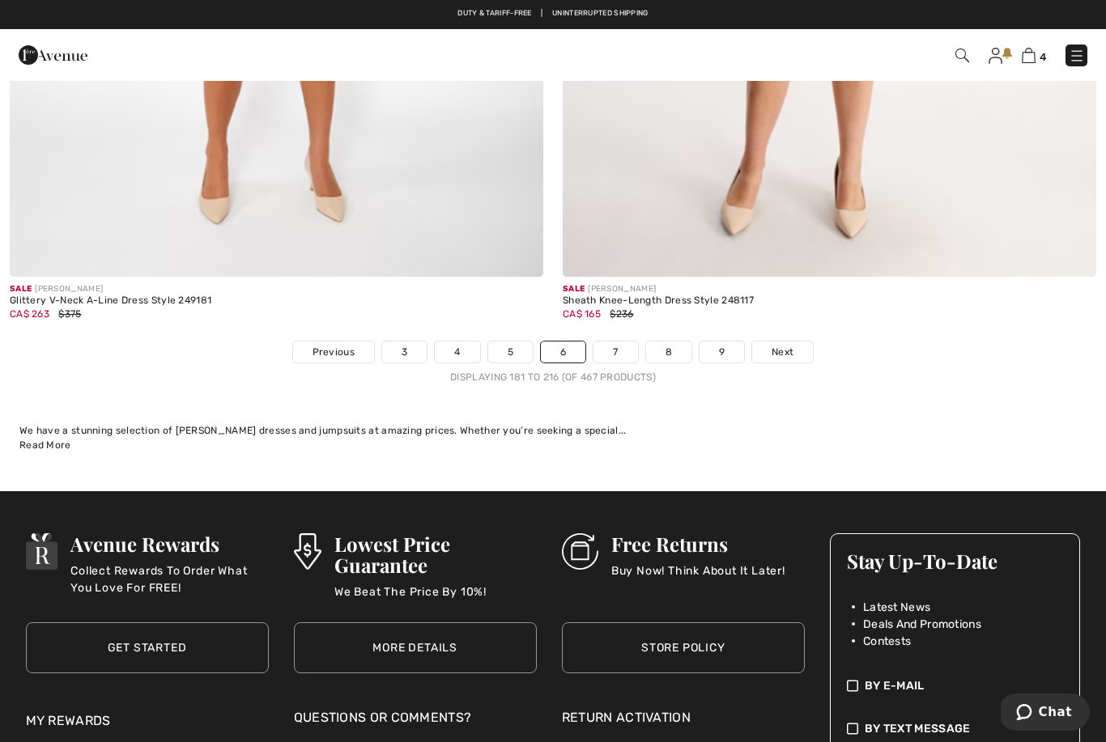
click at [784, 345] on span "Next" at bounding box center [782, 352] width 22 height 15
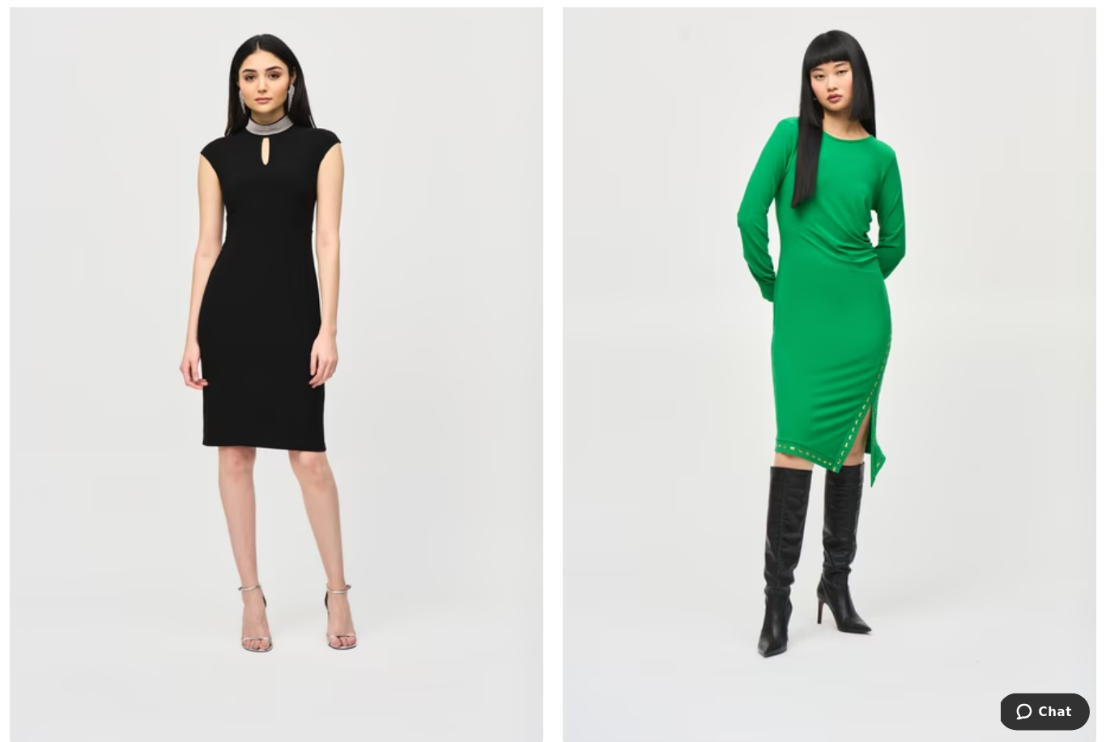
scroll to position [13796, 0]
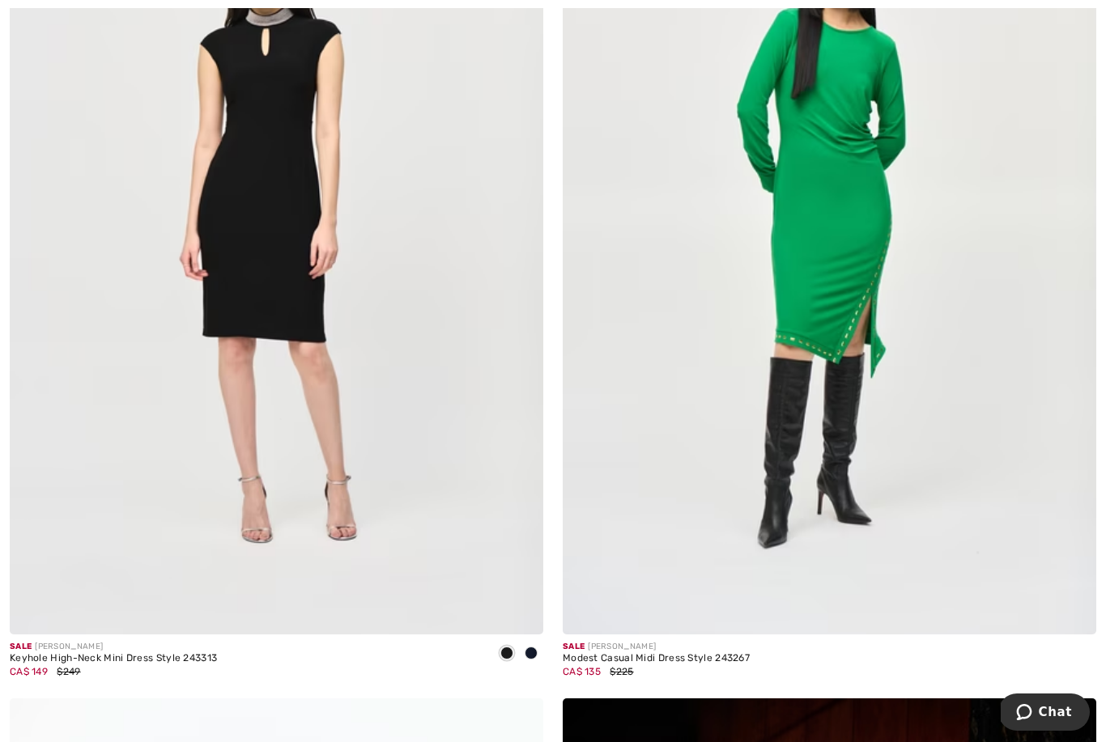
click at [530, 647] on span at bounding box center [531, 653] width 13 height 13
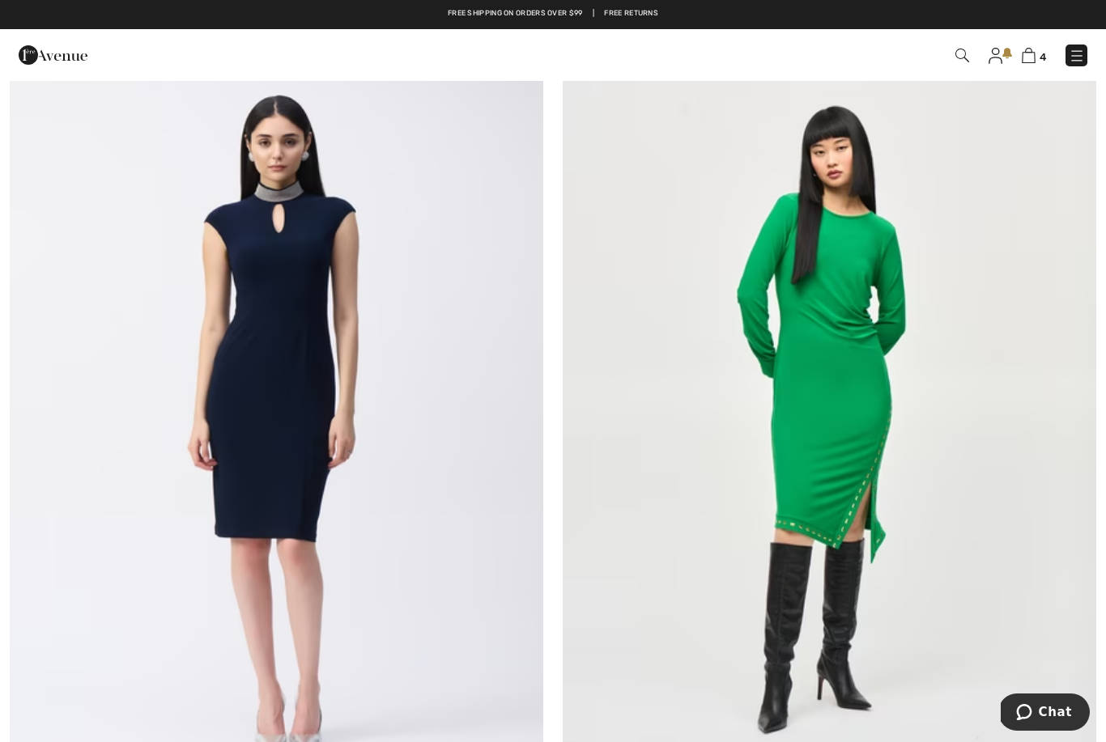
scroll to position [13564, 0]
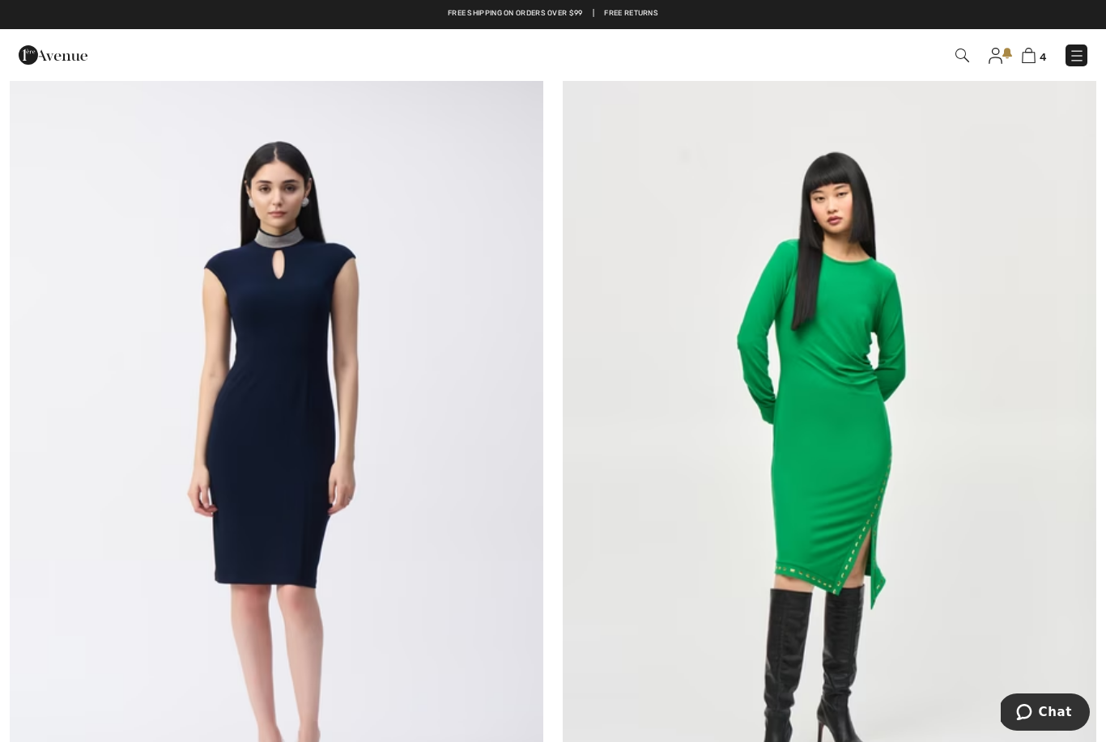
click at [221, 414] on img at bounding box center [276, 466] width 533 height 801
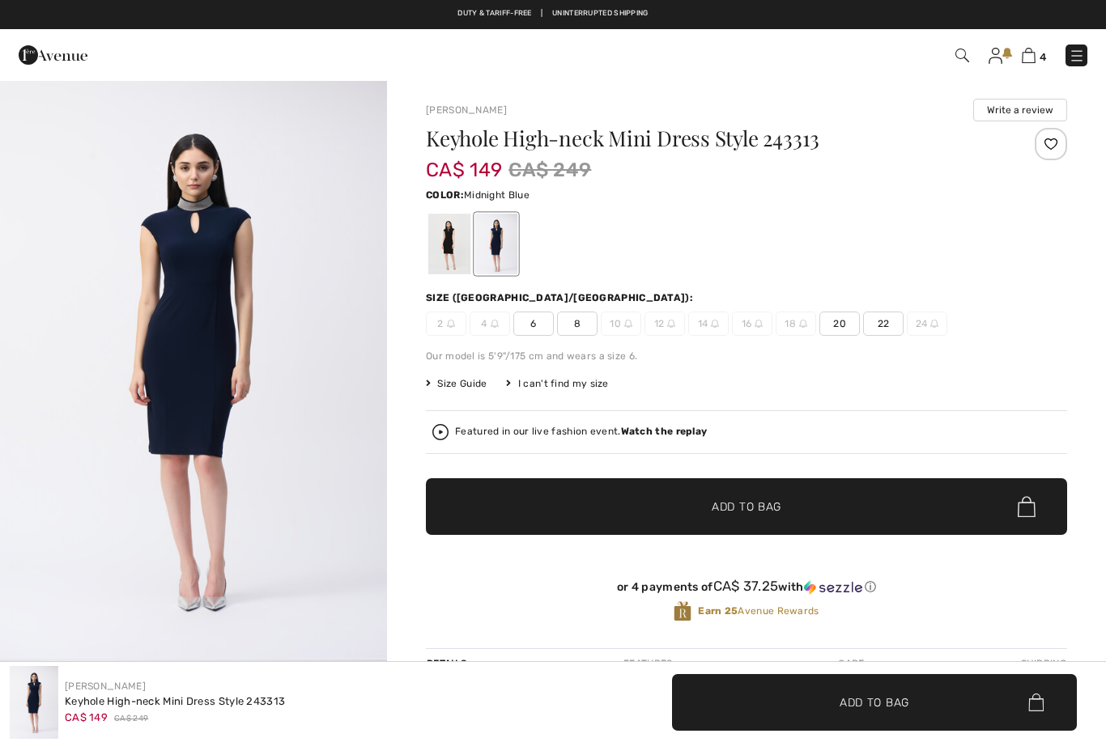
checkbox input "true"
click at [442, 279] on div "Keyhole High-neck Mini Dress Style 243313 CA$ 149 CA$ 249 Color: Midnight Blue …" at bounding box center [746, 388] width 641 height 521
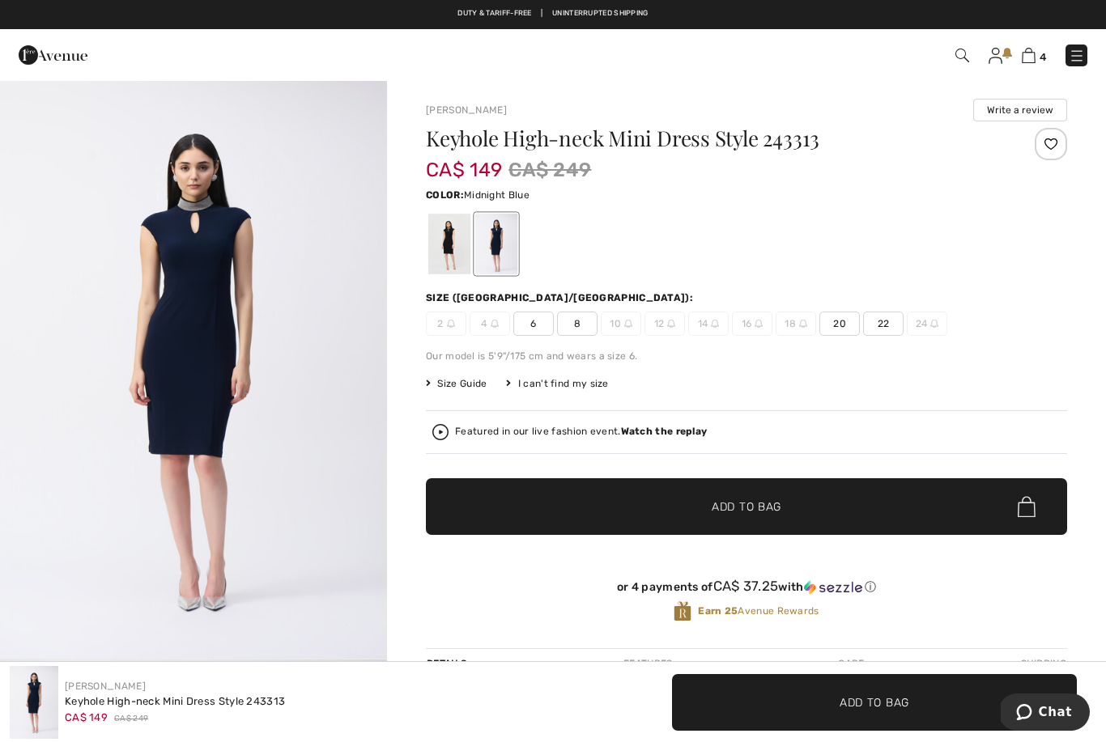
click at [442, 239] on div at bounding box center [449, 244] width 42 height 61
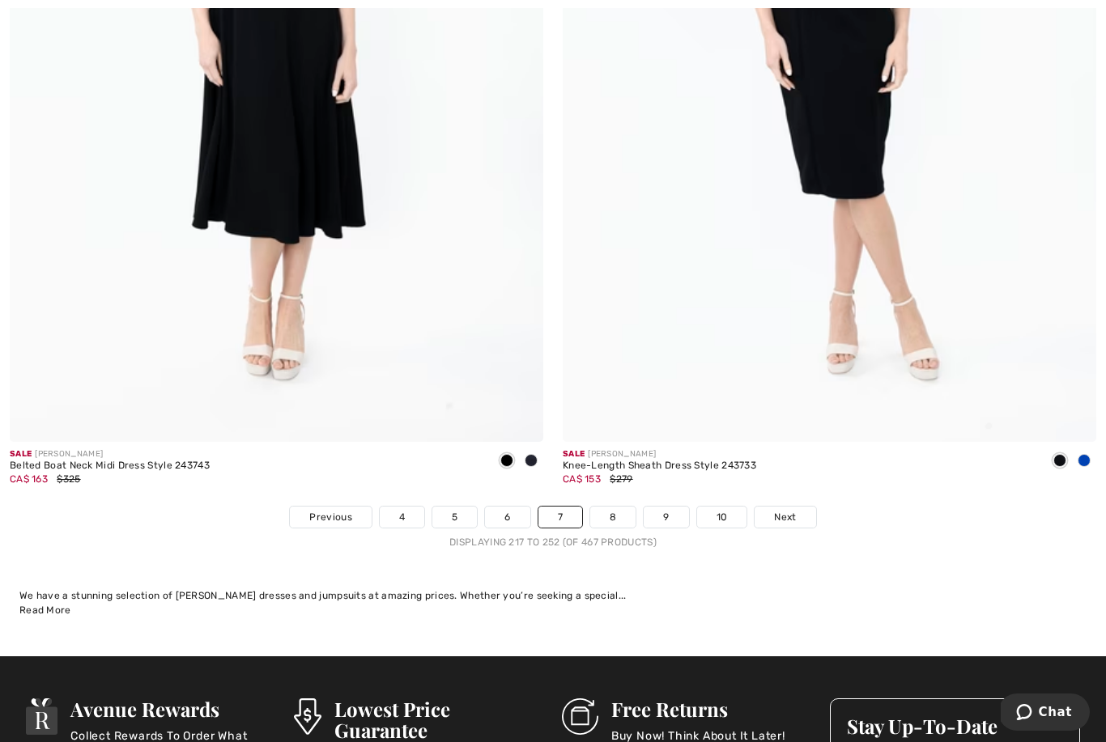
scroll to position [15792, 0]
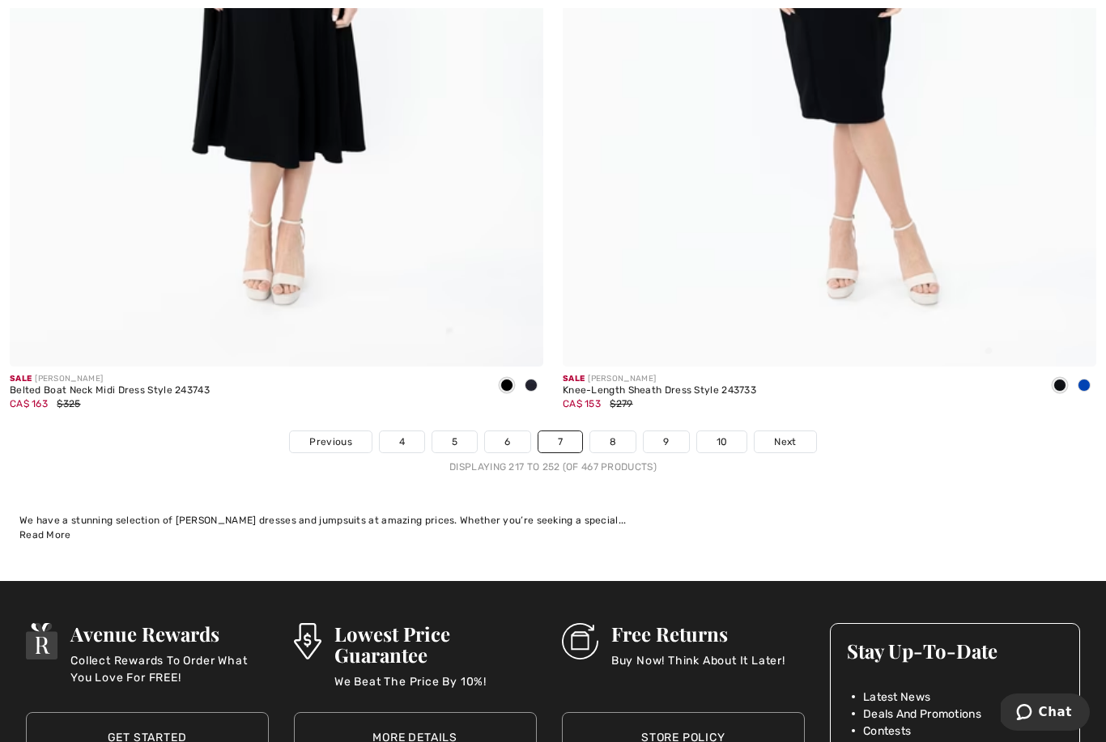
click at [783, 435] on span "Next" at bounding box center [785, 442] width 22 height 15
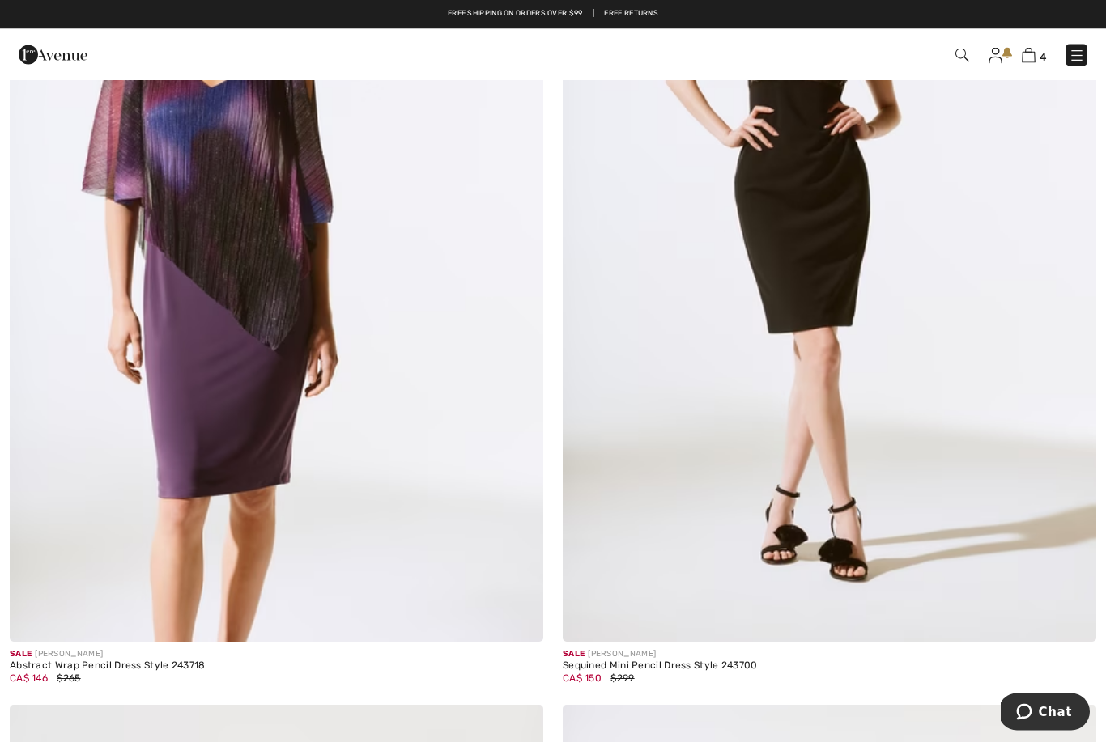
scroll to position [9300, 0]
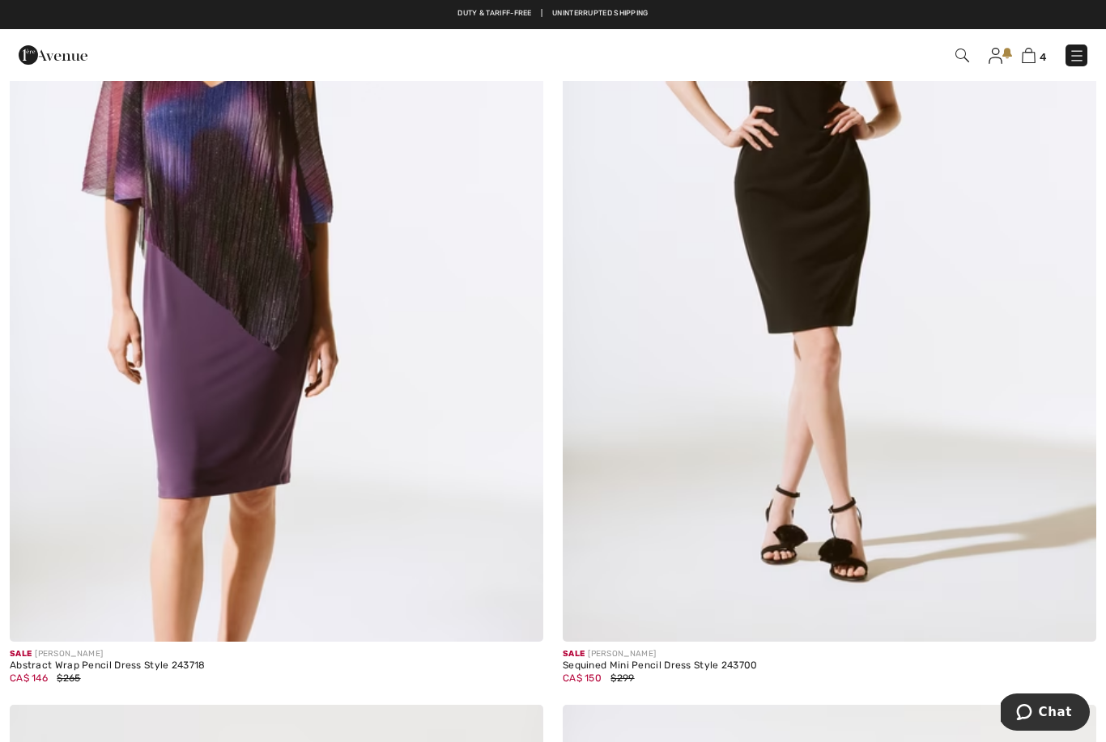
click at [861, 269] on img at bounding box center [829, 241] width 533 height 801
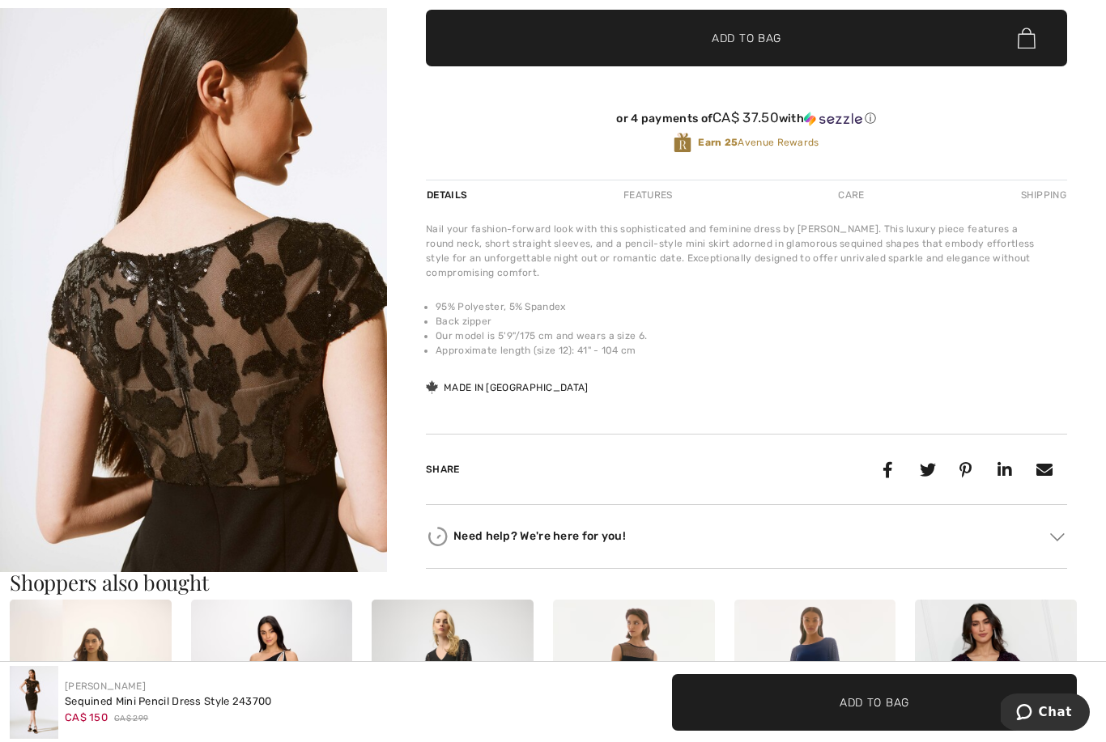
scroll to position [474, 0]
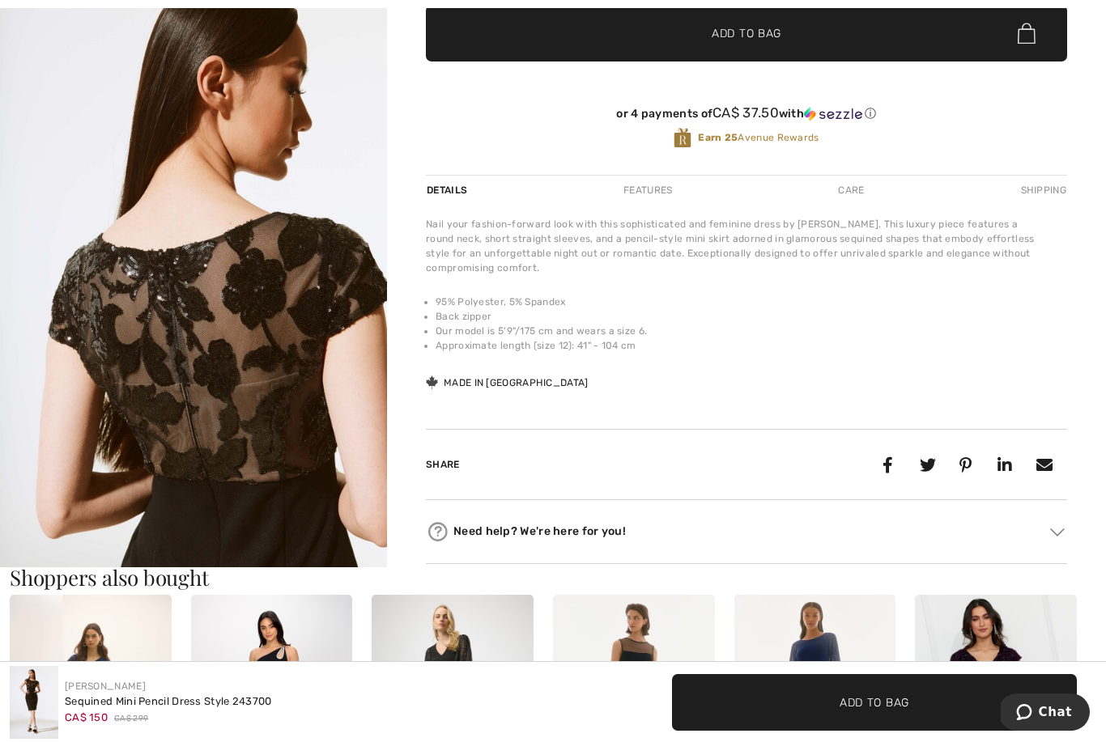
click at [1053, 392] on div "Nail your fashion-forward look with this sophisticated and feminine dress by Jo…" at bounding box center [746, 304] width 641 height 175
click at [1030, 372] on div "Nail your fashion-forward look with this sophisticated and feminine dress by Jo…" at bounding box center [746, 304] width 641 height 175
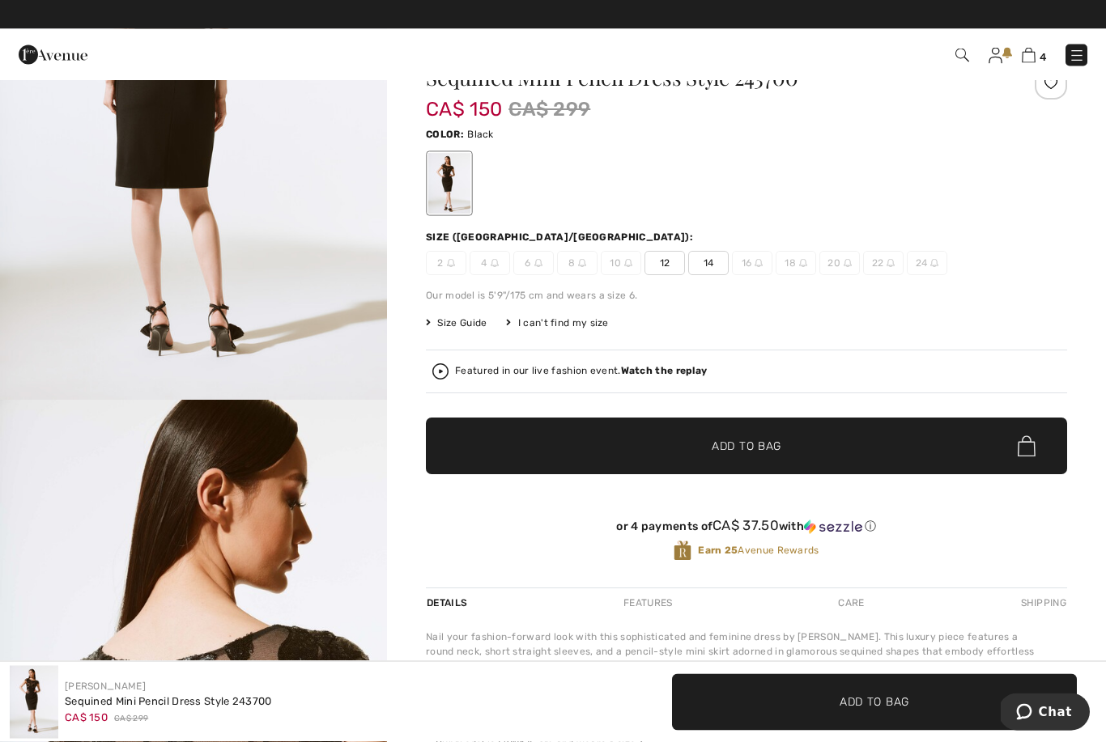
scroll to position [0, 0]
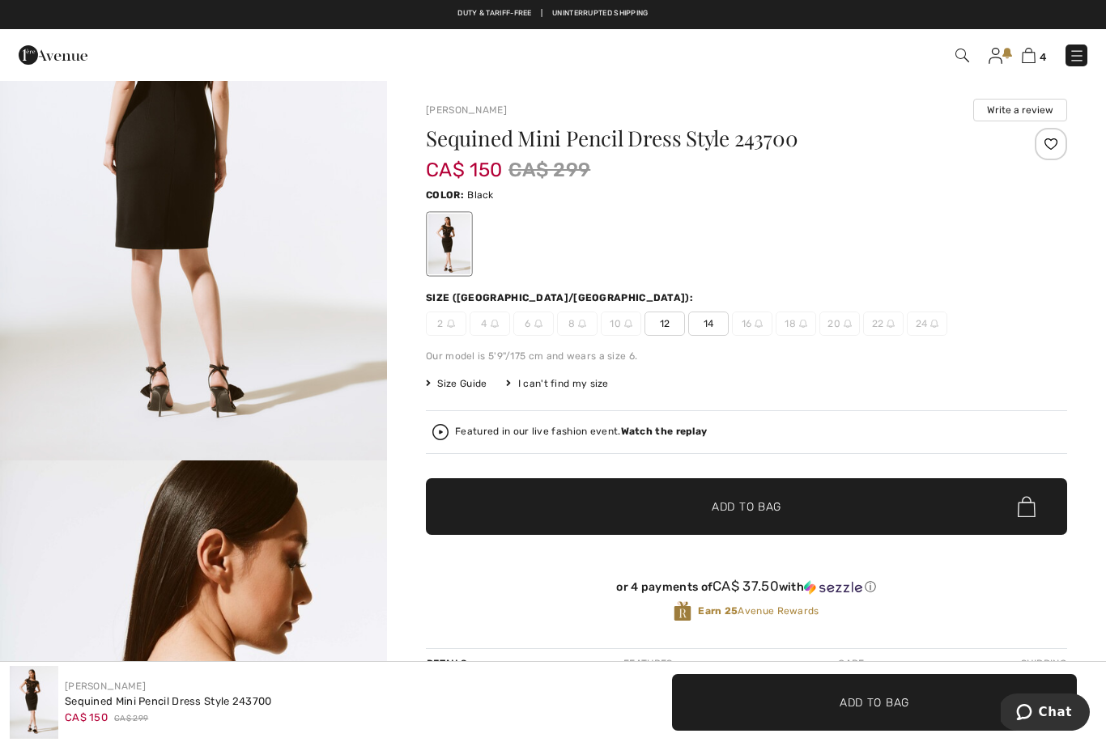
click at [1031, 319] on div "2 4 6 8 10 12 14 16 18 20 22 24" at bounding box center [746, 324] width 641 height 24
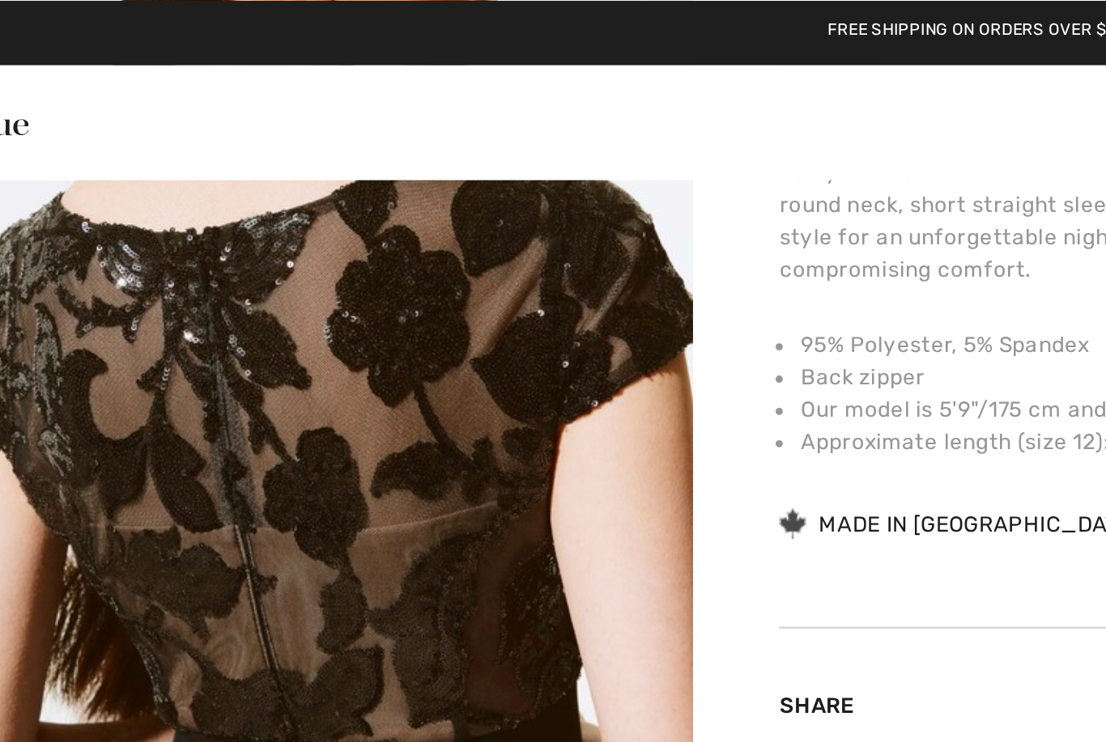
scroll to position [612, 0]
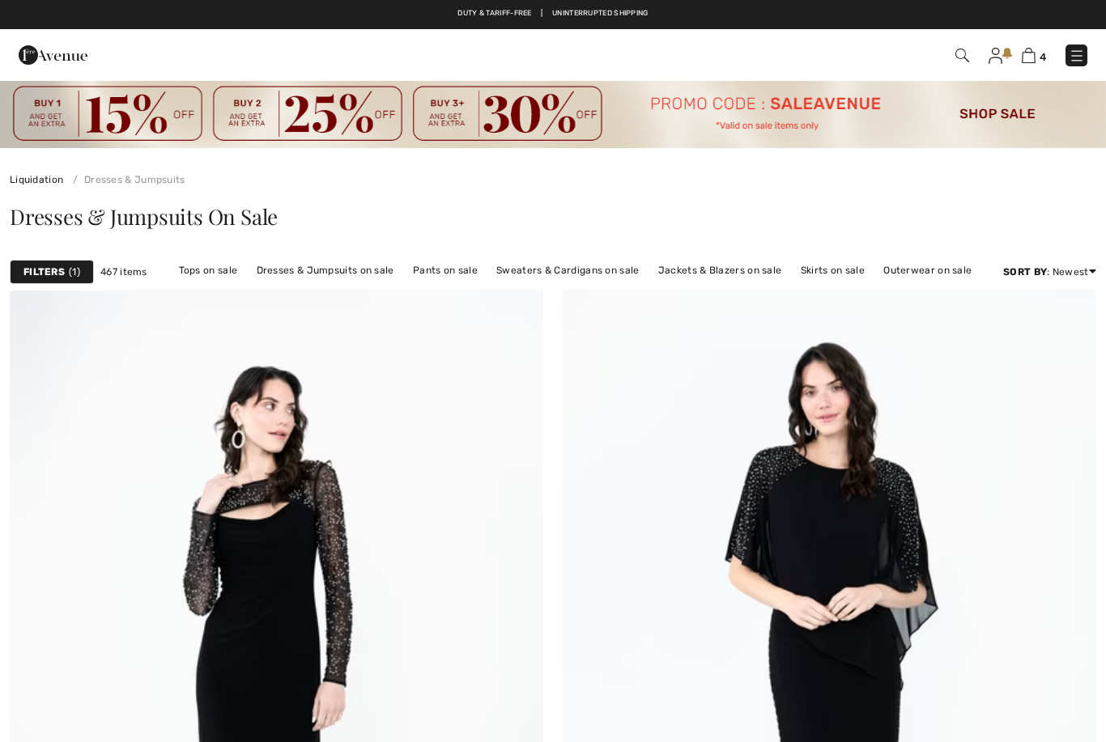
checkbox input "true"
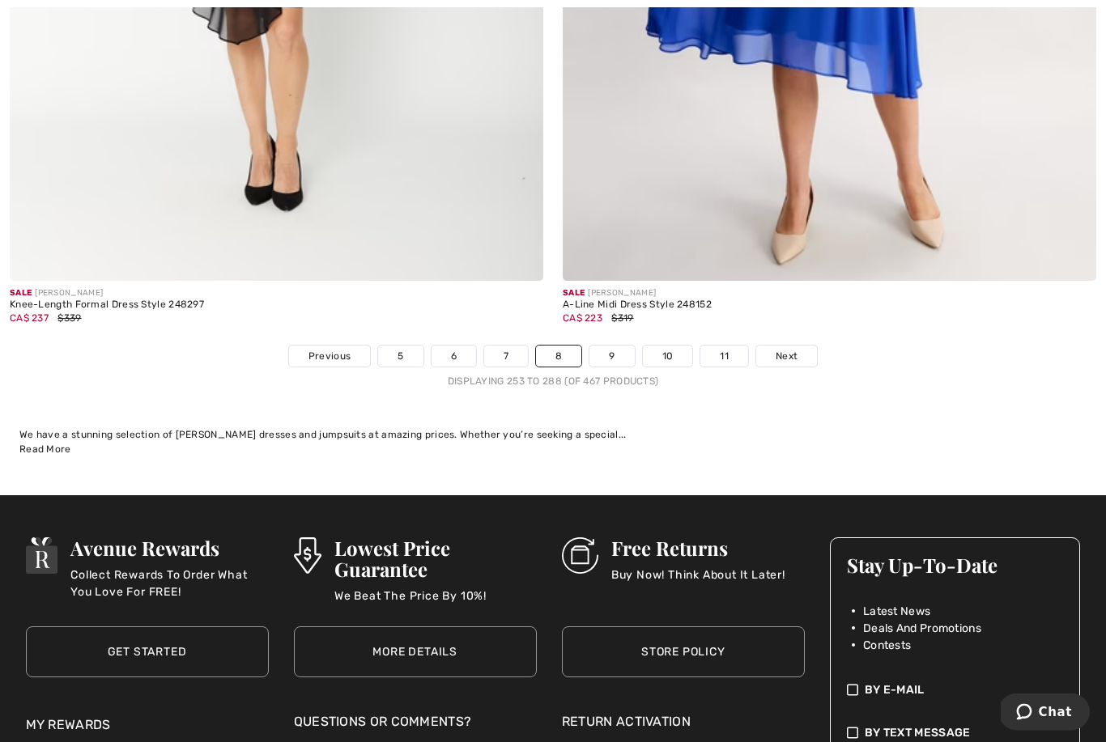
scroll to position [15906, 0]
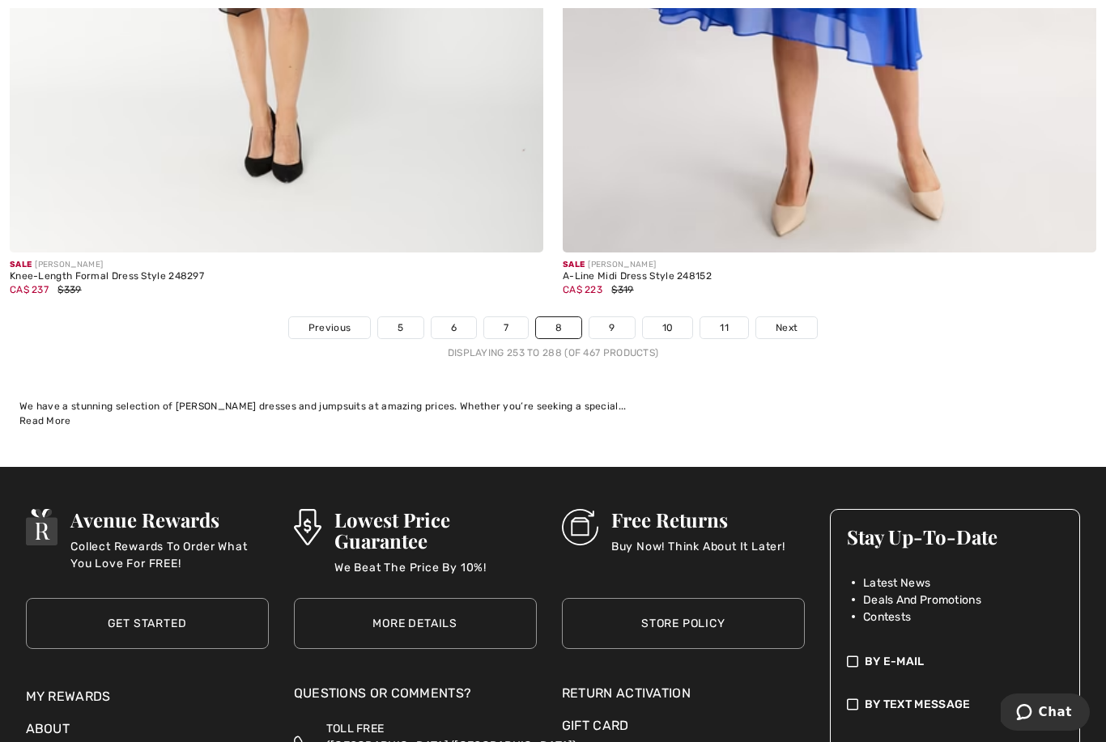
click at [601, 317] on link "9" at bounding box center [611, 327] width 45 height 21
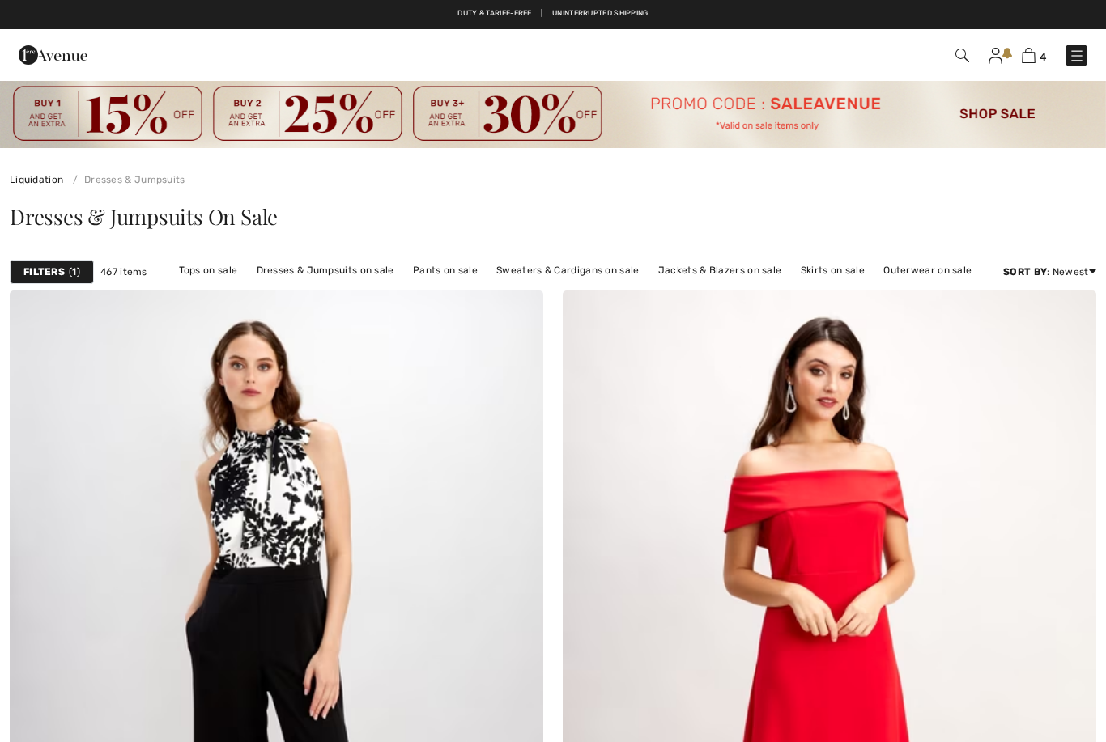
checkbox input "true"
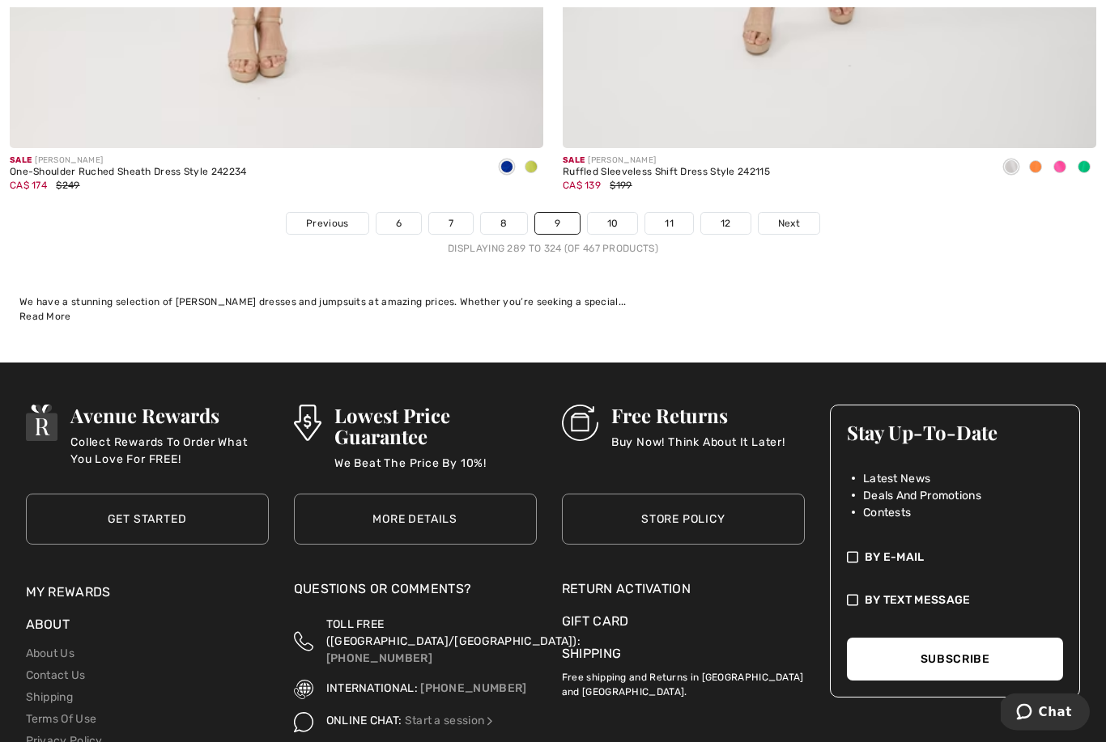
scroll to position [16011, 0]
click at [784, 218] on span "Next" at bounding box center [789, 223] width 22 height 15
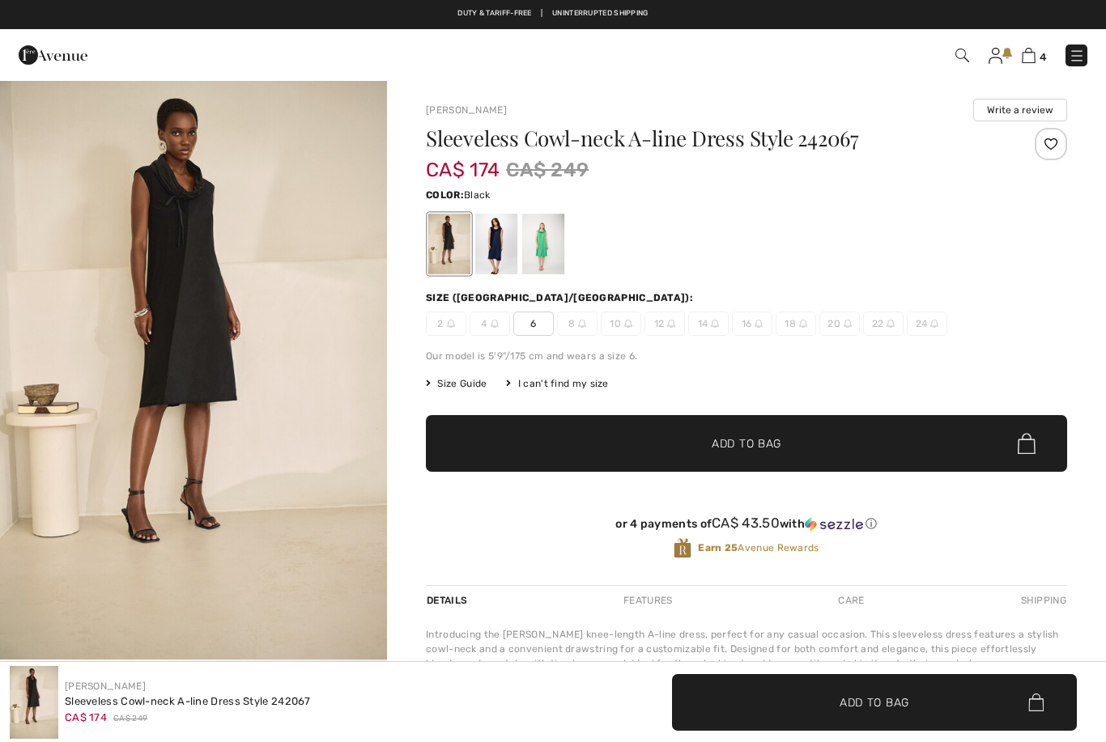
checkbox input "true"
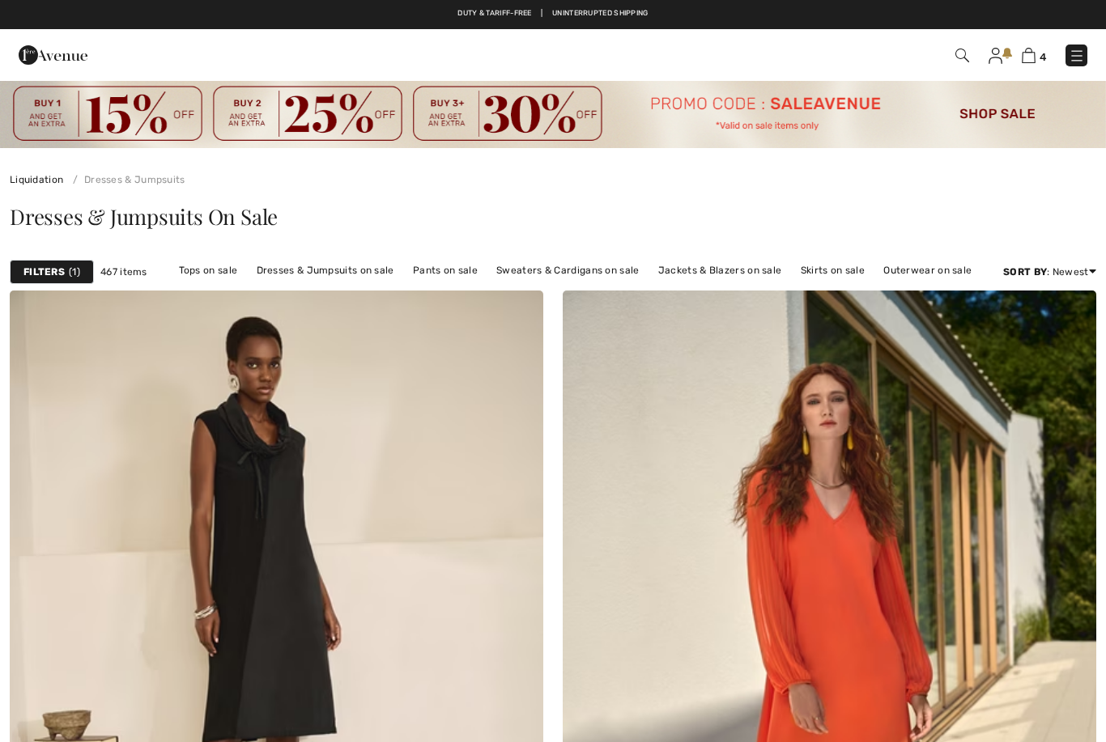
checkbox input "true"
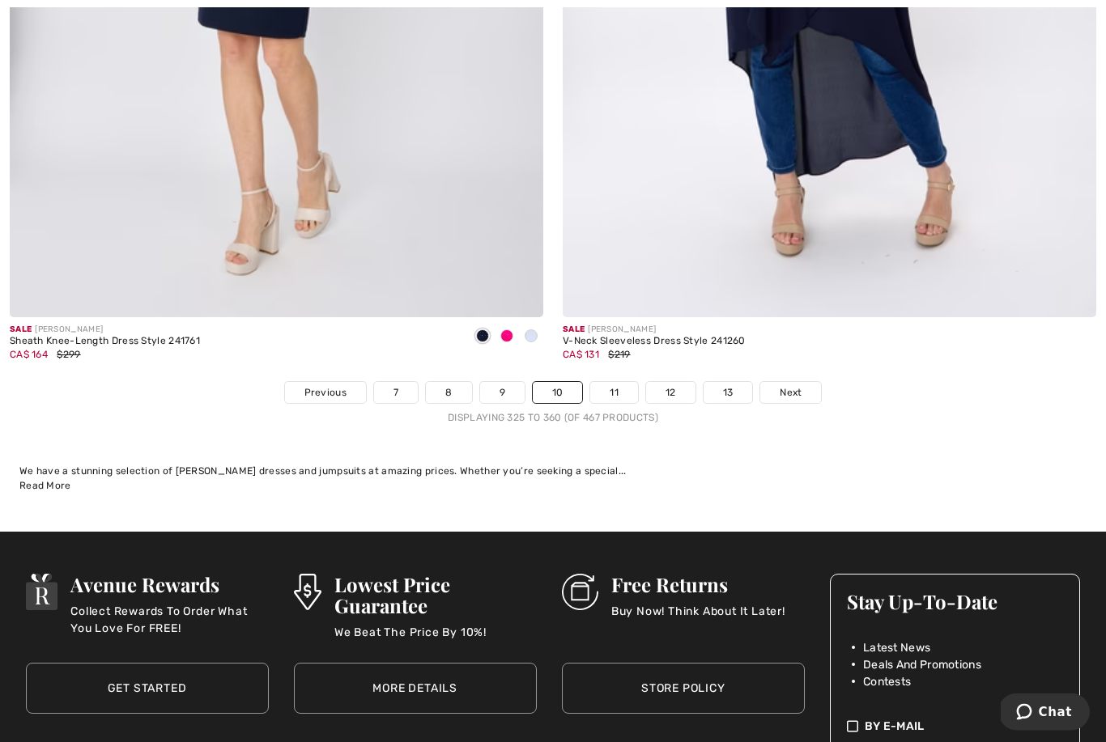
scroll to position [15848, 0]
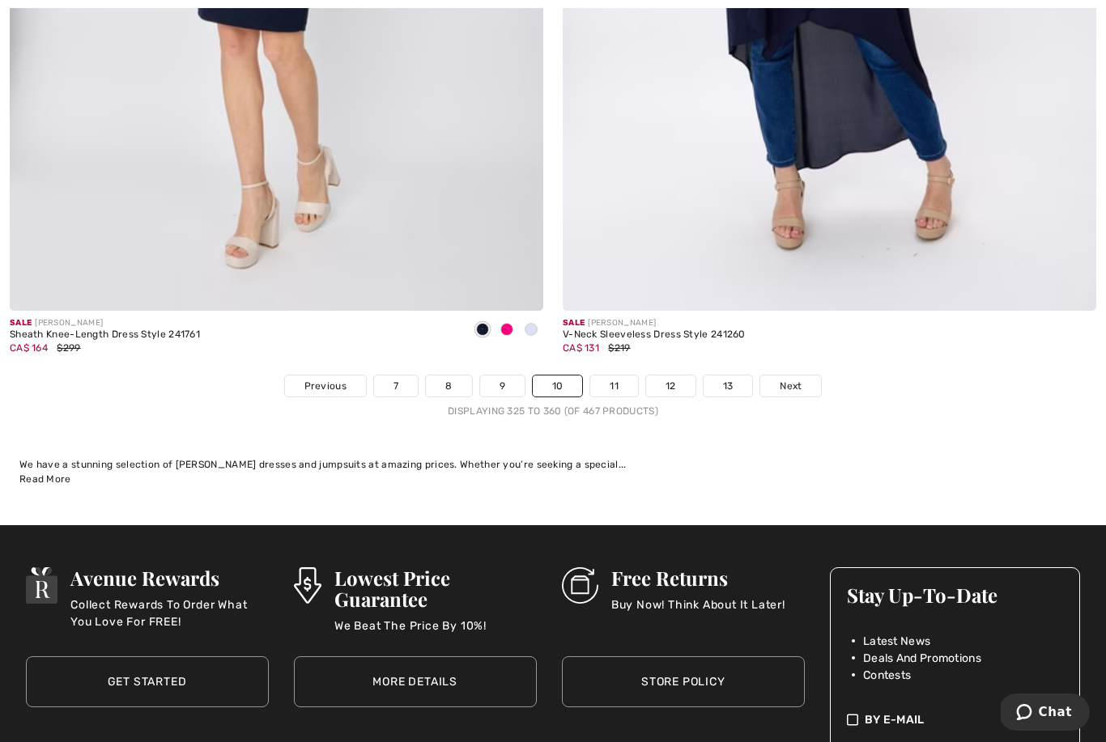
click at [789, 379] on span "Next" at bounding box center [791, 386] width 22 height 15
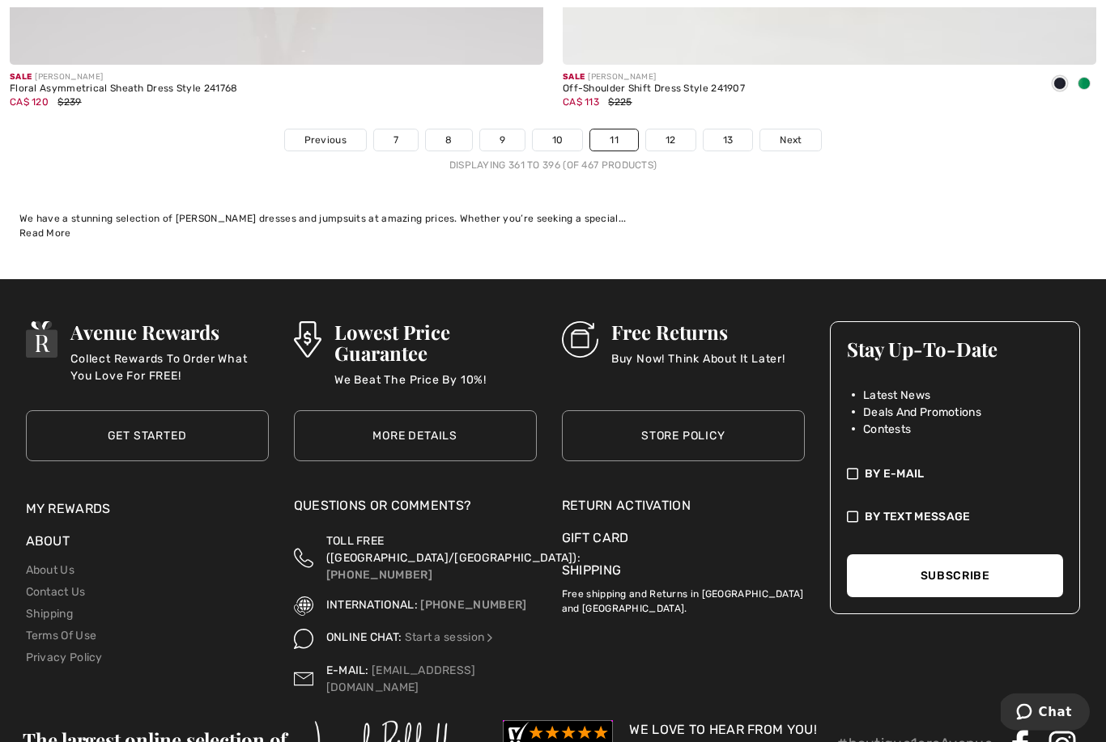
scroll to position [16094, 0]
click at [786, 133] on span "Next" at bounding box center [791, 140] width 22 height 15
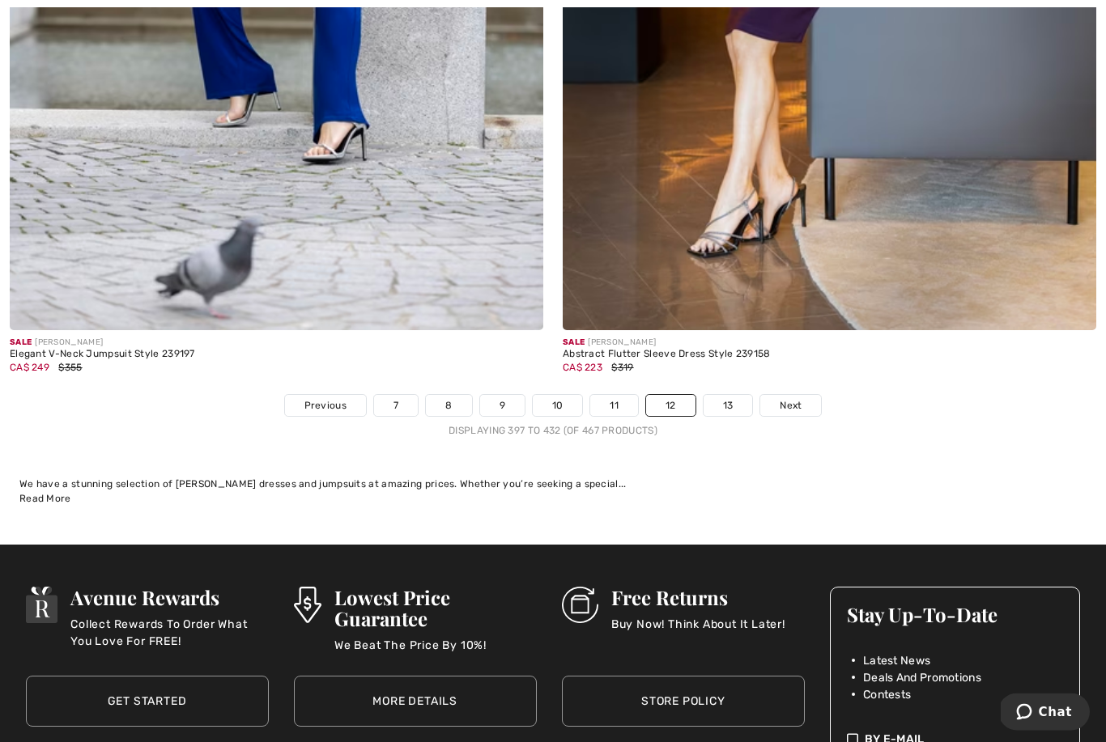
scroll to position [15828, 0]
click at [719, 395] on link "13" at bounding box center [727, 405] width 49 height 21
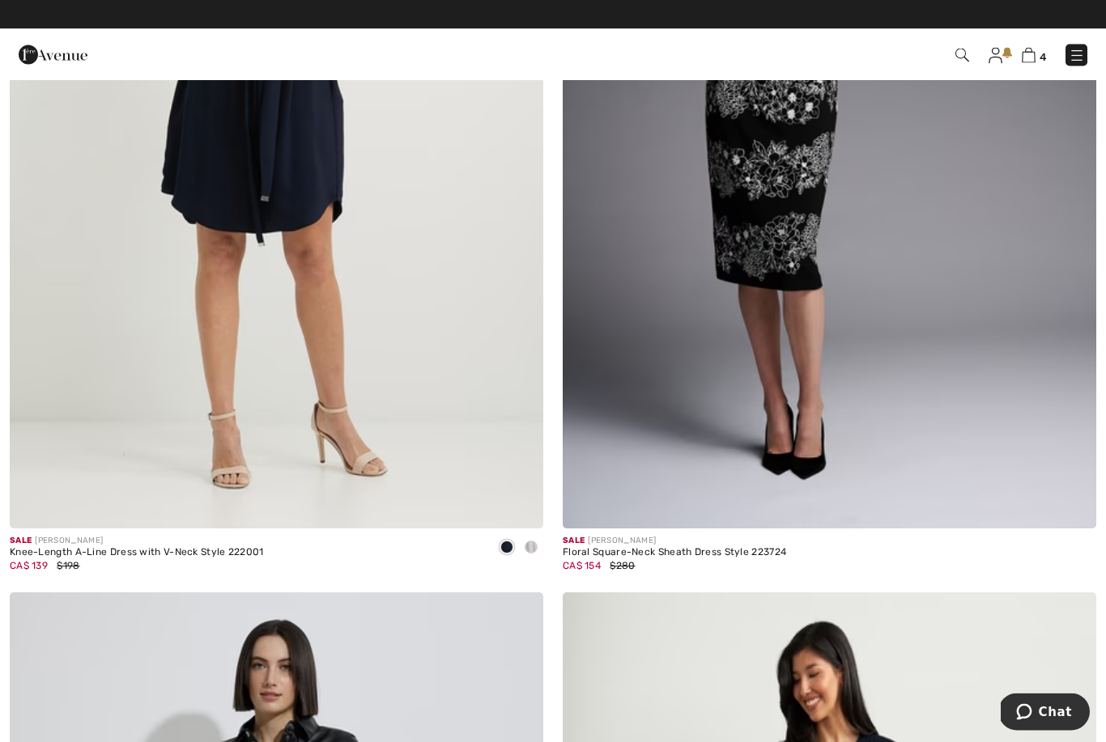
scroll to position [13038, 0]
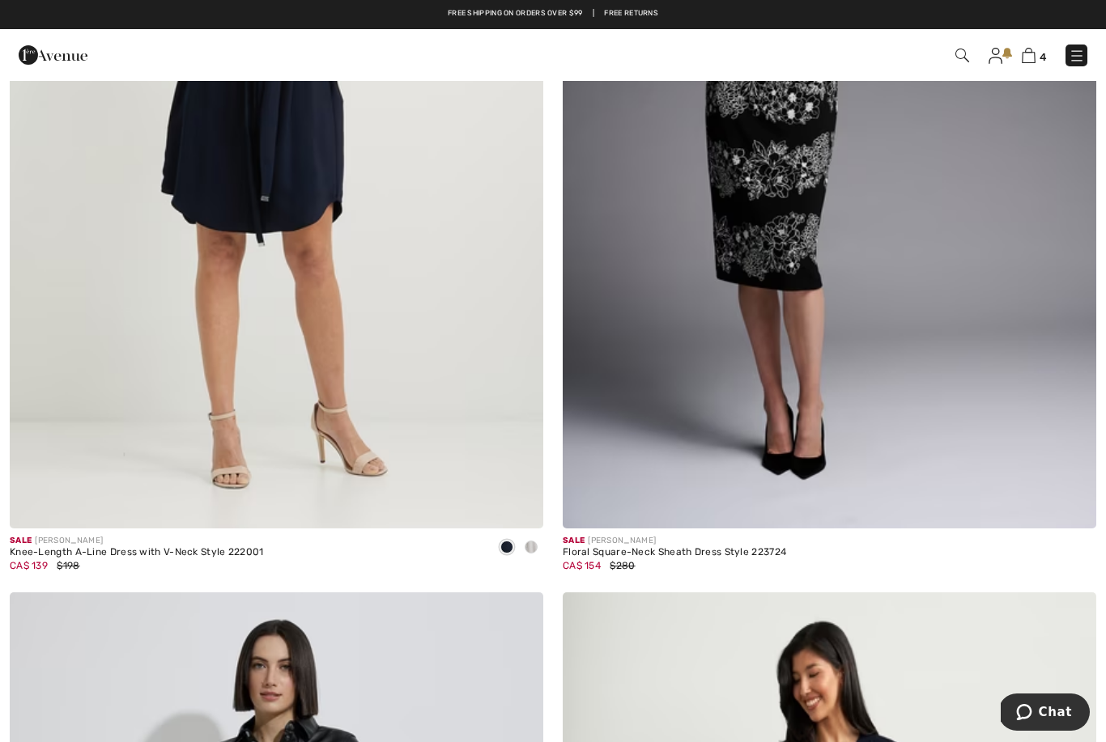
click at [45, 53] on img at bounding box center [53, 55] width 69 height 32
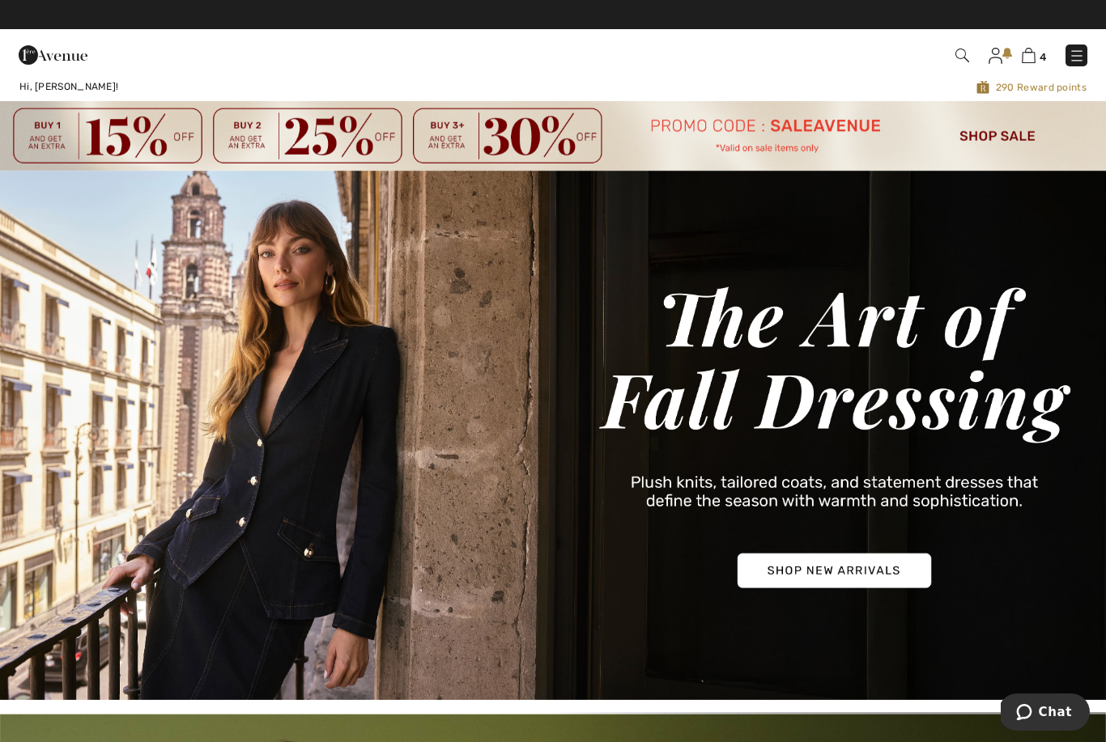
click at [997, 136] on img at bounding box center [553, 135] width 1106 height 69
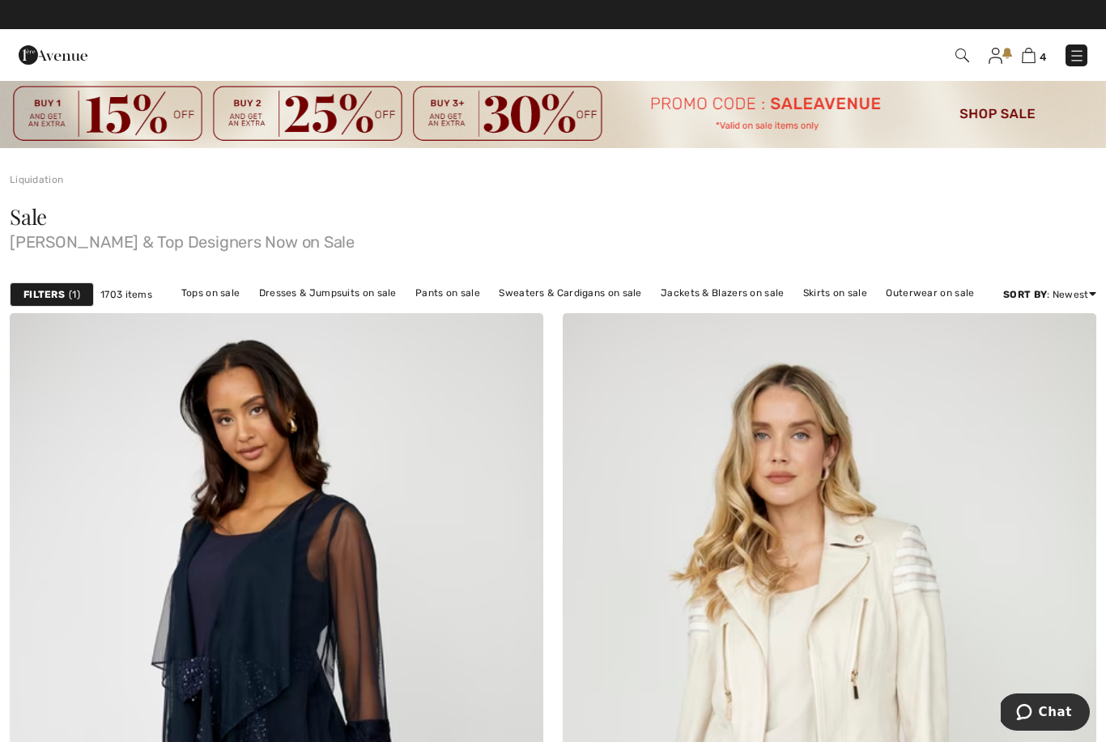
click at [593, 295] on link "Sweaters & Cardigans on sale" at bounding box center [570, 293] width 159 height 21
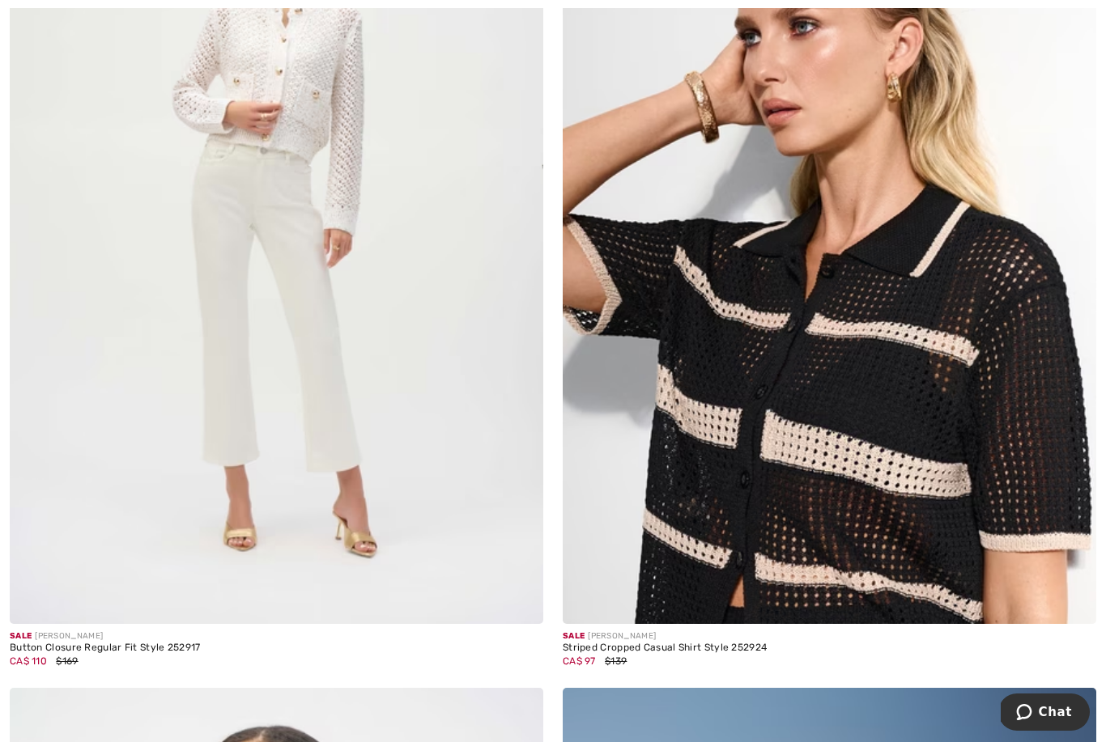
scroll to position [2212, 0]
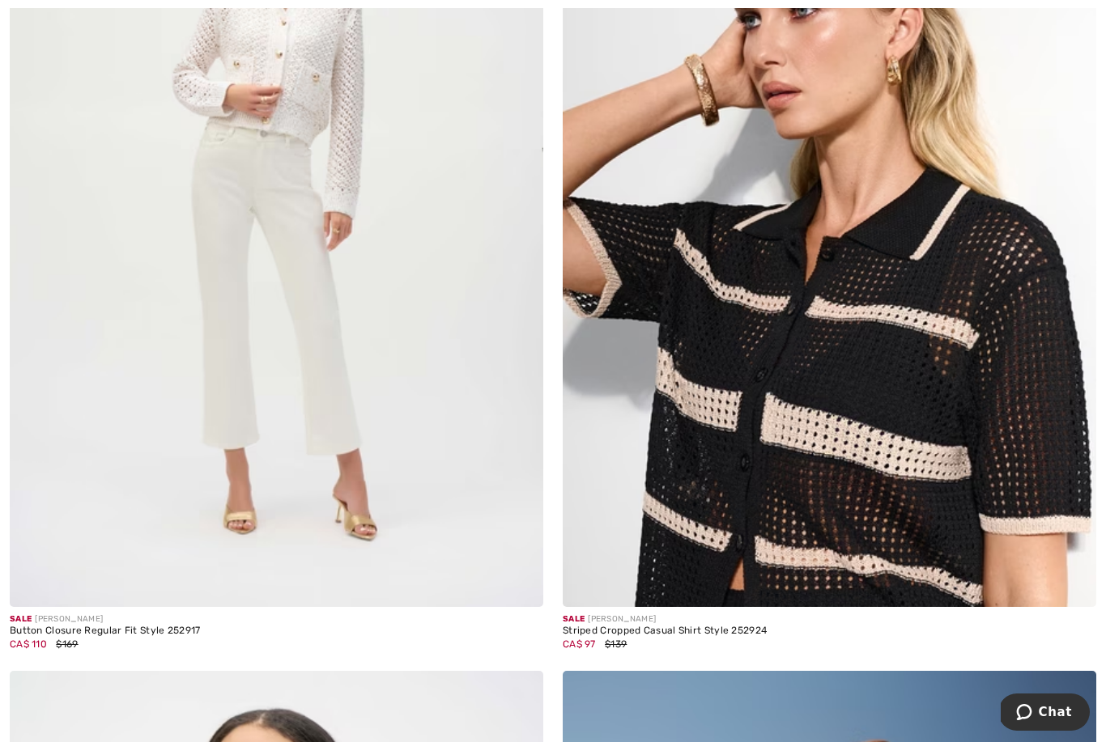
click at [946, 476] on img at bounding box center [829, 207] width 533 height 801
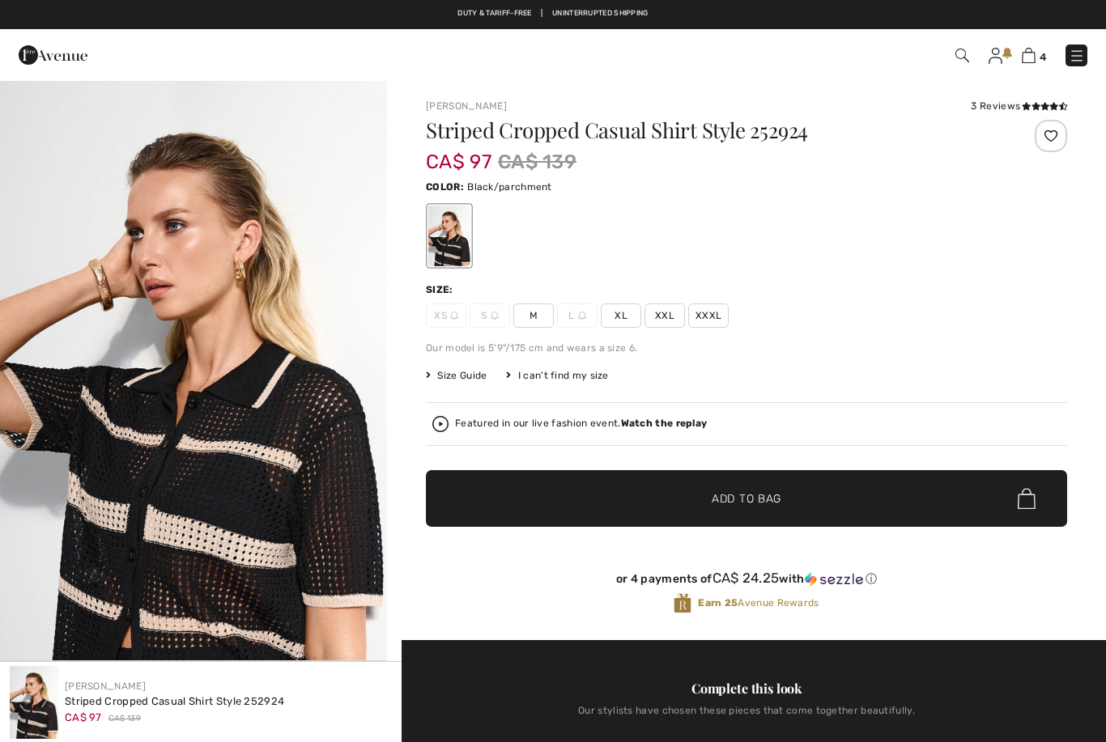
checkbox input "true"
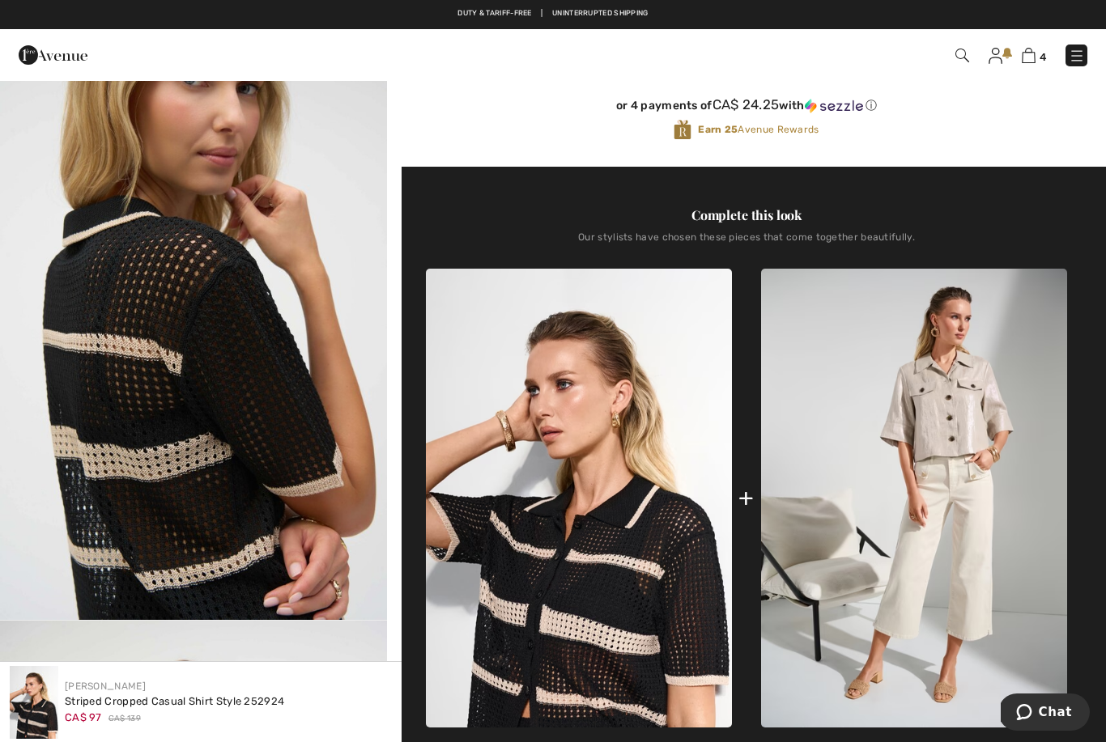
scroll to position [444, 0]
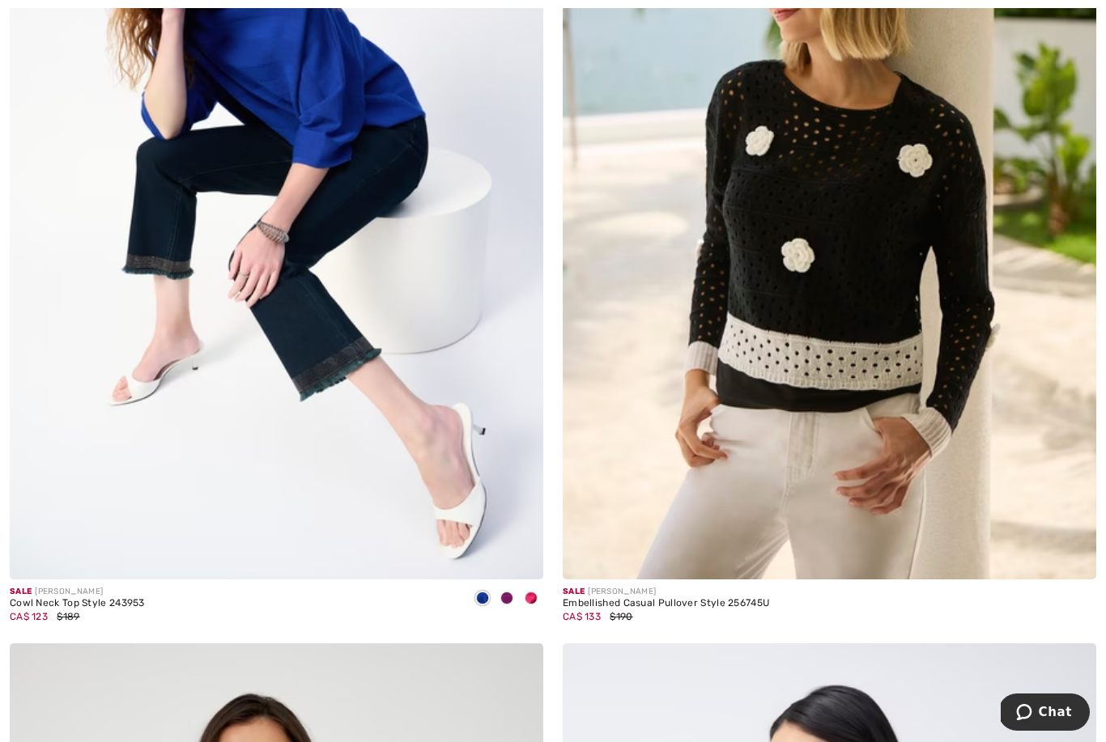
scroll to position [3977, 0]
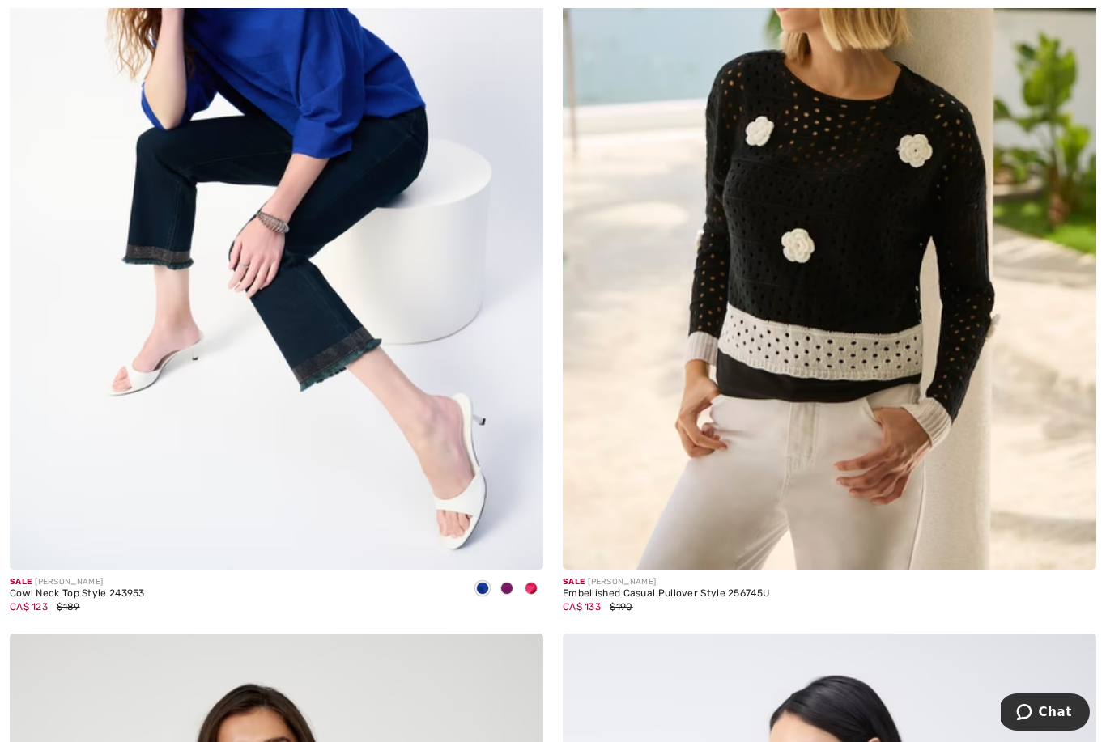
click at [957, 456] on img at bounding box center [829, 170] width 533 height 801
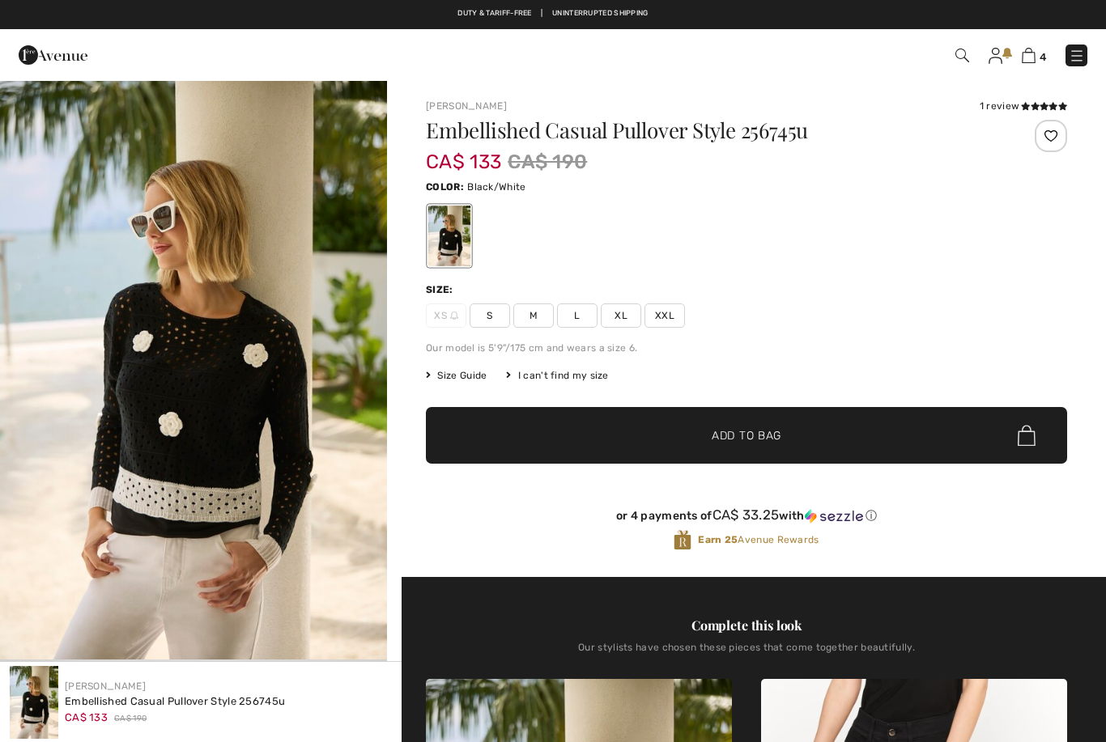
checkbox input "true"
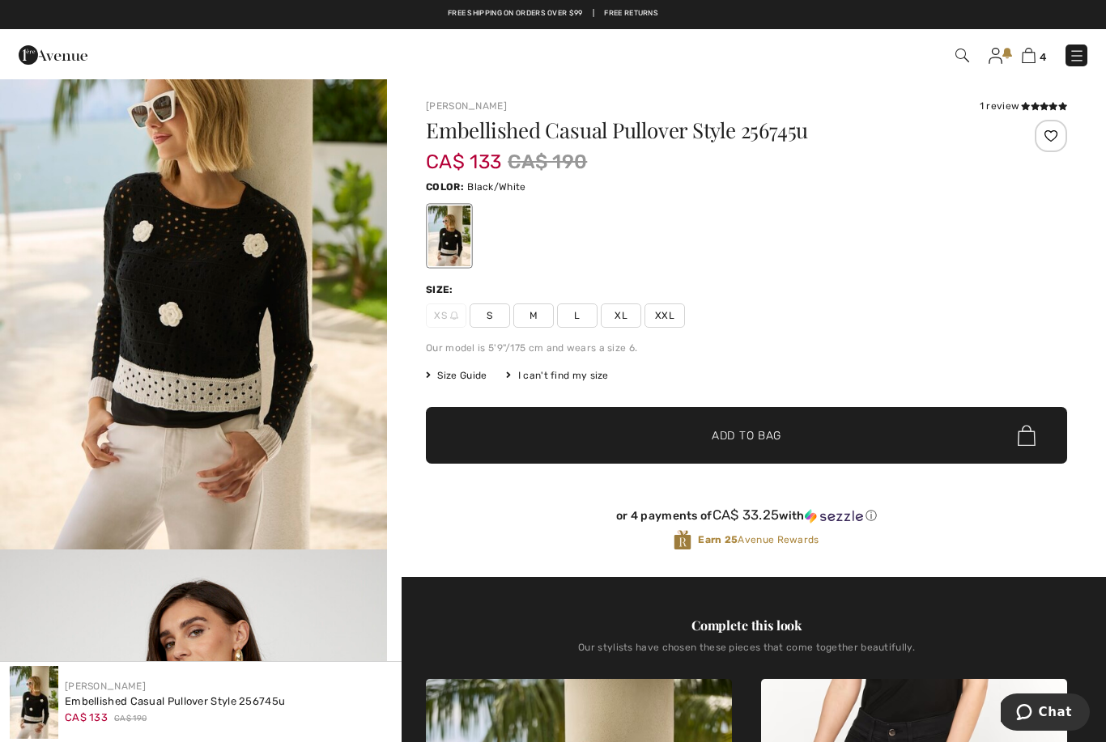
scroll to position [108, 0]
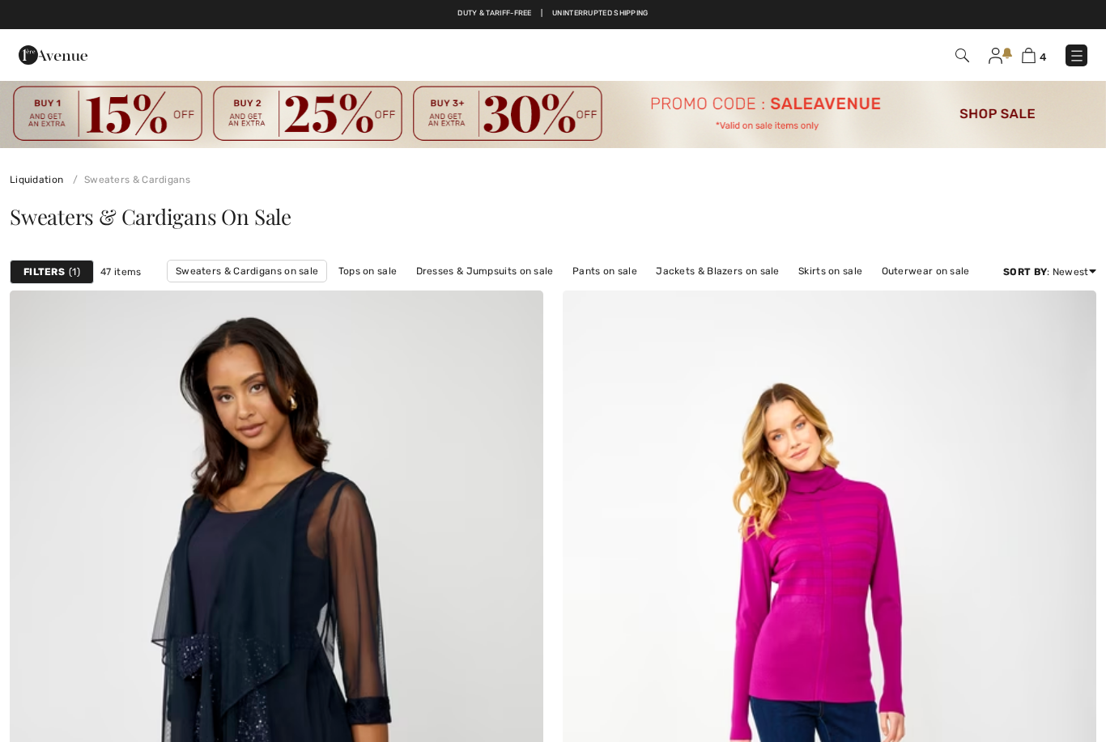
checkbox input "true"
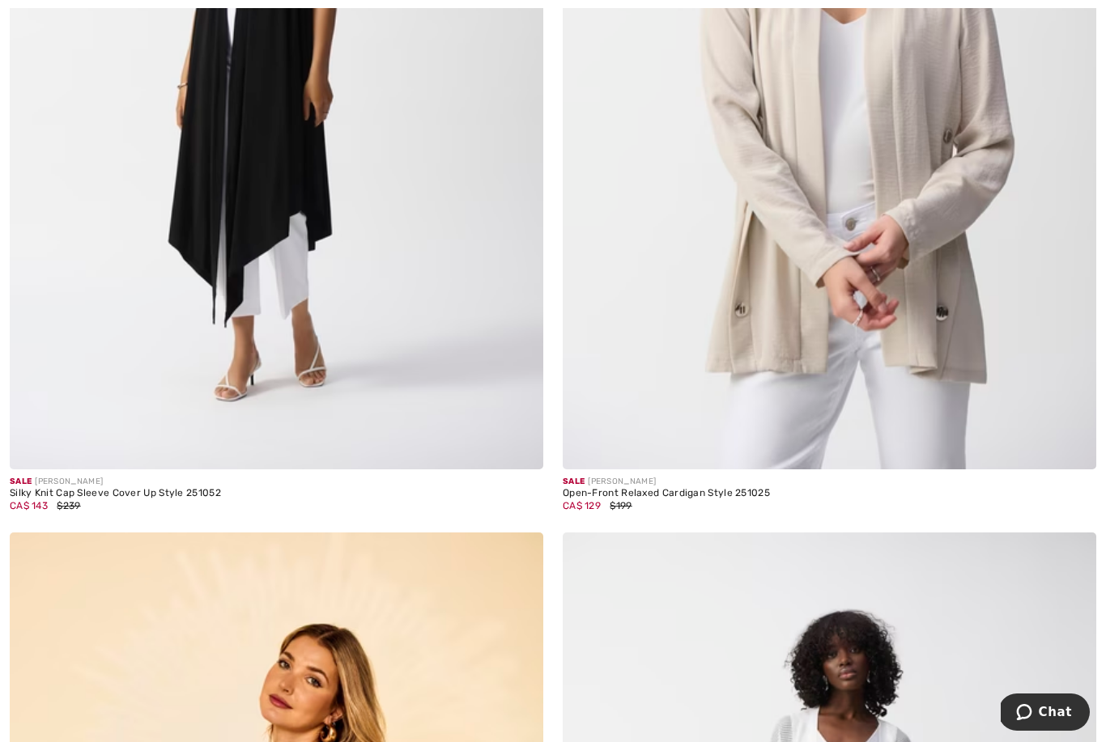
scroll to position [6886, 0]
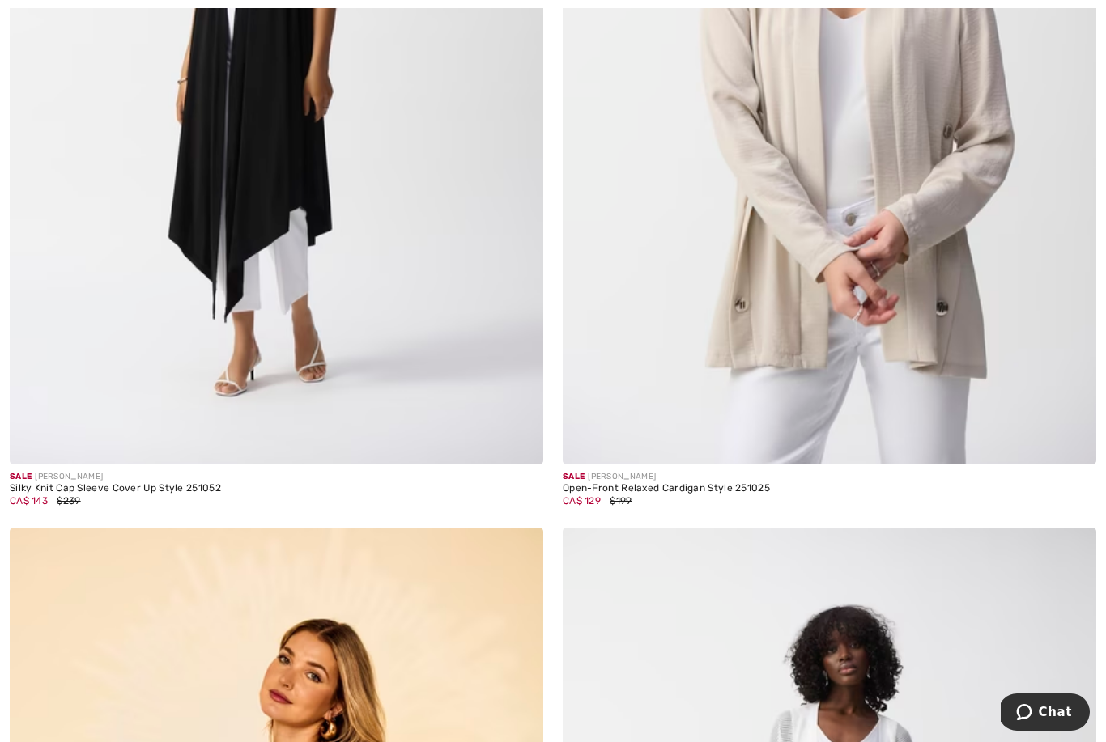
click at [1006, 482] on div "Sale JOSEPH RIBKOFF Open-Front Relaxed Cardigan Style 251025 CA$ 129 $199" at bounding box center [829, 497] width 533 height 64
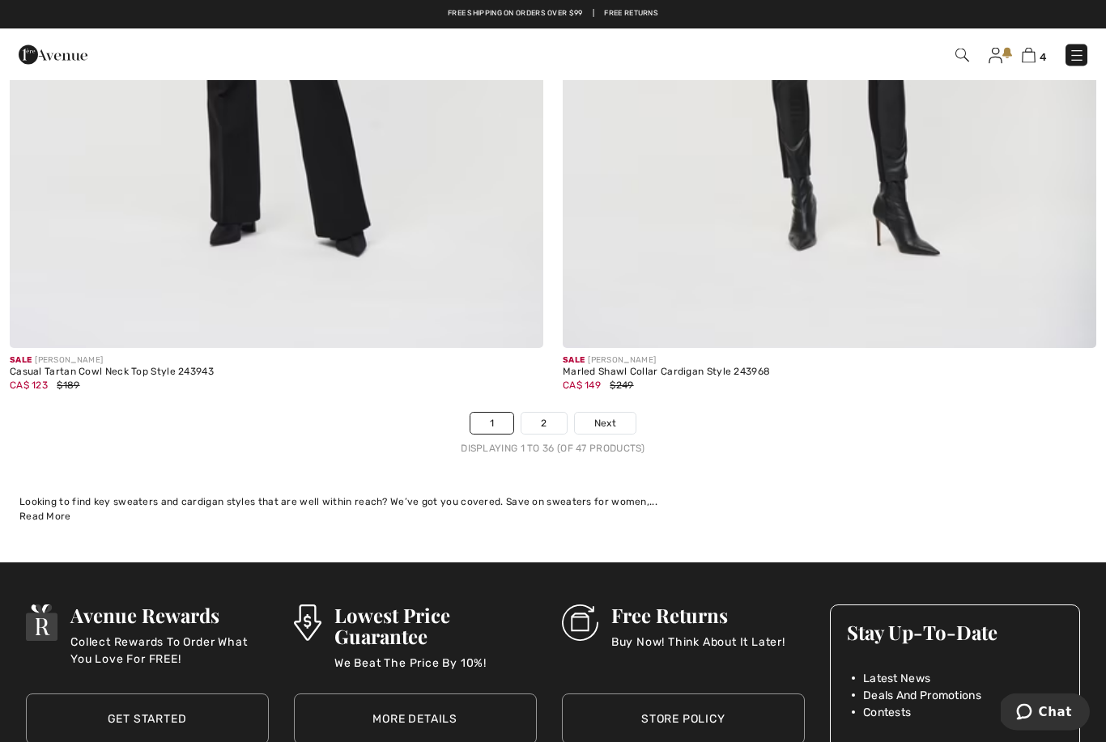
scroll to position [15811, 0]
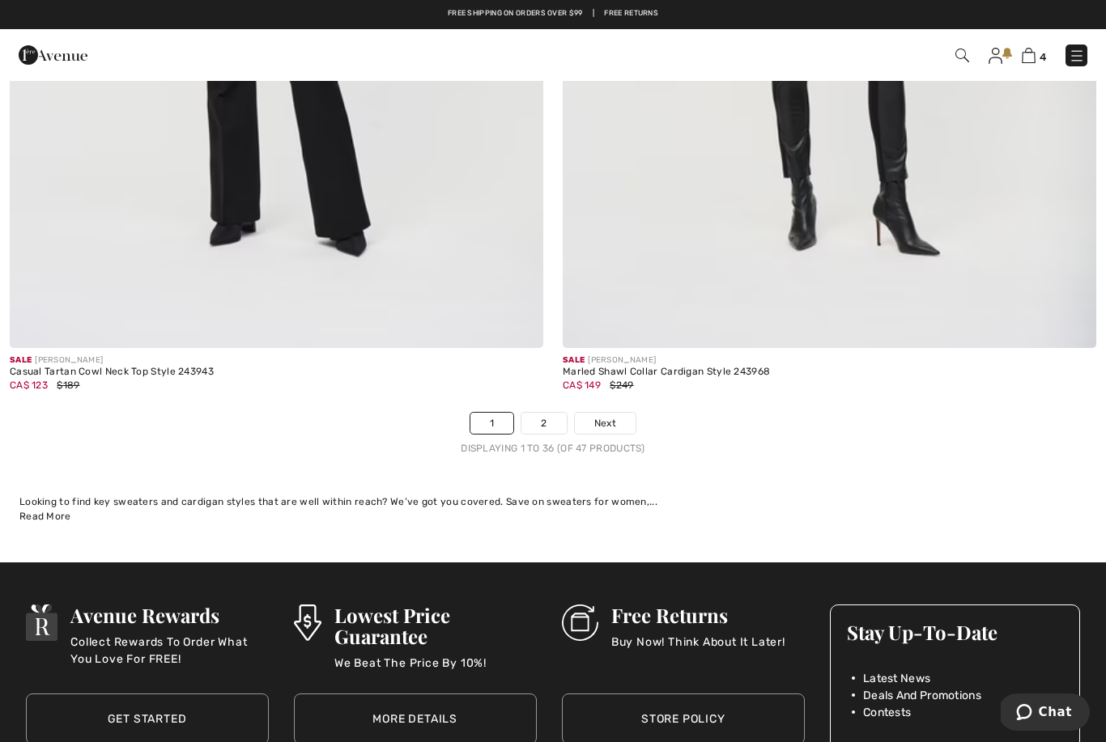
click at [607, 416] on span "Next" at bounding box center [605, 423] width 22 height 15
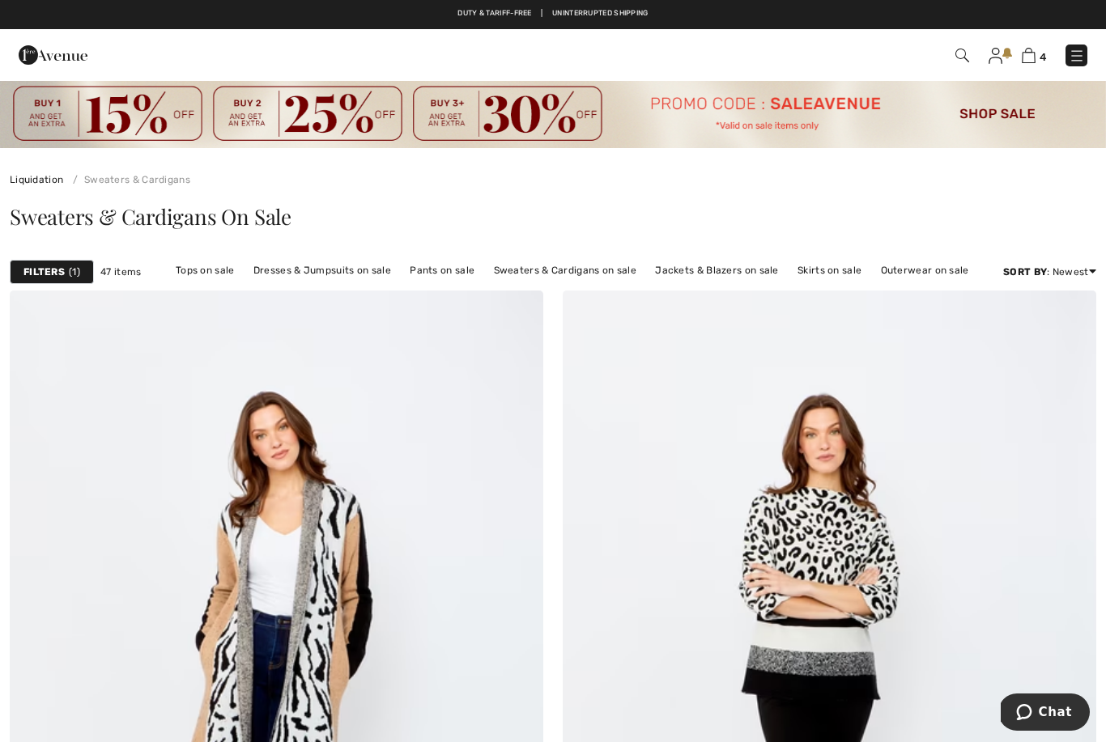
click at [831, 278] on link "Skirts on sale" at bounding box center [829, 270] width 80 height 21
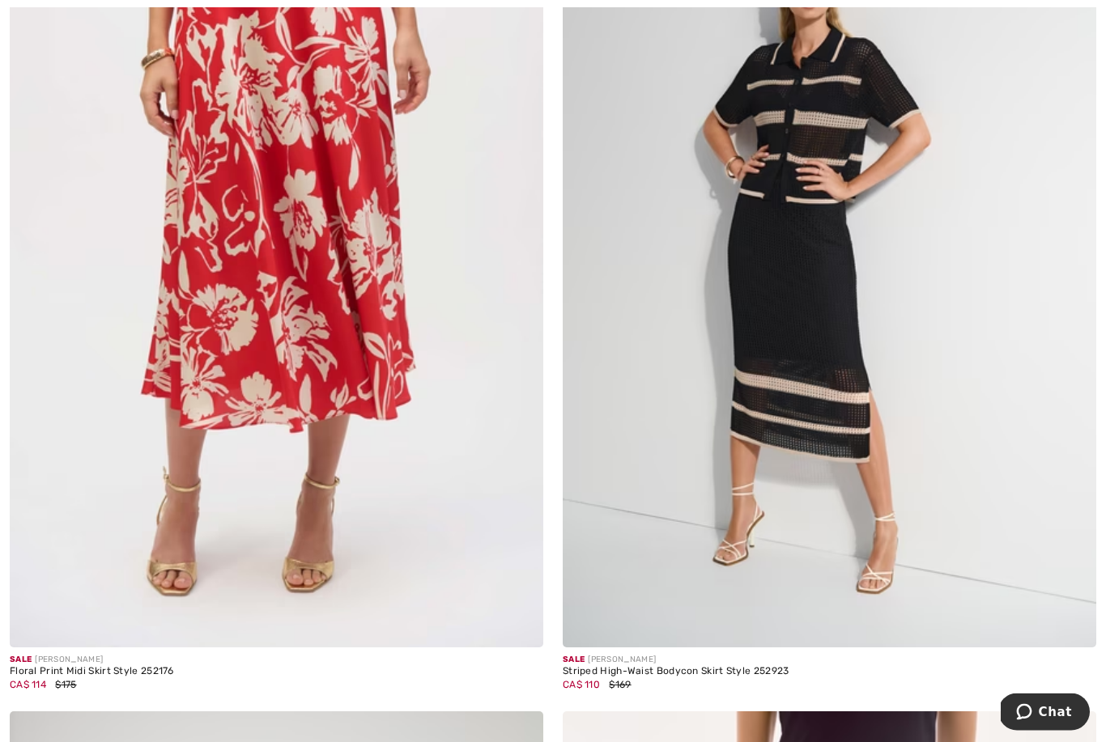
scroll to position [1307, 0]
click at [878, 478] on img at bounding box center [829, 248] width 533 height 801
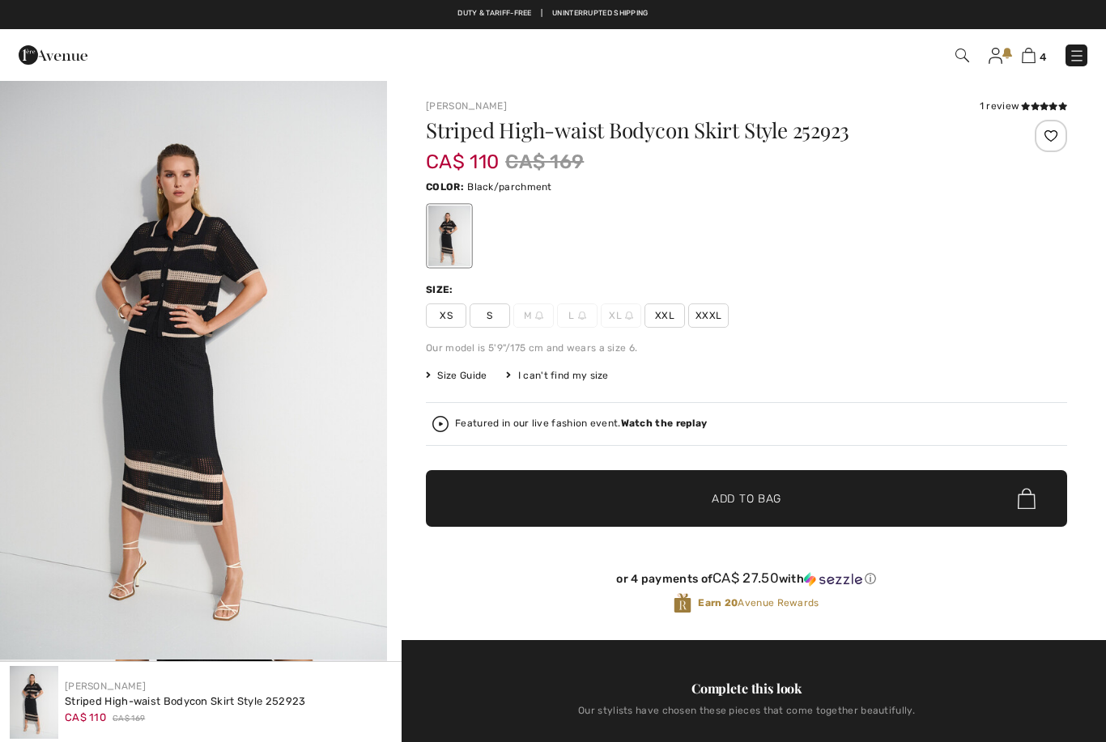
checkbox input "true"
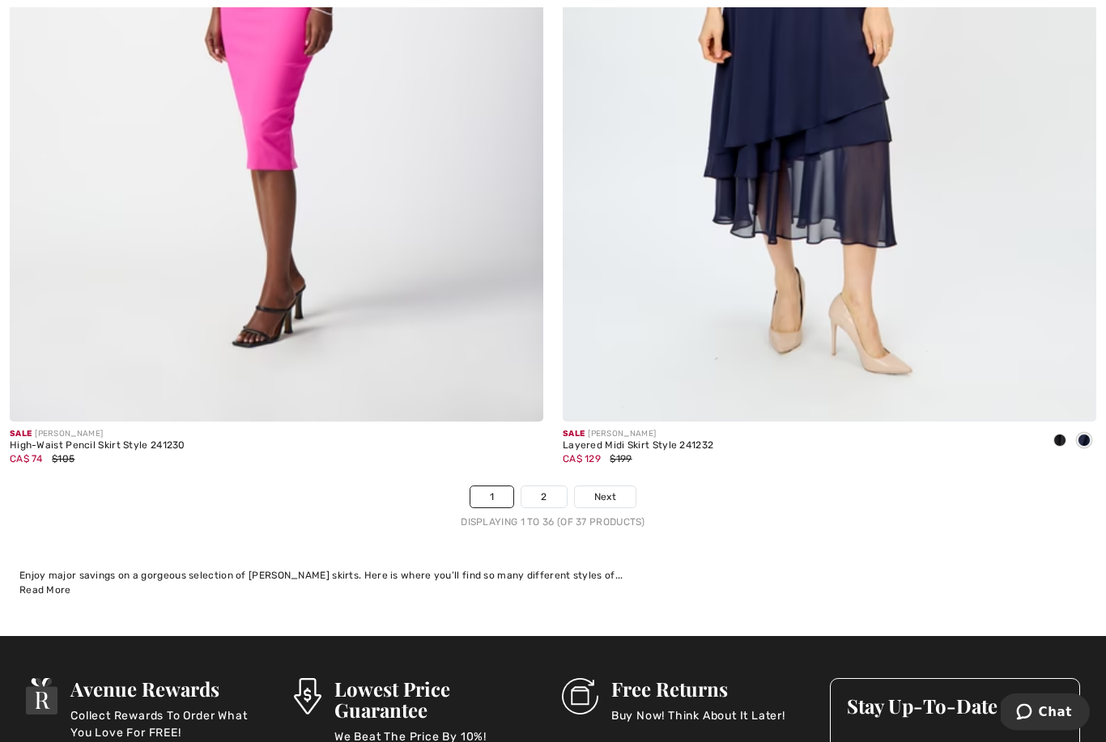
scroll to position [15737, 0]
click at [544, 487] on link "2" at bounding box center [543, 497] width 45 height 21
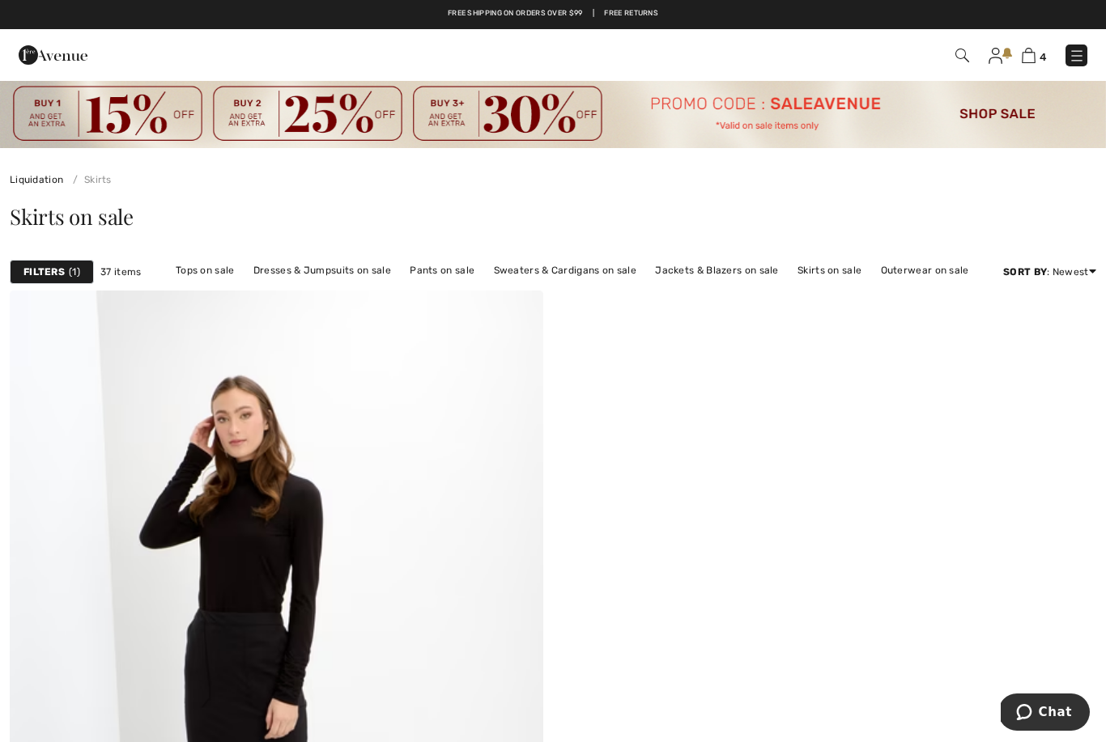
click at [1032, 51] on img at bounding box center [1029, 55] width 14 height 15
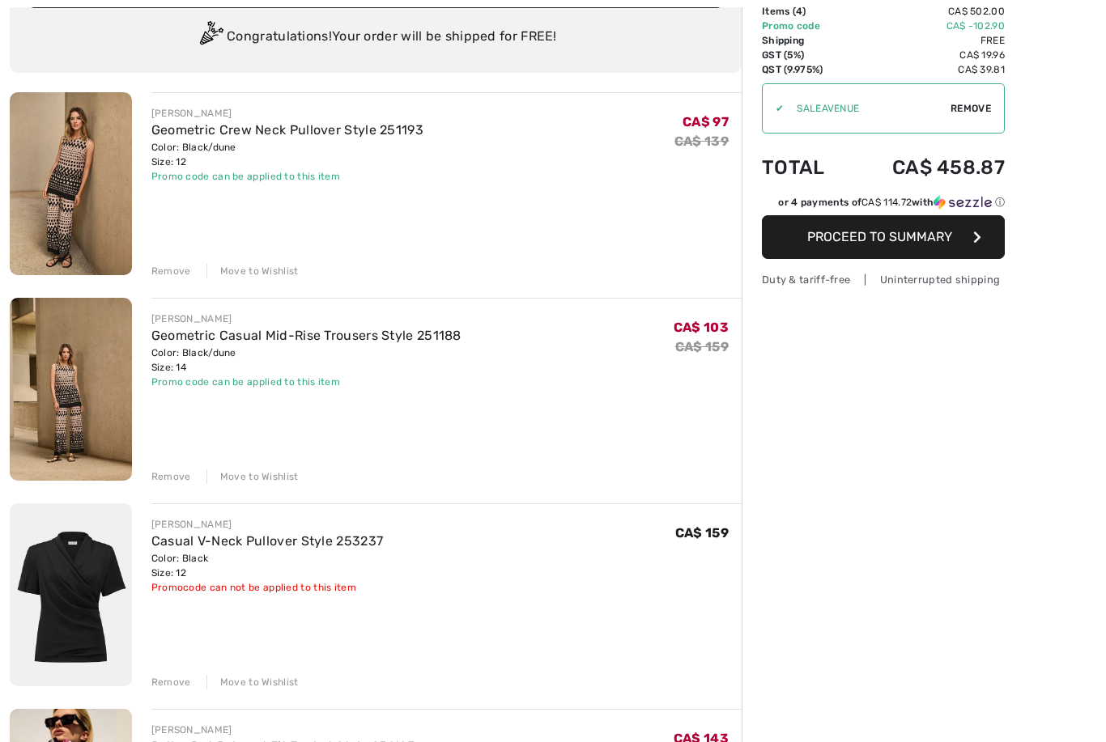
scroll to position [120, 0]
click at [149, 698] on div "[PERSON_NAME] Geometric Crew Neck Pullover Style 251193 Color: Black/dune Size:…" at bounding box center [376, 664] width 732 height 1145
click at [166, 685] on div "Remove" at bounding box center [171, 682] width 40 height 15
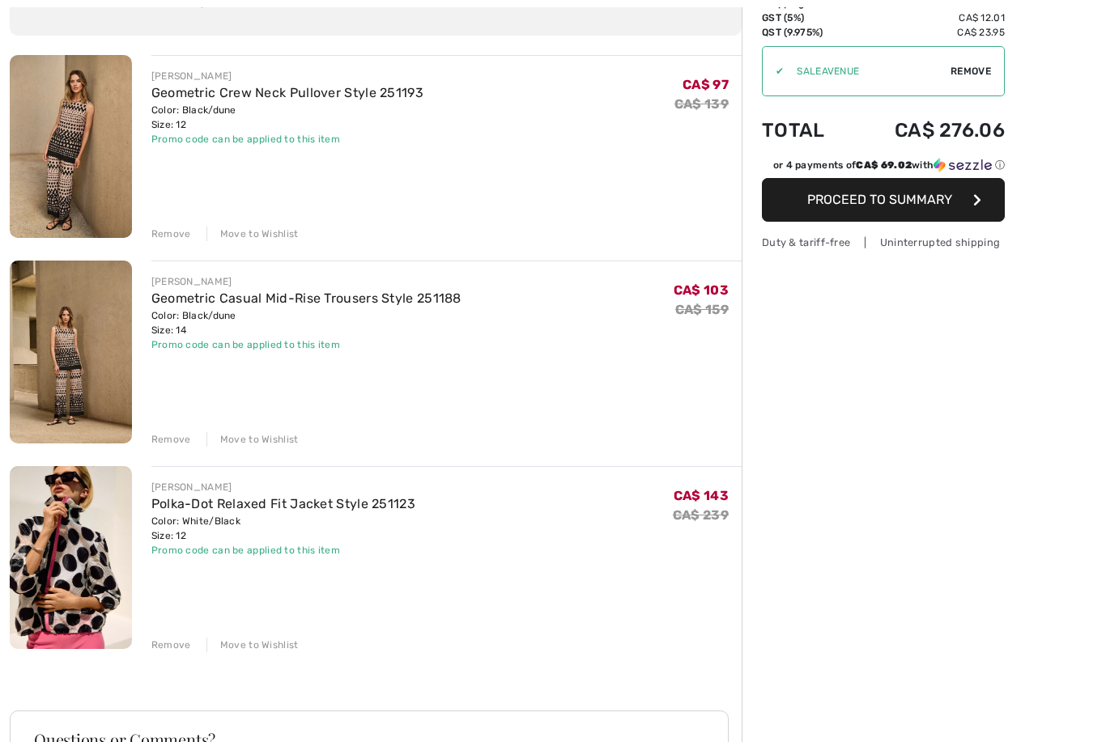
scroll to position [157, 0]
click at [74, 569] on img at bounding box center [71, 557] width 122 height 183
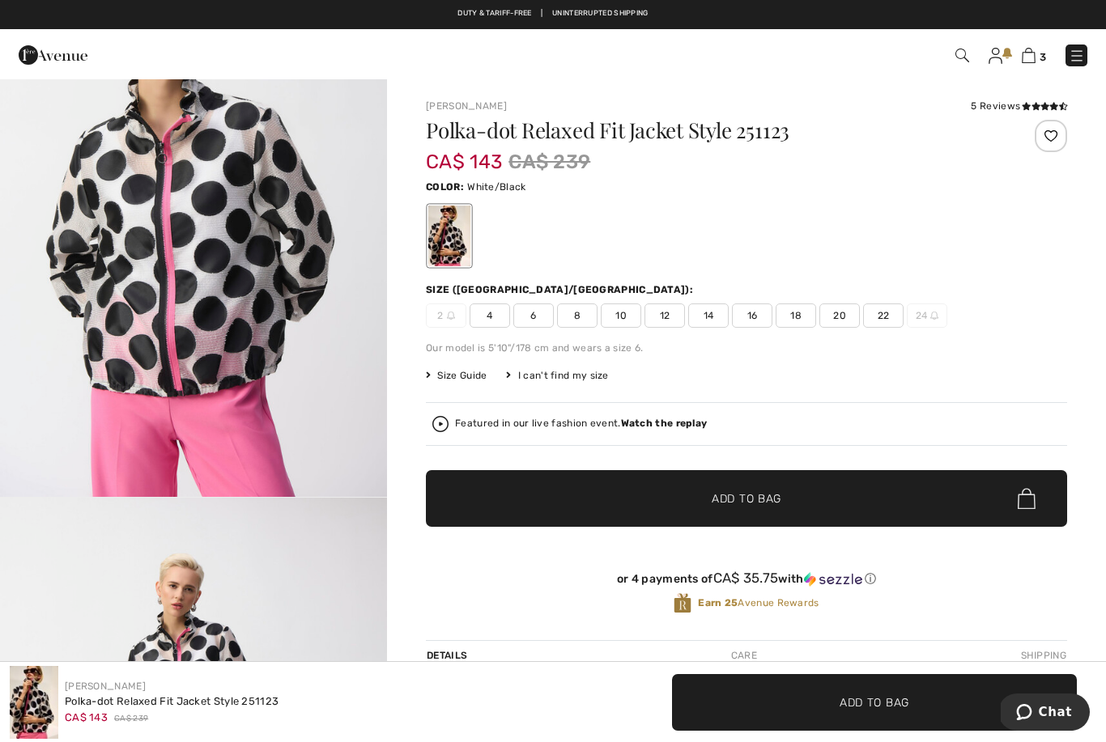
scroll to position [2485, 0]
click at [640, 420] on strong "Watch the replay" at bounding box center [664, 423] width 87 height 11
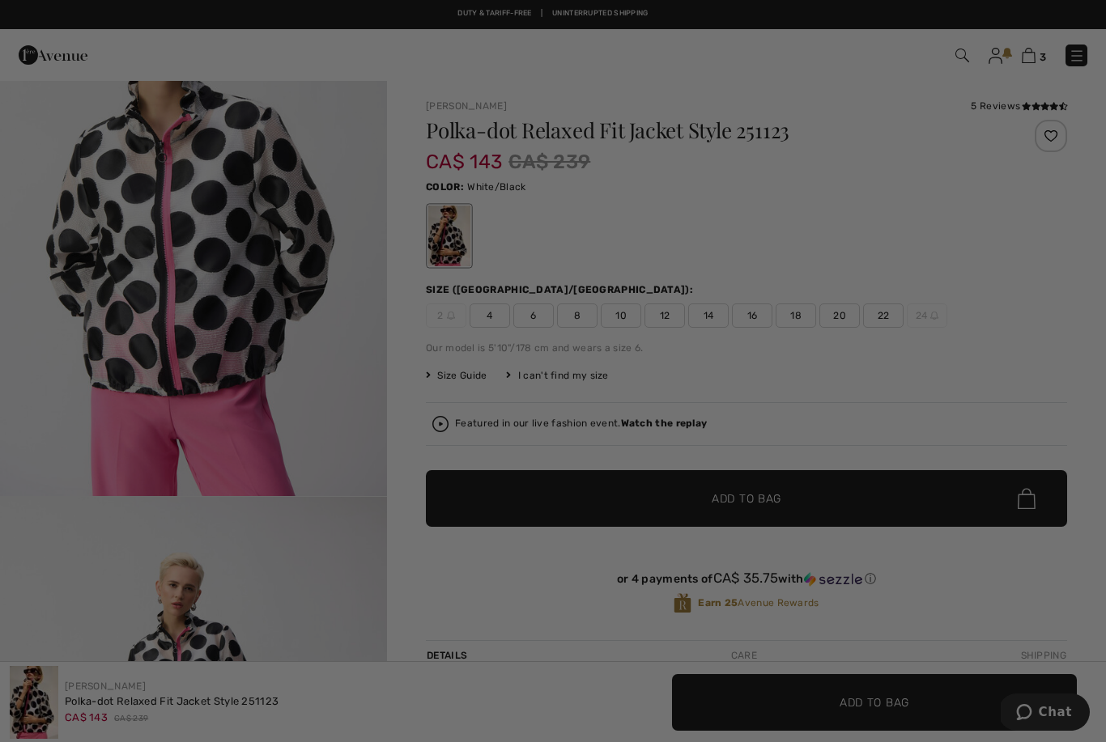
scroll to position [0, 0]
